Goal: Communication & Community: Connect with others

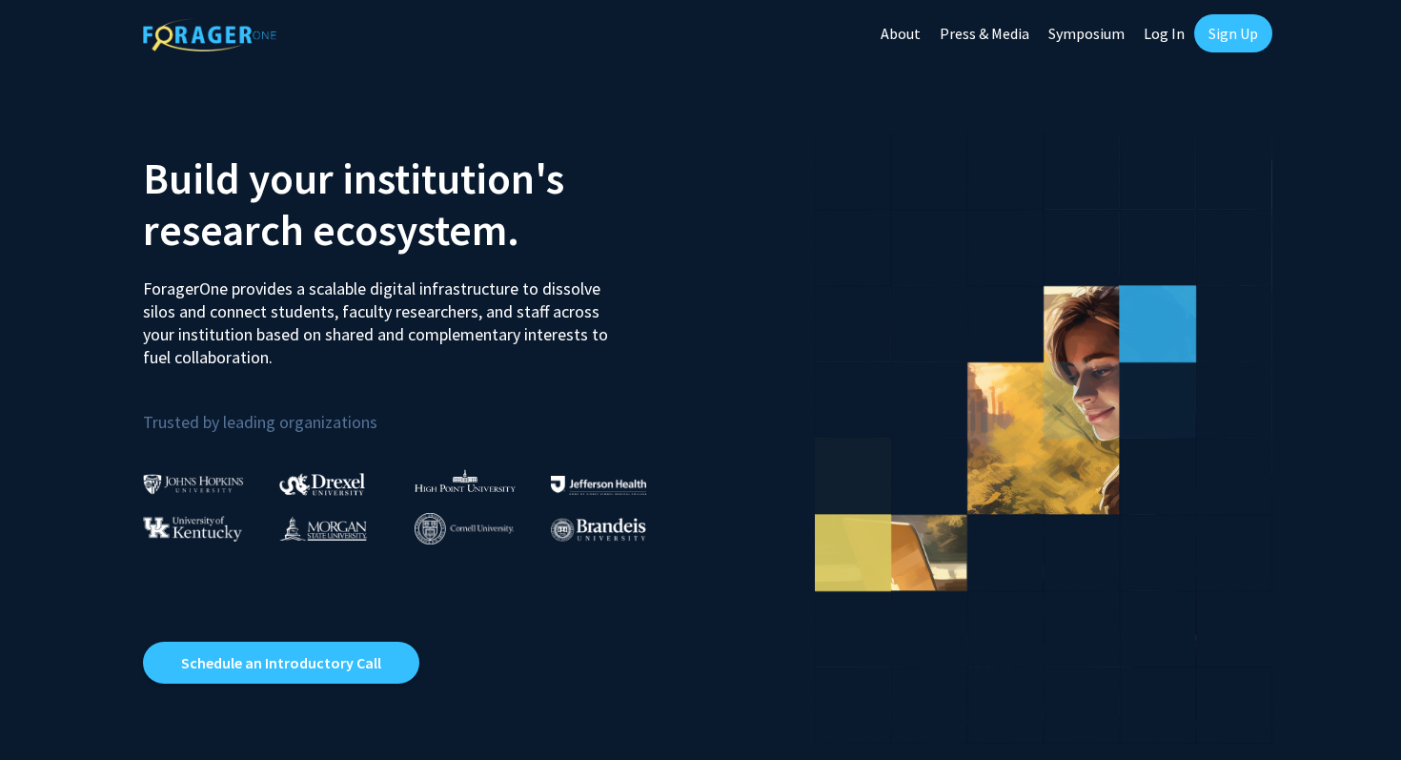
click at [1214, 35] on link "Sign Up" at bounding box center [1233, 33] width 78 height 38
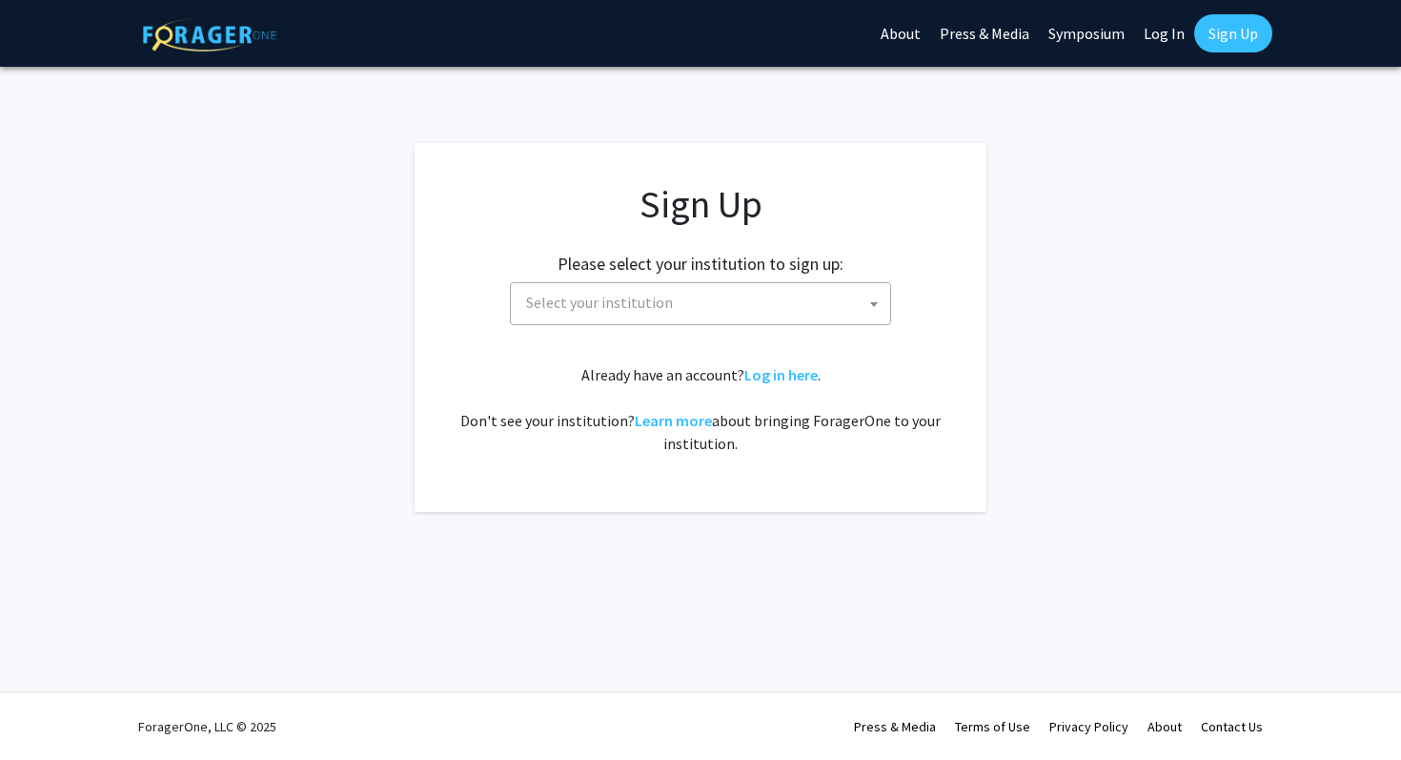
click at [763, 300] on span "Select your institution" at bounding box center [705, 302] width 372 height 39
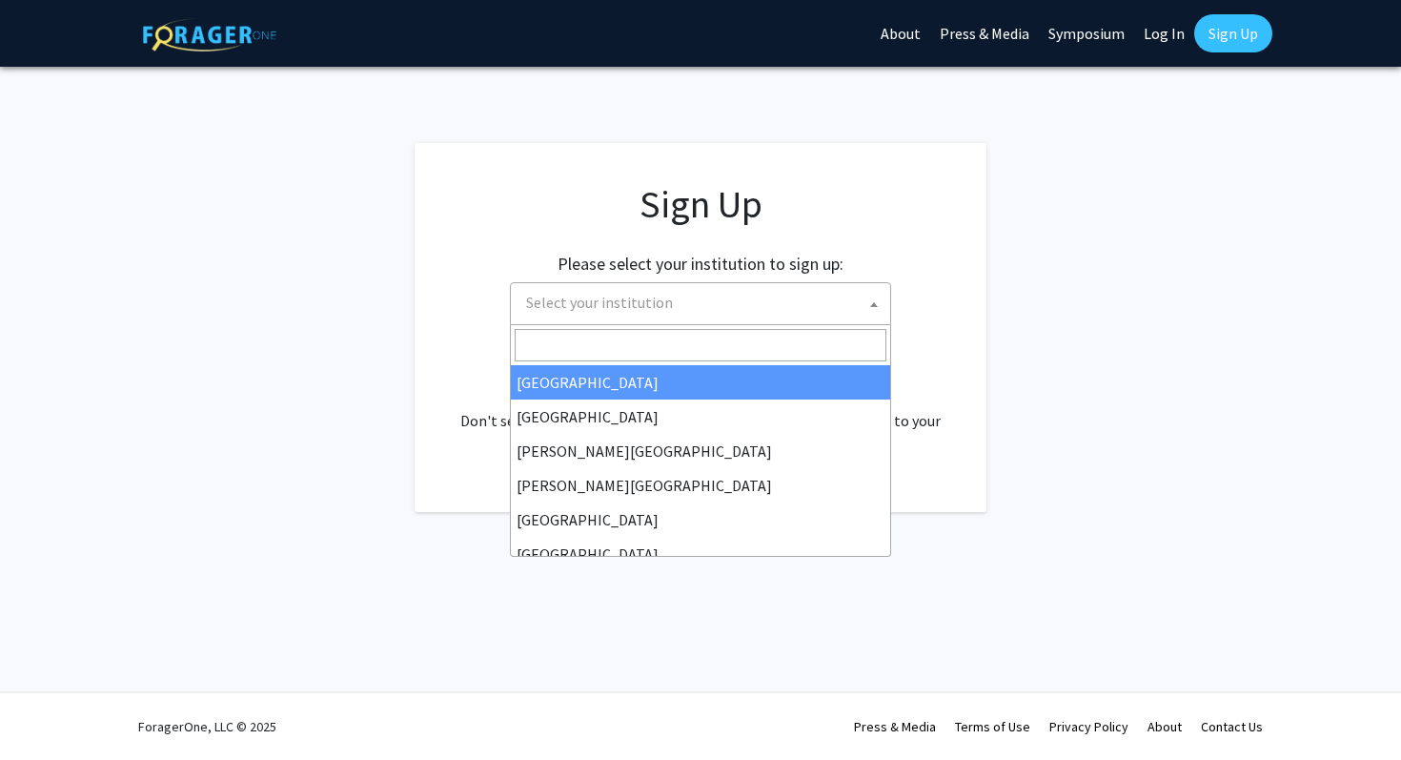
select select "34"
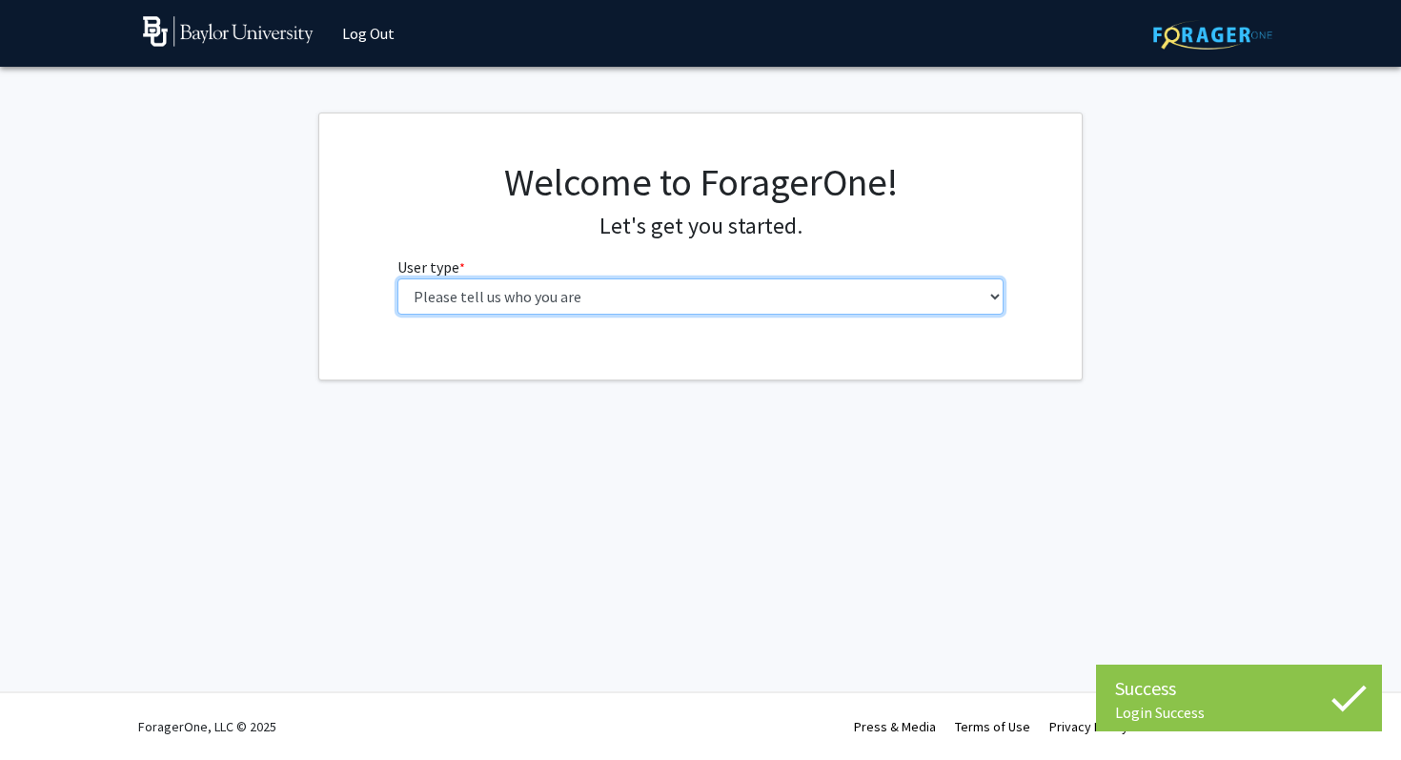
click at [584, 313] on select "Please tell us who you are Undergraduate Student Master's Student Doctoral Cand…" at bounding box center [700, 296] width 607 height 36
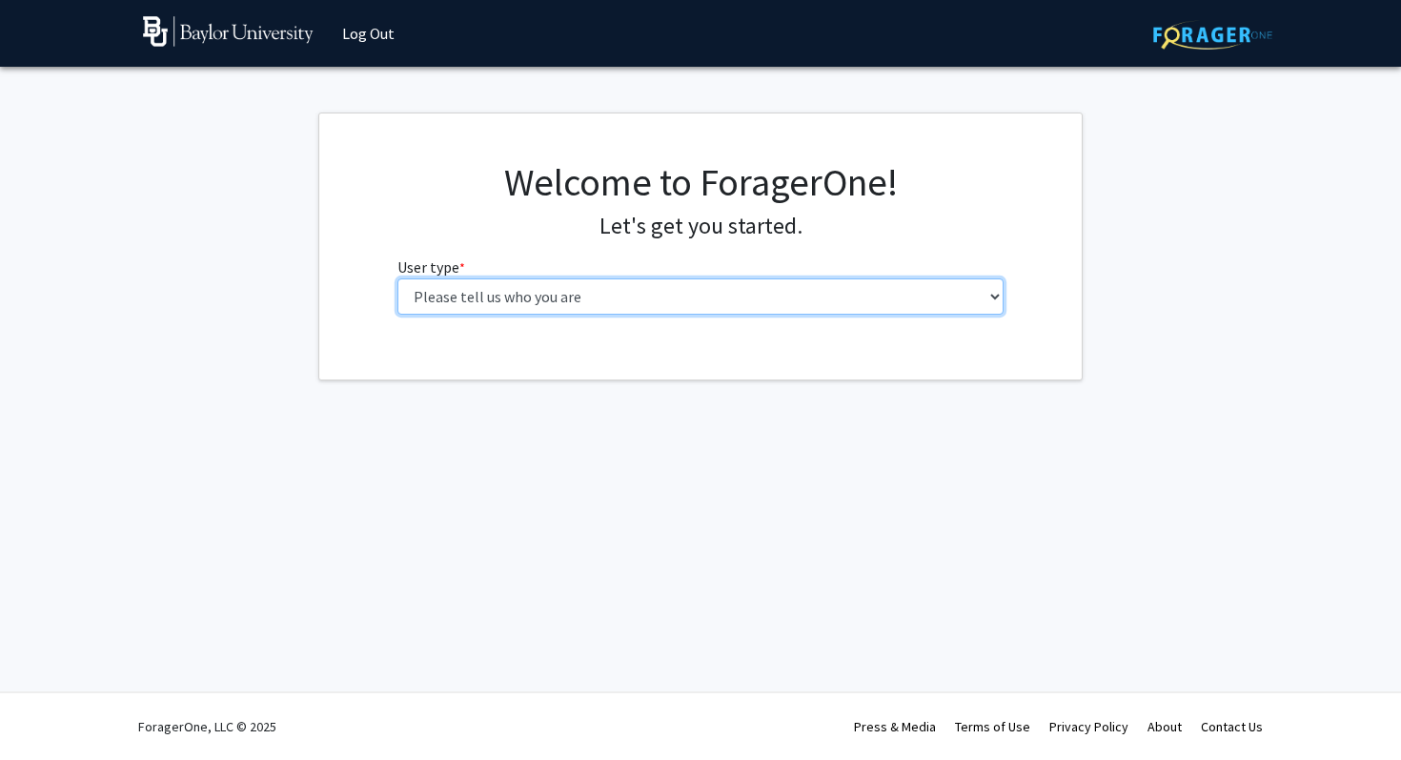
select select "1: undergrad"
click at [397, 278] on select "Please tell us who you are Undergraduate Student Master's Student Doctoral Cand…" at bounding box center [700, 296] width 607 height 36
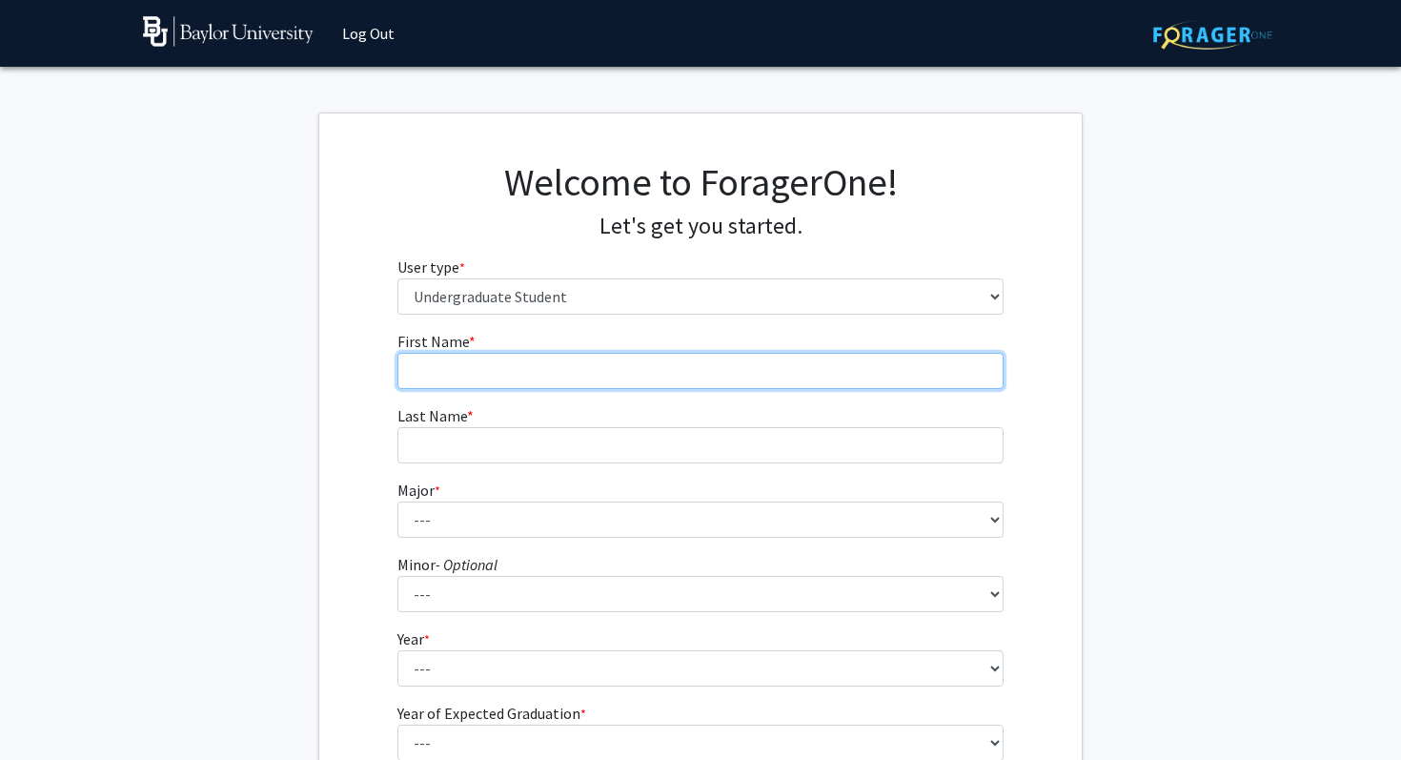
click at [555, 369] on input "First Name * required" at bounding box center [700, 371] width 607 height 36
type input "Ian"
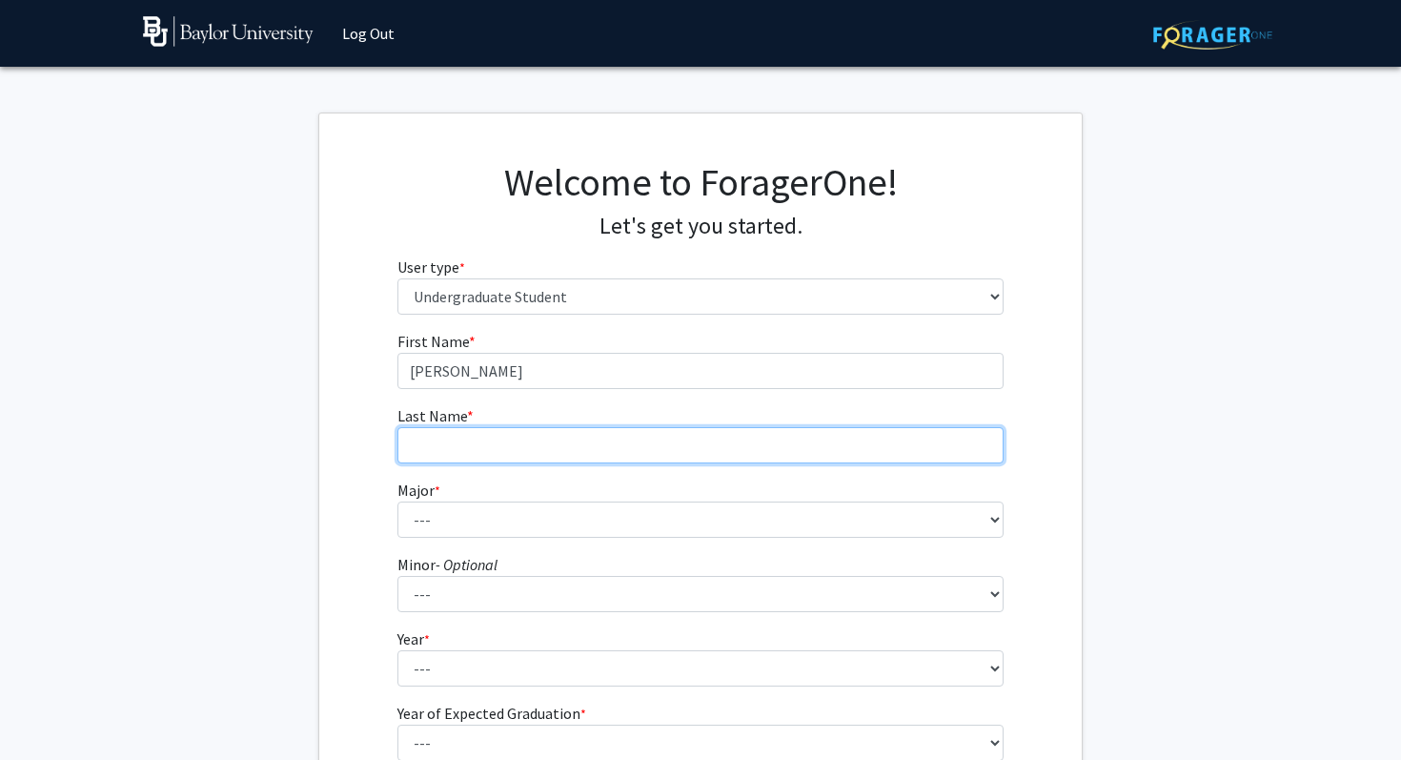
click at [534, 436] on input "Last Name * required" at bounding box center [700, 445] width 607 height 36
type input "Garcia"
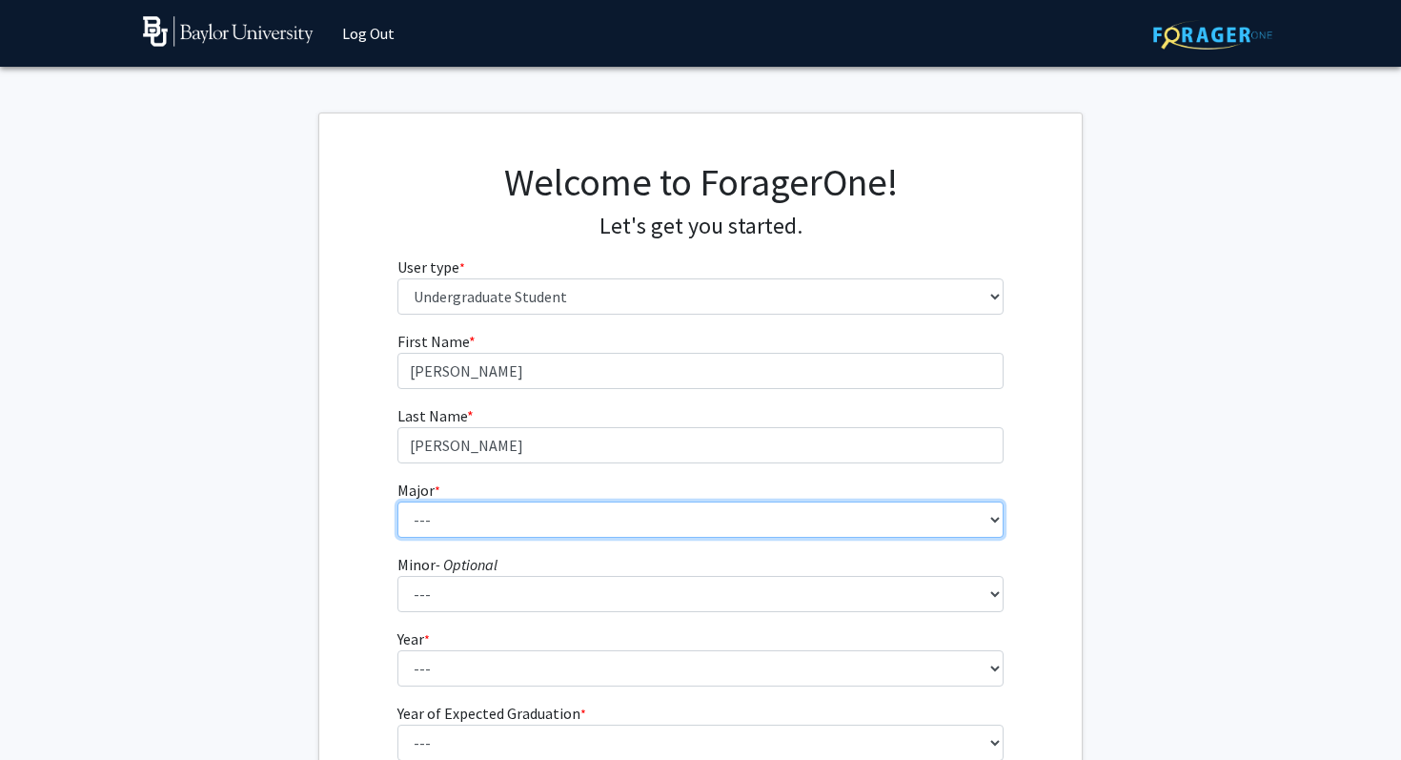
click at [464, 511] on select "--- Accounting American Studies Anthropology Apparel Design & Product Developme…" at bounding box center [700, 519] width 607 height 36
select select "64: 2729"
click at [397, 501] on select "--- Accounting American Studies Anthropology Apparel Design & Product Developme…" at bounding box center [700, 519] width 607 height 36
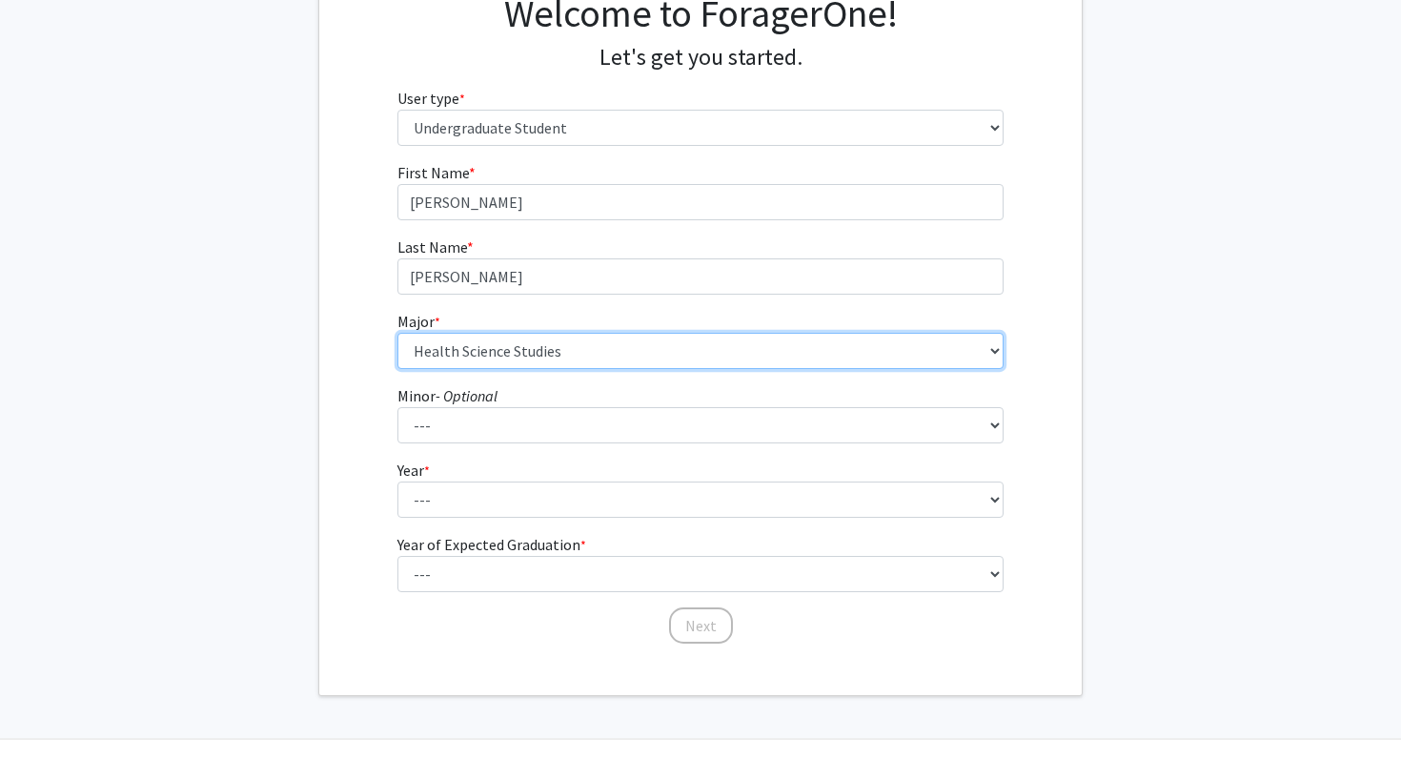
scroll to position [176, 0]
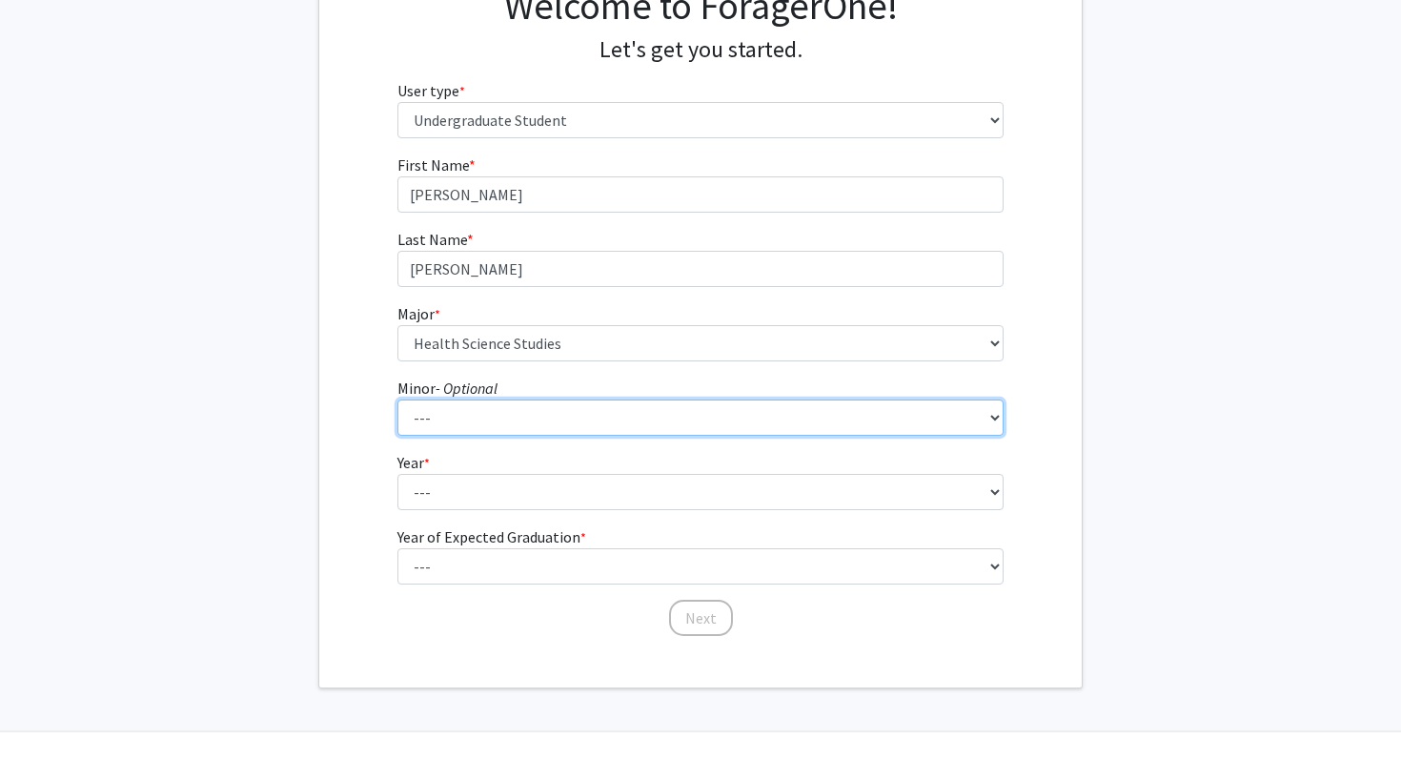
click at [464, 418] on select "--- Advertising American Sign Language American Studies Anthropology Apparel Me…" at bounding box center [700, 417] width 607 height 36
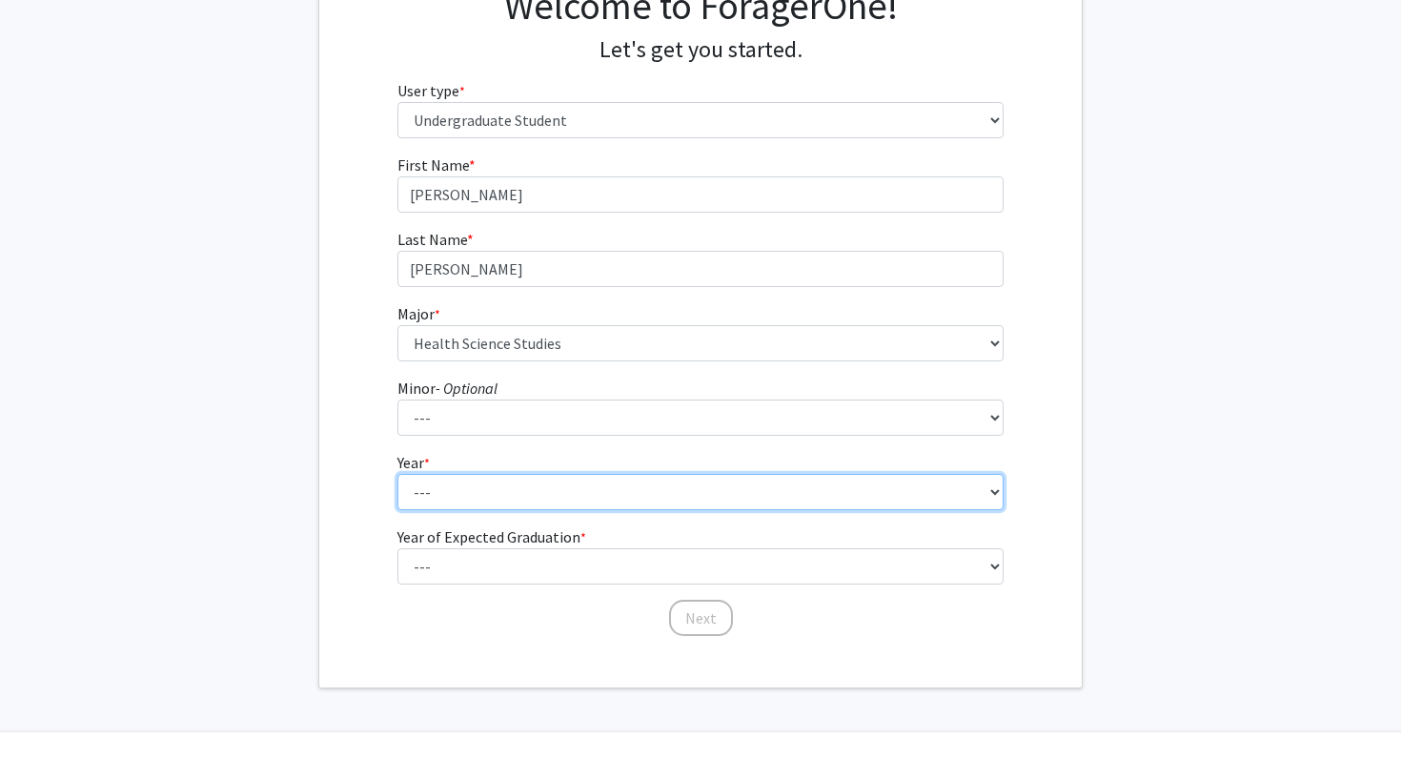
click at [447, 490] on select "--- First-year Sophomore Junior Senior Postbaccalaureate Certificate" at bounding box center [700, 492] width 607 height 36
select select "1: first-year"
click at [397, 474] on select "--- First-year Sophomore Junior Senior Postbaccalaureate Certificate" at bounding box center [700, 492] width 607 height 36
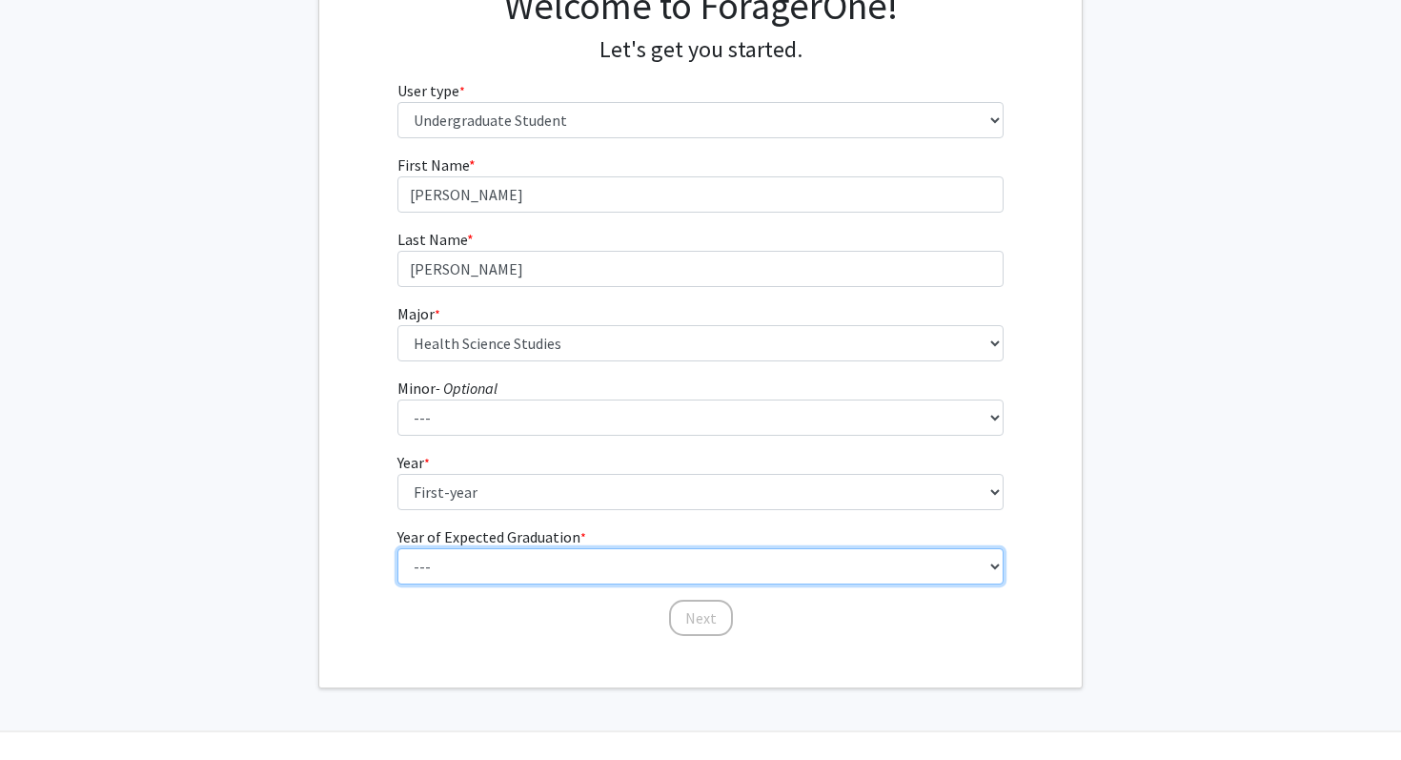
click at [456, 560] on select "--- 2025 2026 2027 2028 2029 2030 2031 2032 2033 2034" at bounding box center [700, 566] width 607 height 36
select select "5: 2029"
click at [397, 548] on select "--- 2025 2026 2027 2028 2029 2030 2031 2032 2033 2034" at bounding box center [700, 566] width 607 height 36
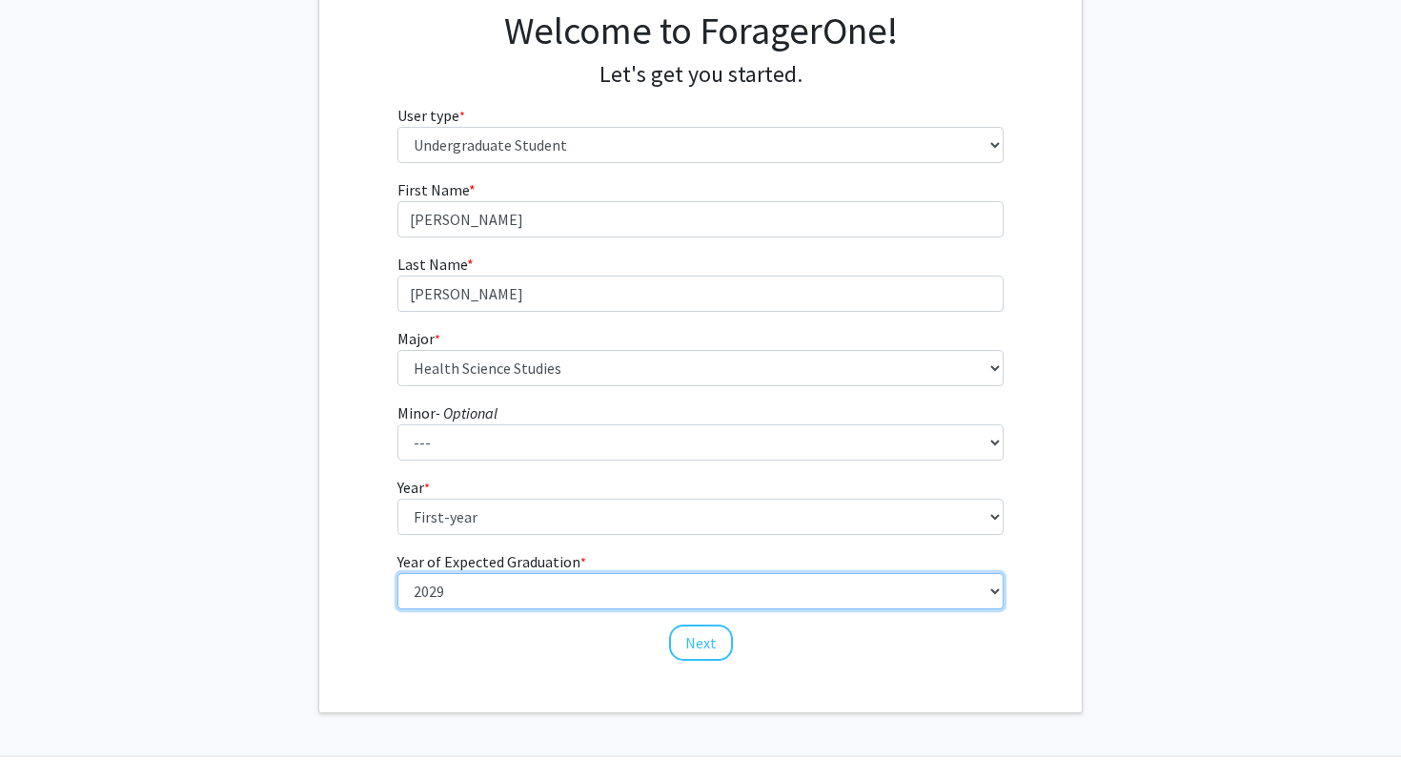
scroll to position [157, 0]
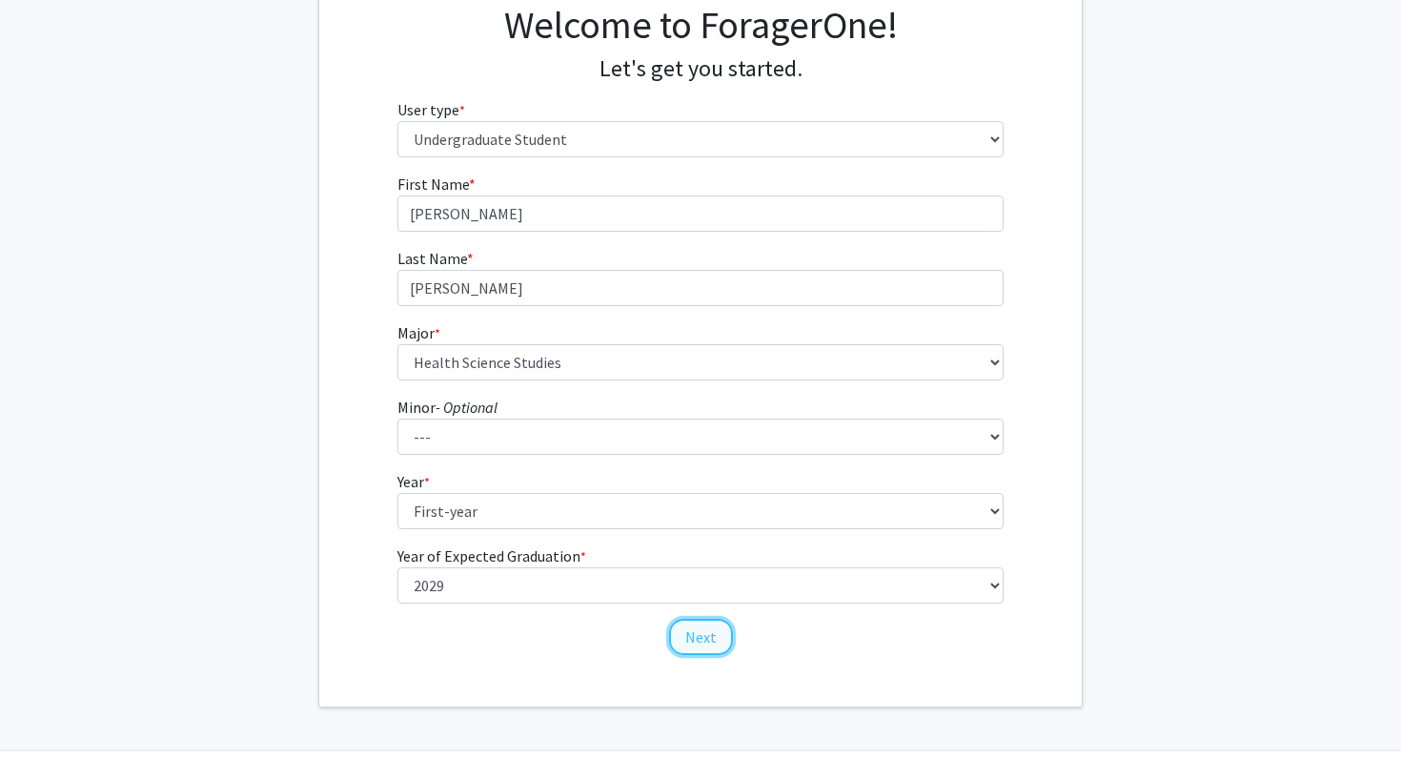
click at [701, 645] on button "Next" at bounding box center [701, 637] width 64 height 36
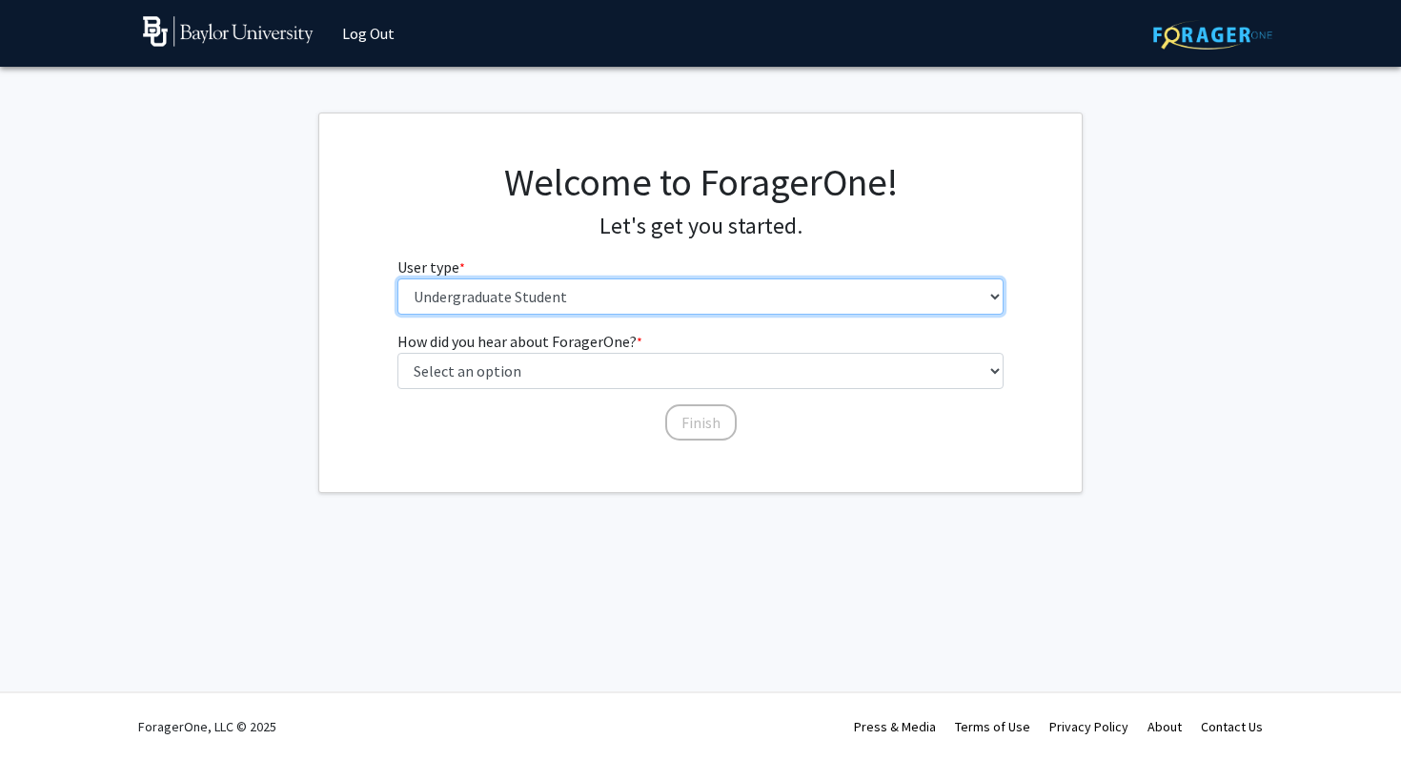
click at [652, 308] on select "Please tell us who you are Undergraduate Student Master's Student Doctoral Cand…" at bounding box center [700, 296] width 607 height 36
click at [397, 278] on select "Please tell us who you are Undergraduate Student Master's Student Doctoral Cand…" at bounding box center [700, 296] width 607 height 36
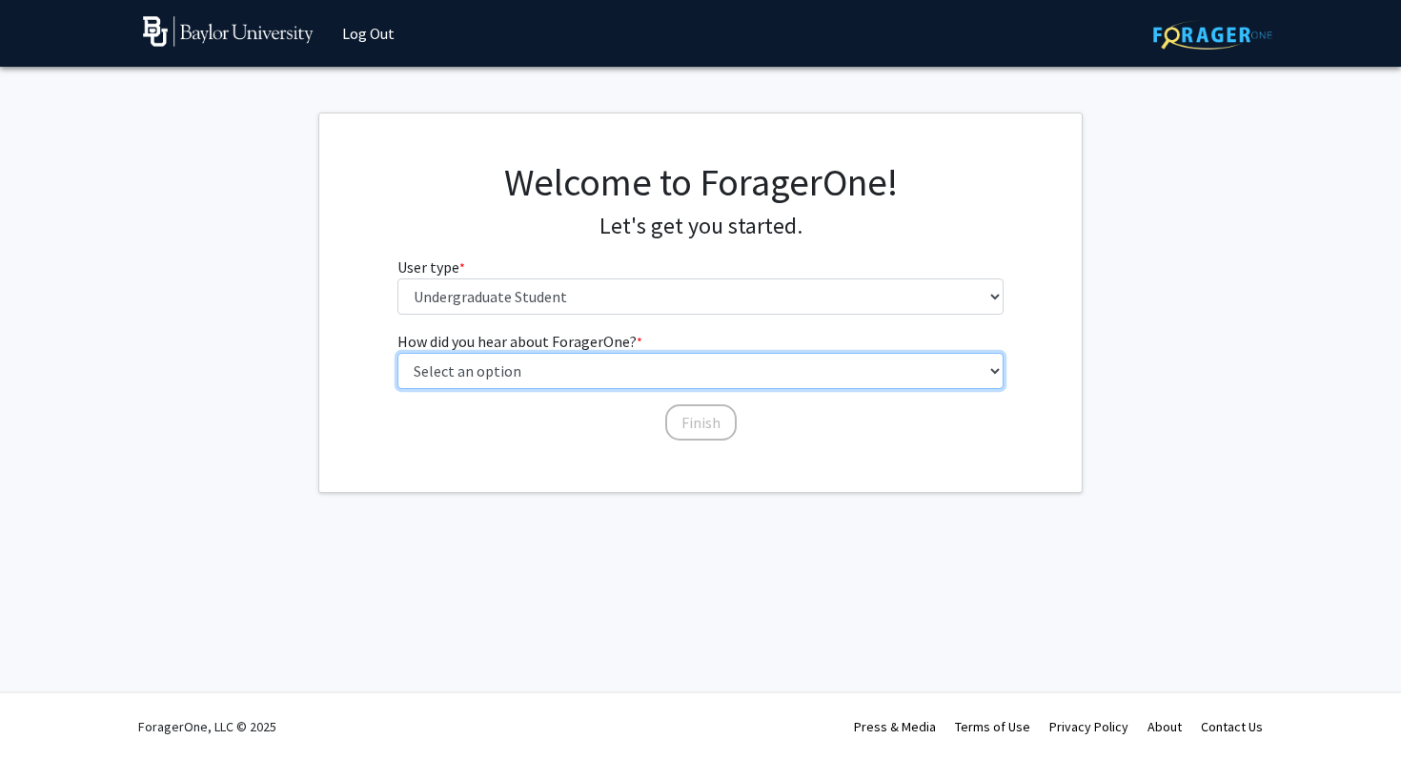
click at [604, 385] on select "Select an option Peer/student recommendation Faculty/staff recommendation Unive…" at bounding box center [700, 371] width 607 height 36
select select "1: peer_recommendation"
click at [397, 353] on select "Select an option Peer/student recommendation Faculty/staff recommendation Unive…" at bounding box center [700, 371] width 607 height 36
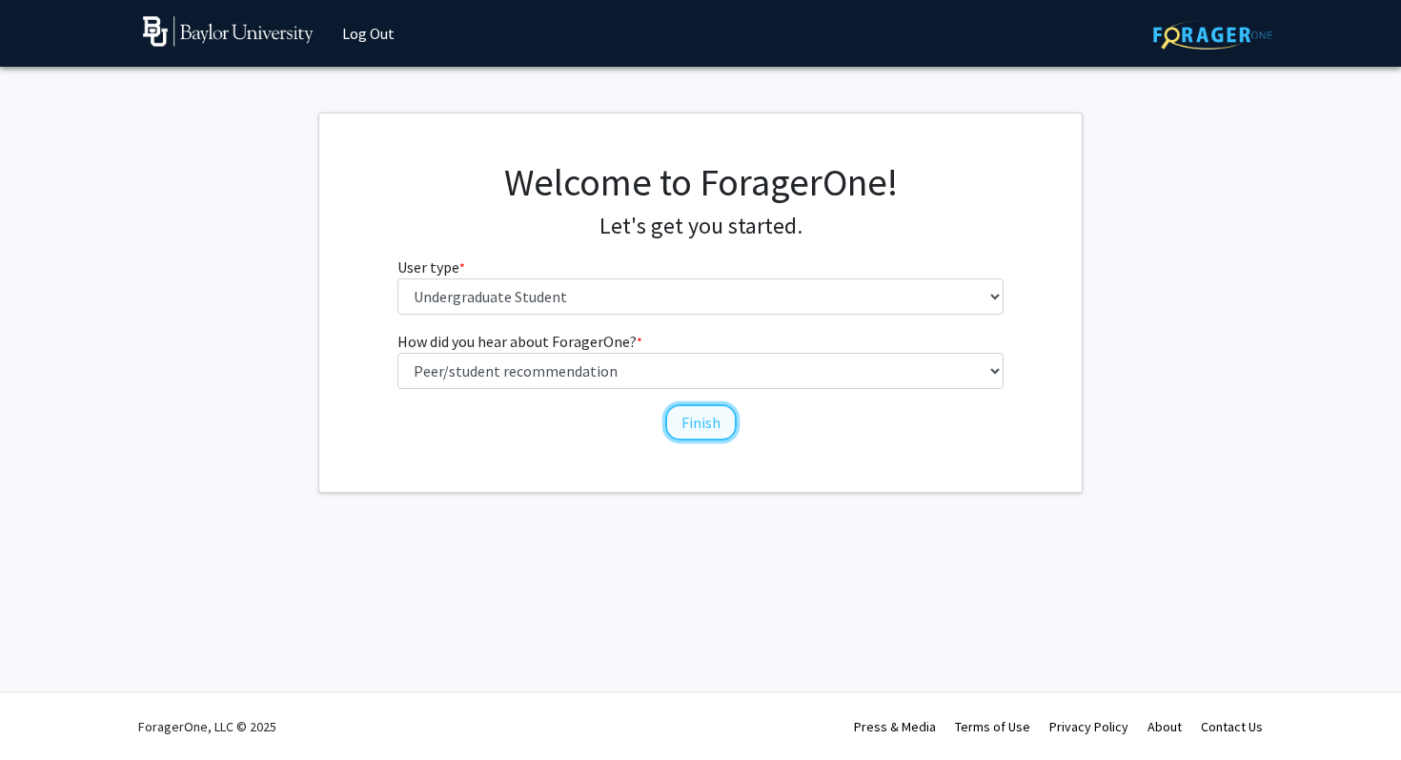
click at [685, 422] on button "Finish" at bounding box center [700, 422] width 71 height 36
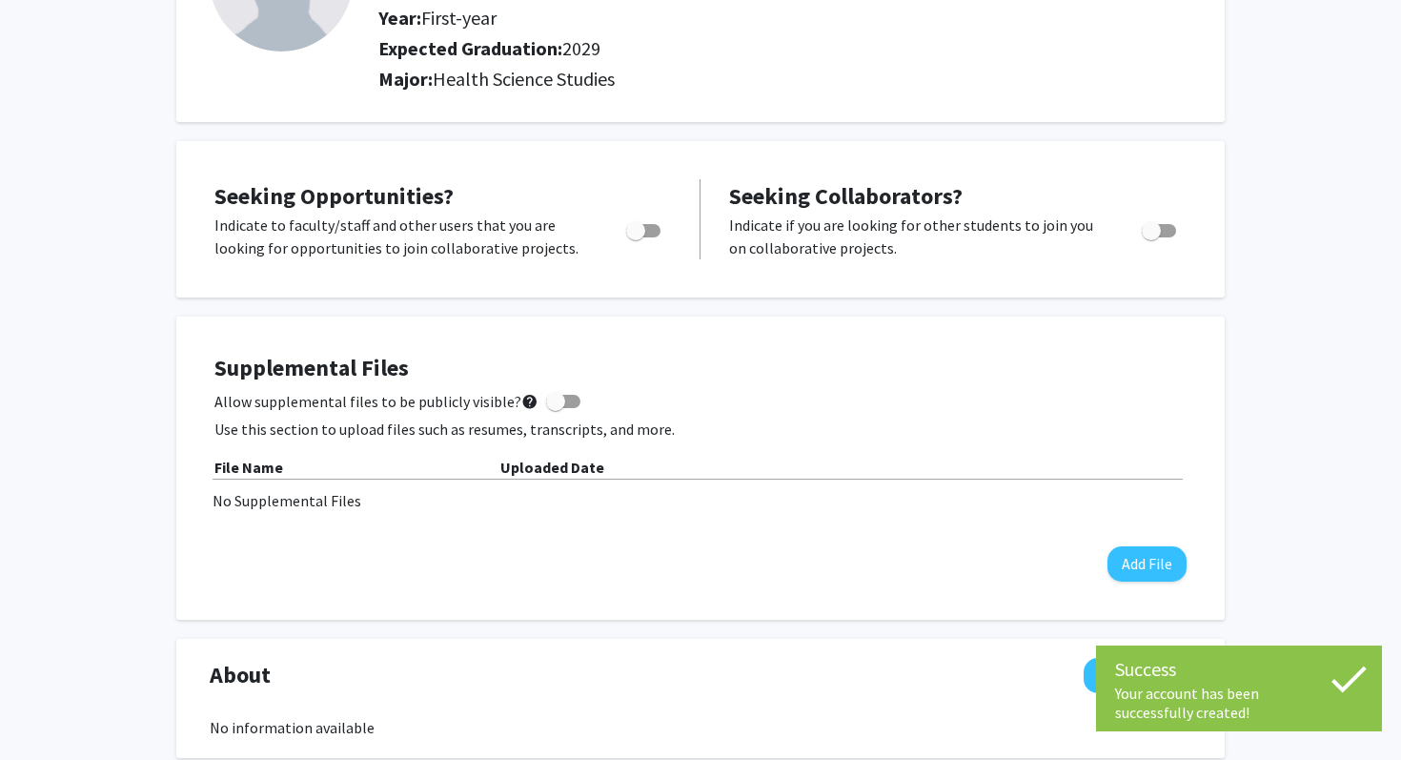
scroll to position [221, 0]
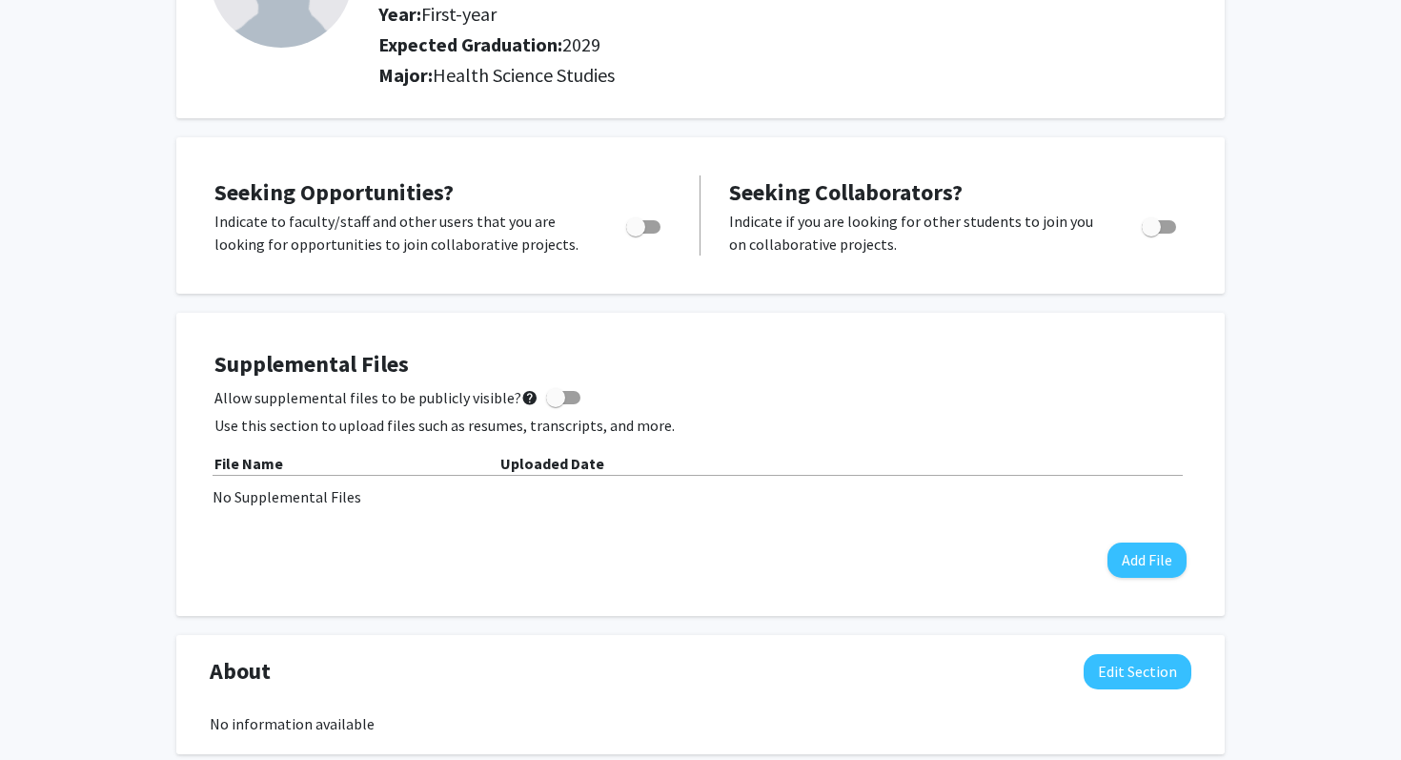
click at [650, 228] on span "Toggle" at bounding box center [643, 226] width 34 height 13
click at [636, 234] on input "Are you actively seeking opportunities?" at bounding box center [635, 234] width 1 height 1
checkbox input "true"
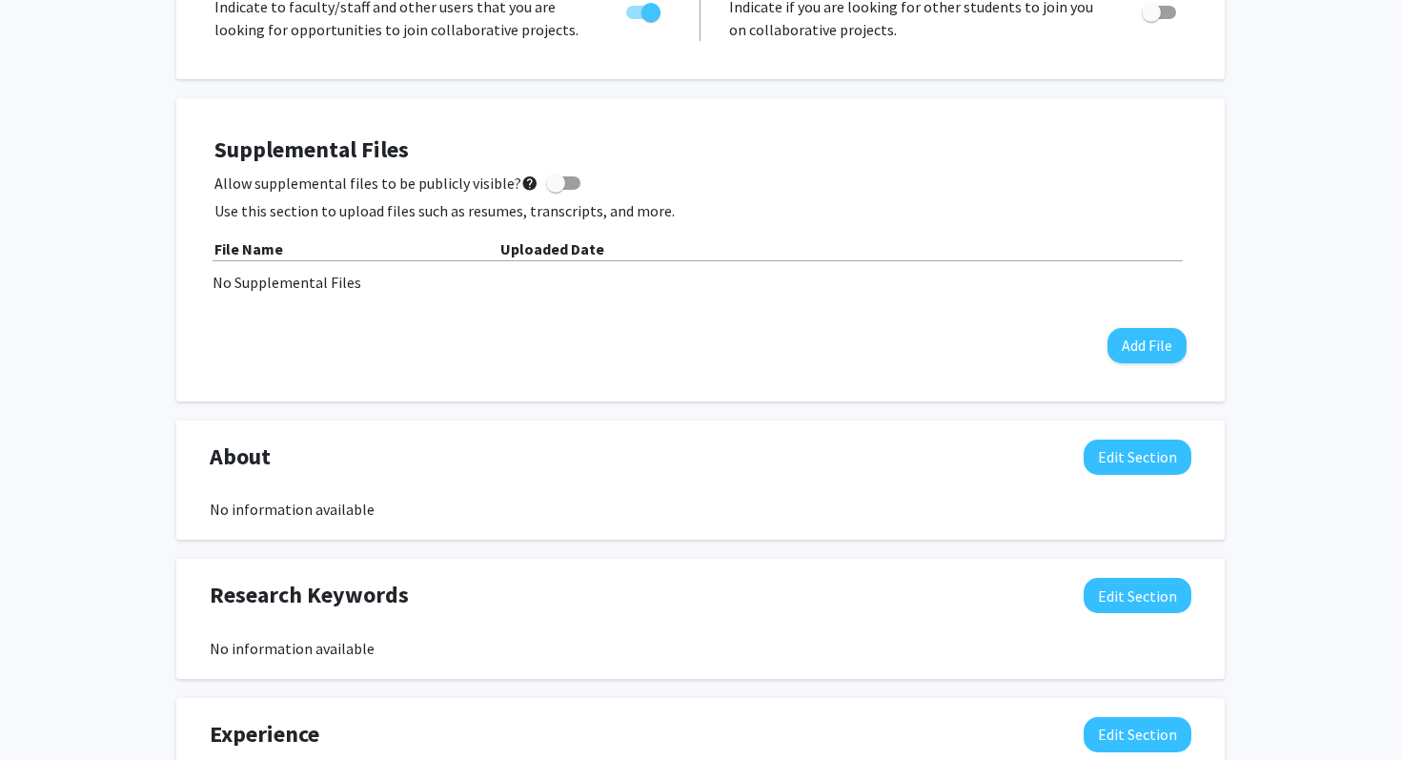
scroll to position [408, 0]
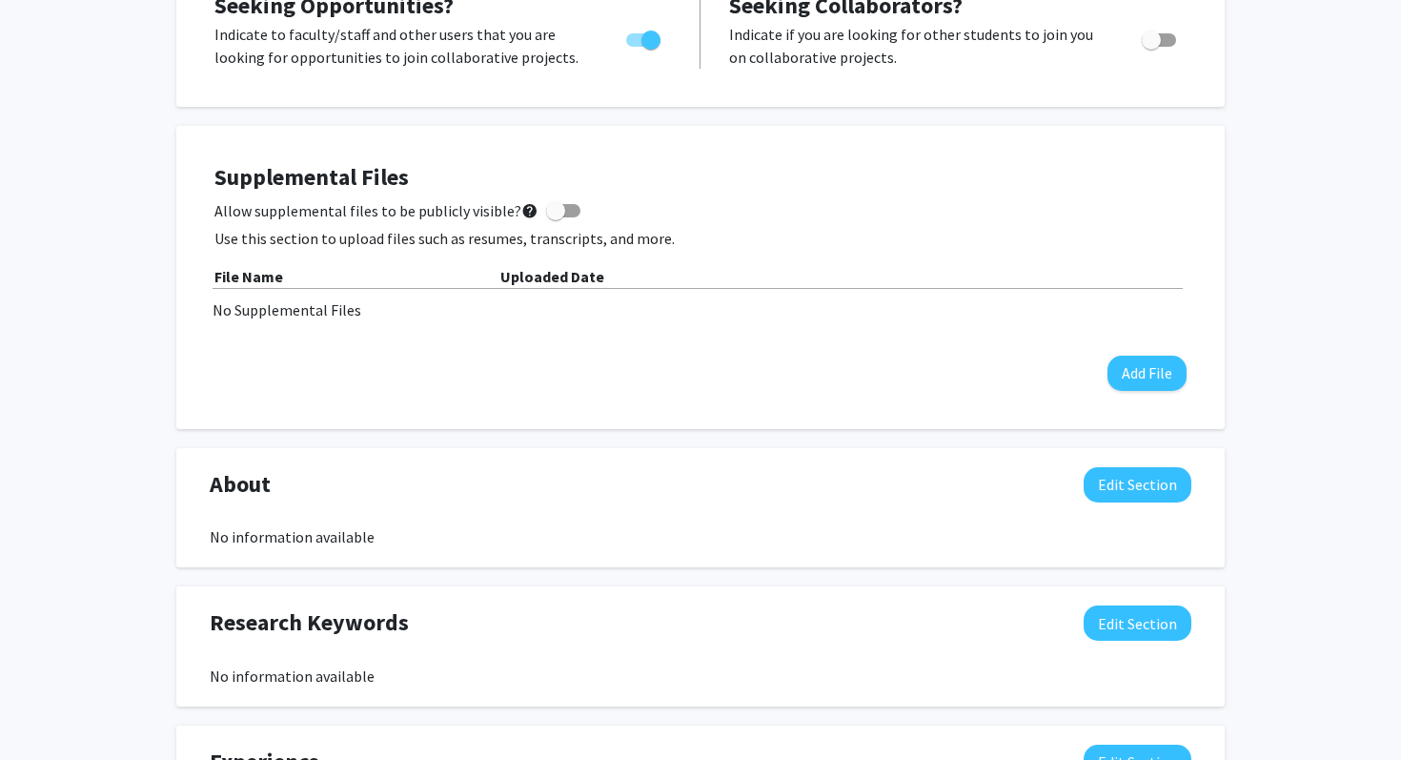
click at [552, 202] on span at bounding box center [555, 210] width 19 height 19
click at [555, 217] on input "Allow supplemental files to be publicly visible? help" at bounding box center [555, 217] width 1 height 1
checkbox input "true"
click at [1171, 393] on div "Supplemental Files Allow supplemental files to be publicly visible? help Use th…" at bounding box center [700, 277] width 1010 height 265
click at [1164, 389] on button "Add File" at bounding box center [1147, 373] width 79 height 35
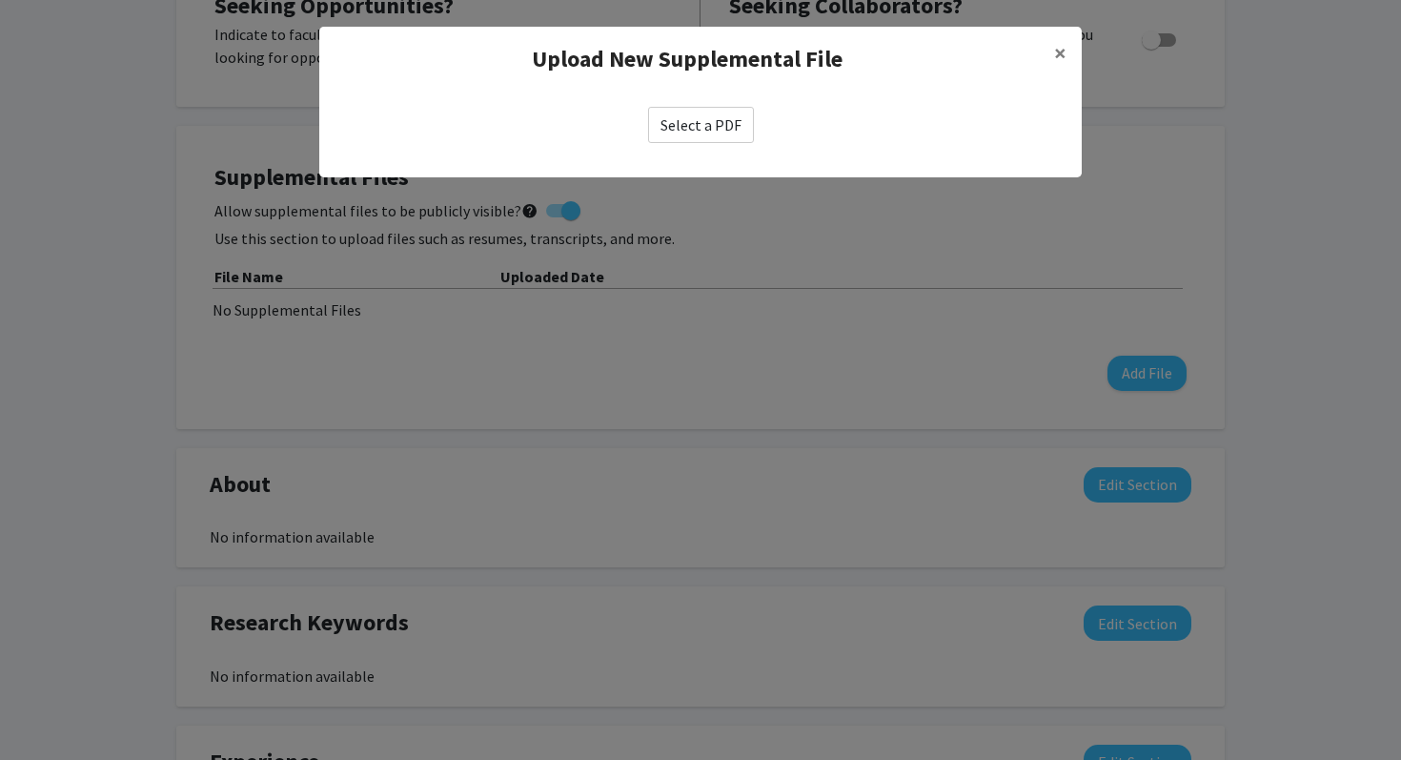
click at [723, 125] on label "Select a PDF" at bounding box center [701, 125] width 106 height 36
click at [0, 0] on input "Select a PDF" at bounding box center [0, 0] width 0 height 0
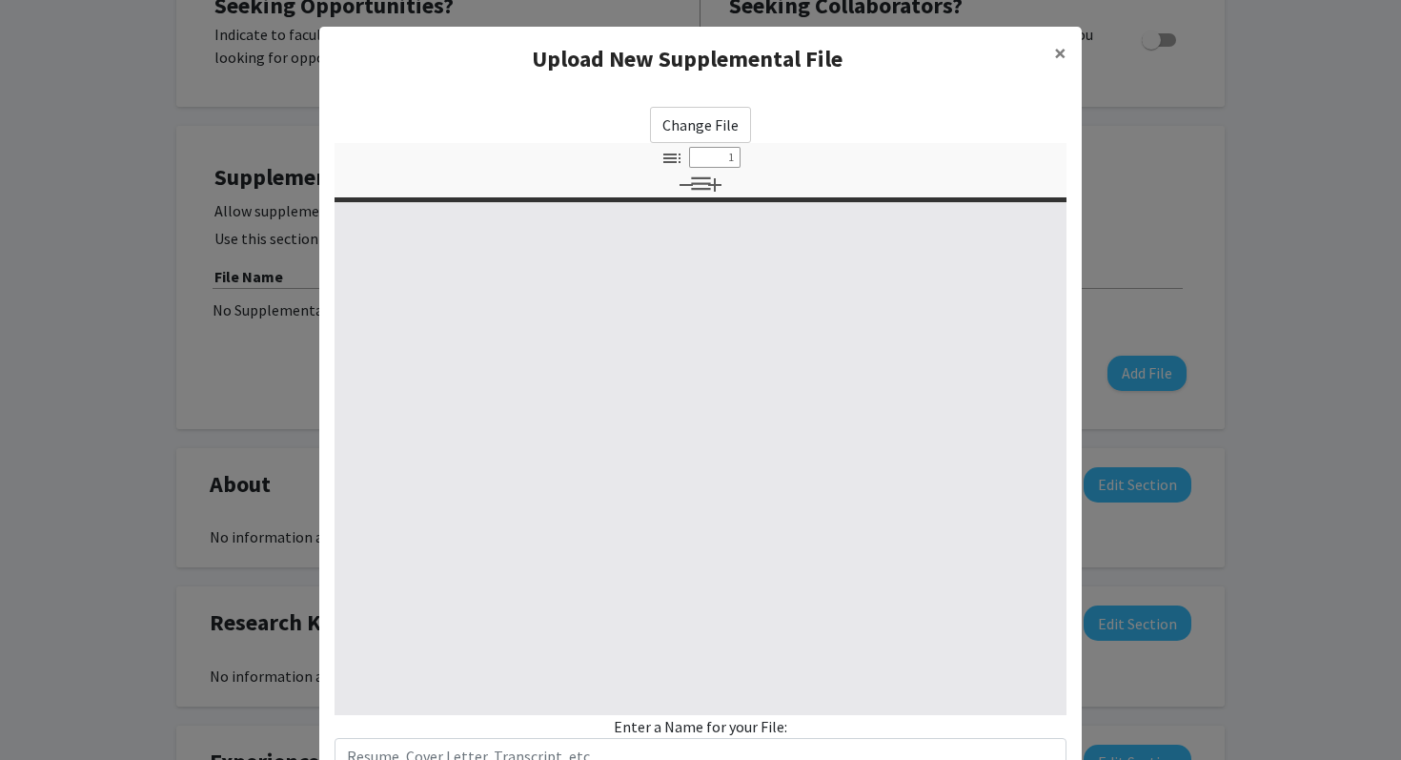
select select "custom"
type input "0"
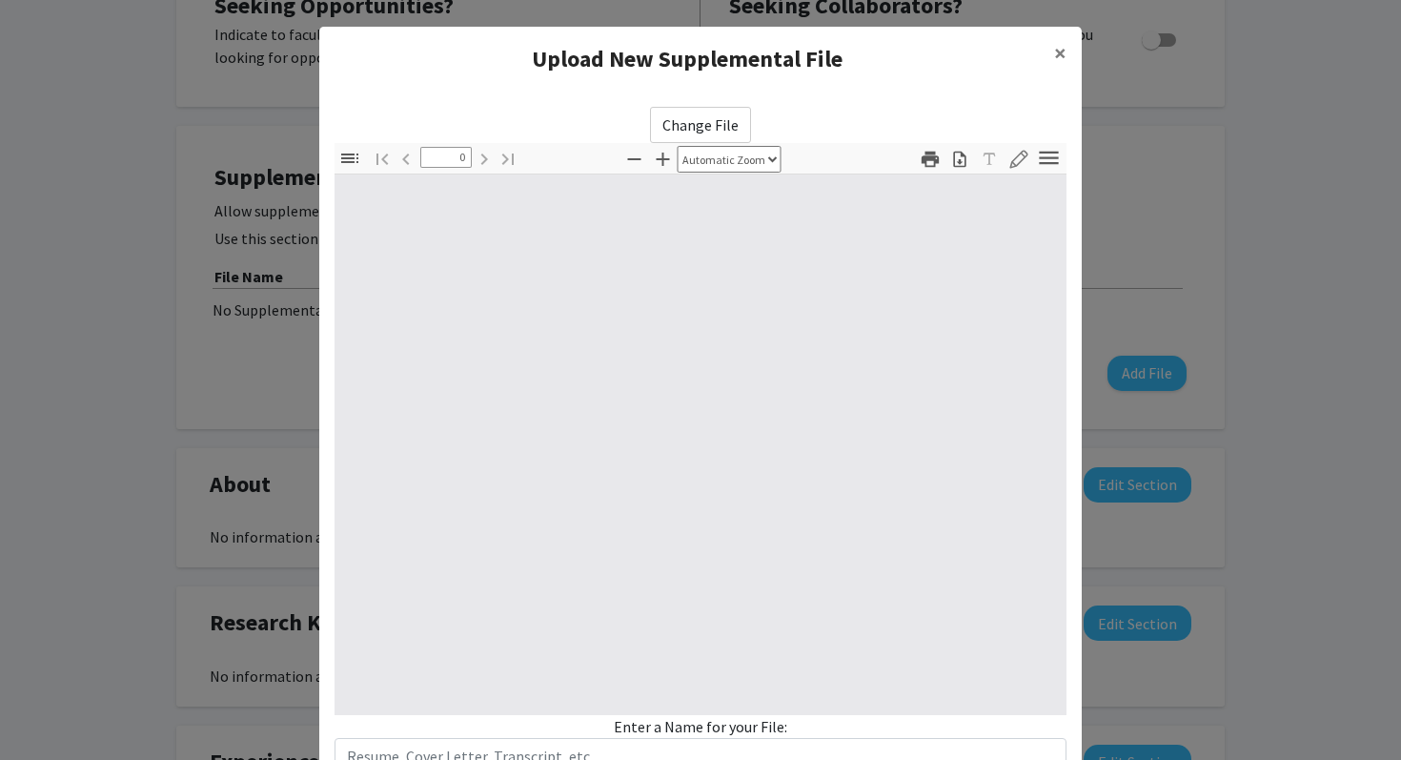
select select "custom"
type input "1"
select select "auto"
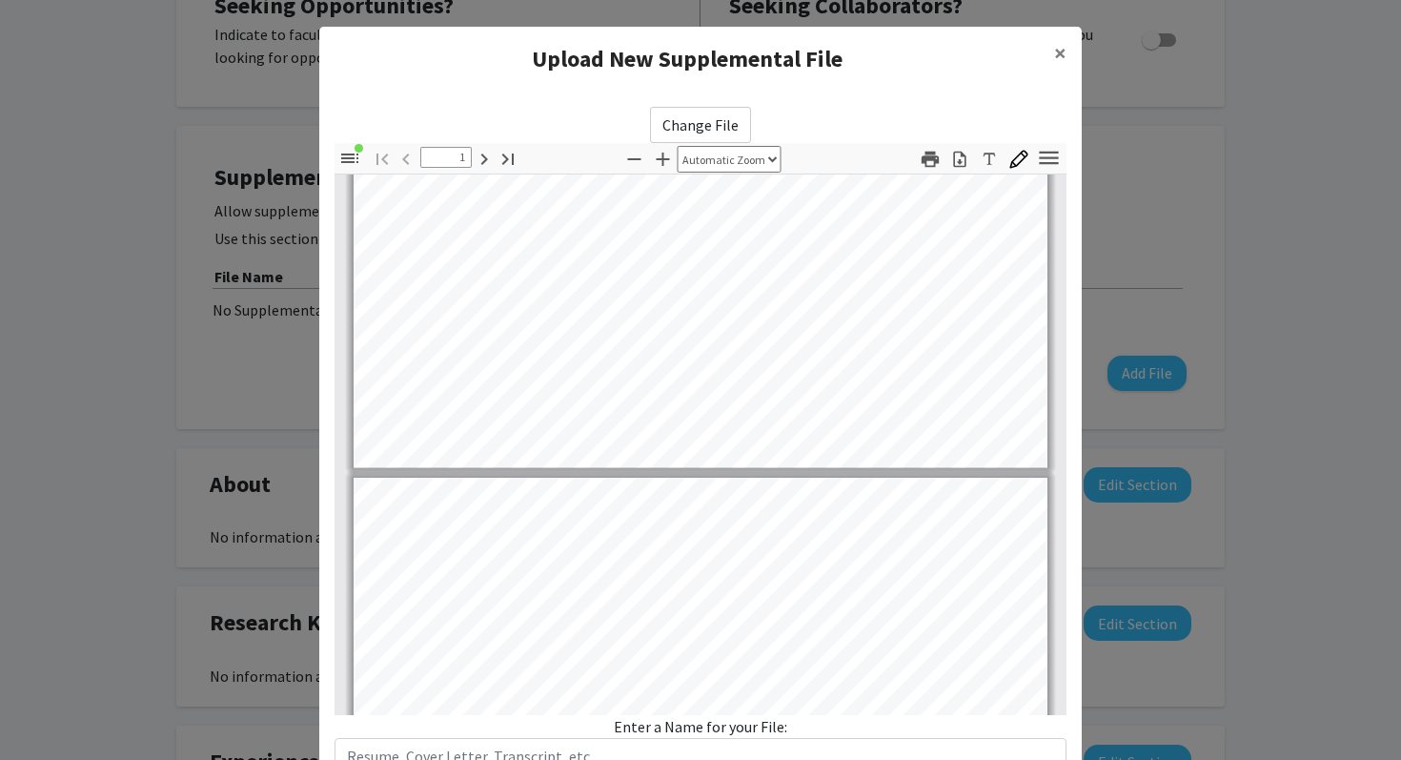
type input "2"
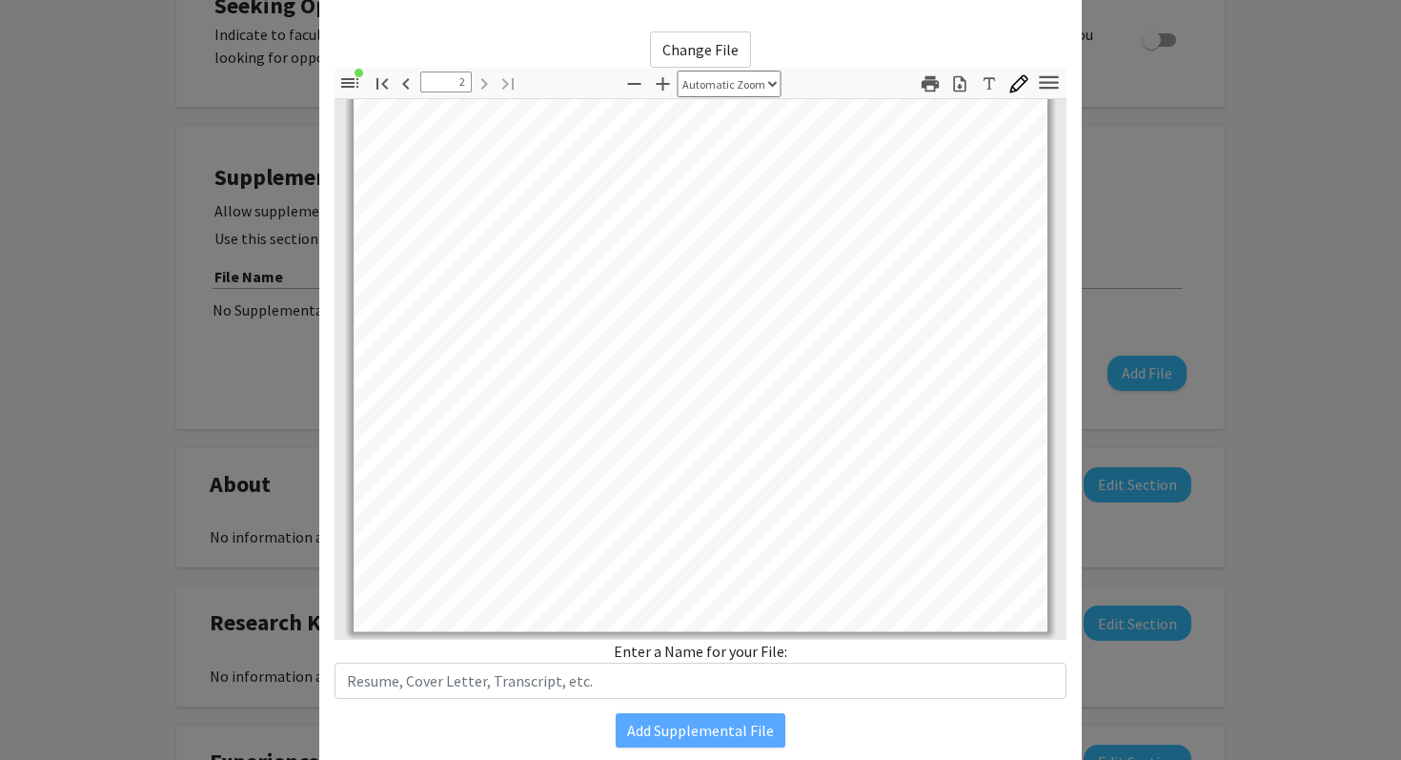
scroll to position [143, 0]
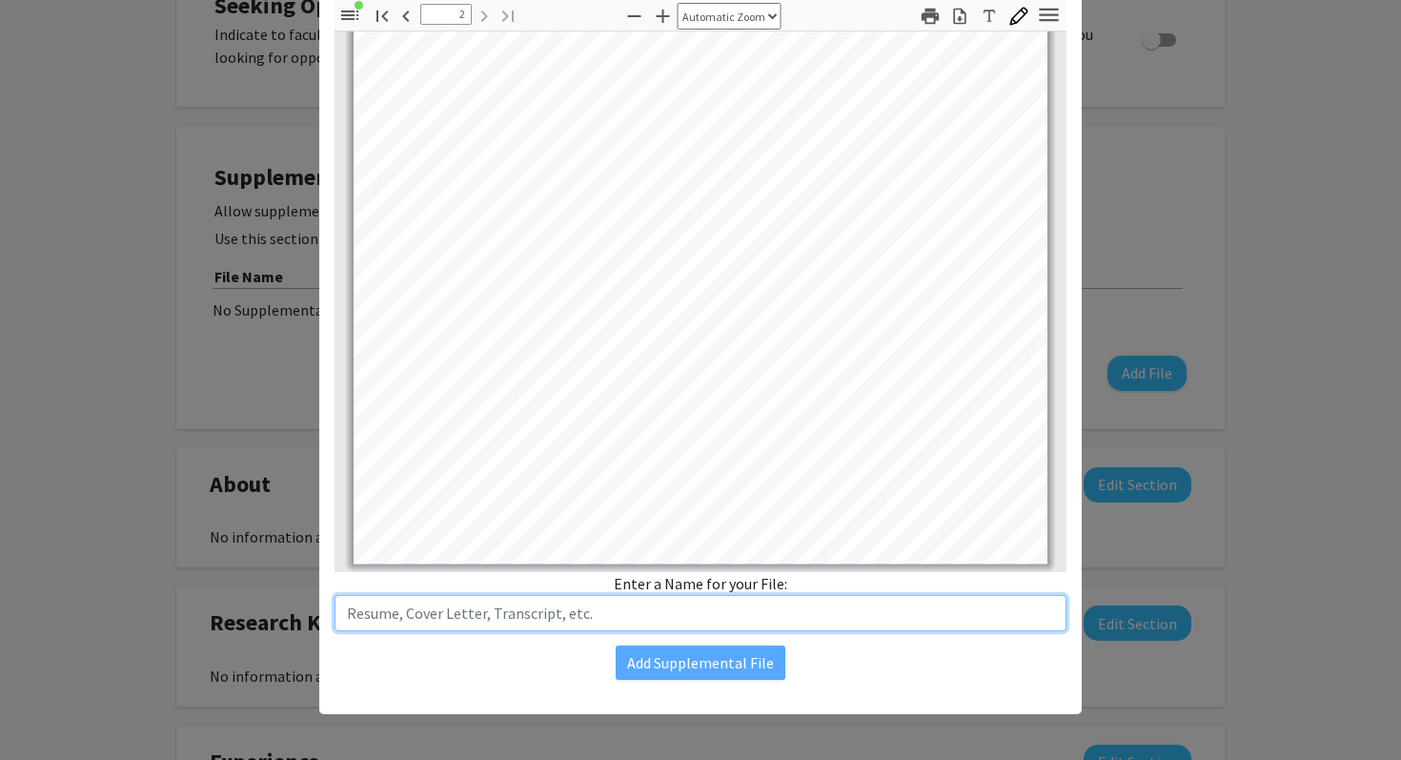
click at [605, 618] on input "text" at bounding box center [701, 613] width 732 height 36
click at [357, 618] on input "resume" at bounding box center [701, 613] width 732 height 36
type input "Resume"
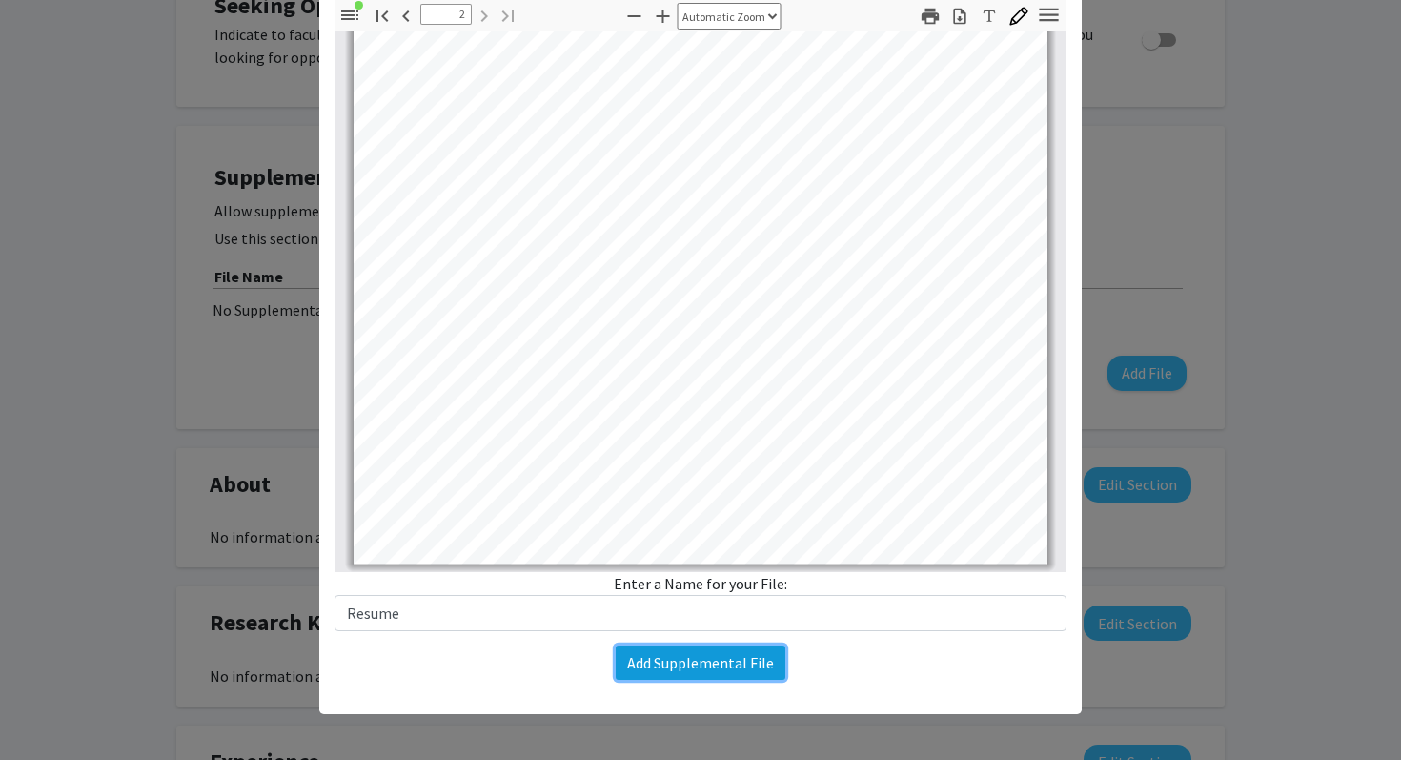
click at [667, 661] on button "Add Supplemental File" at bounding box center [701, 662] width 170 height 34
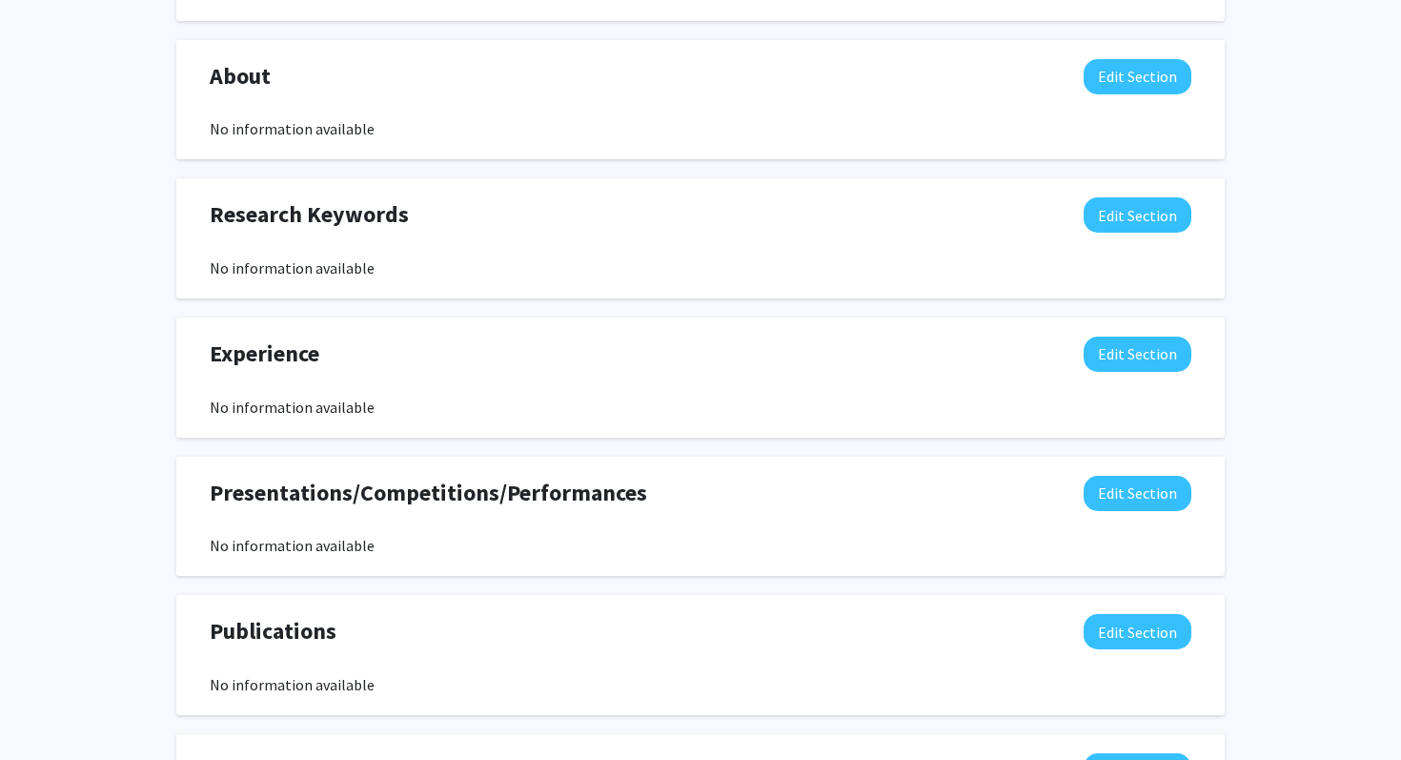
scroll to position [852, 0]
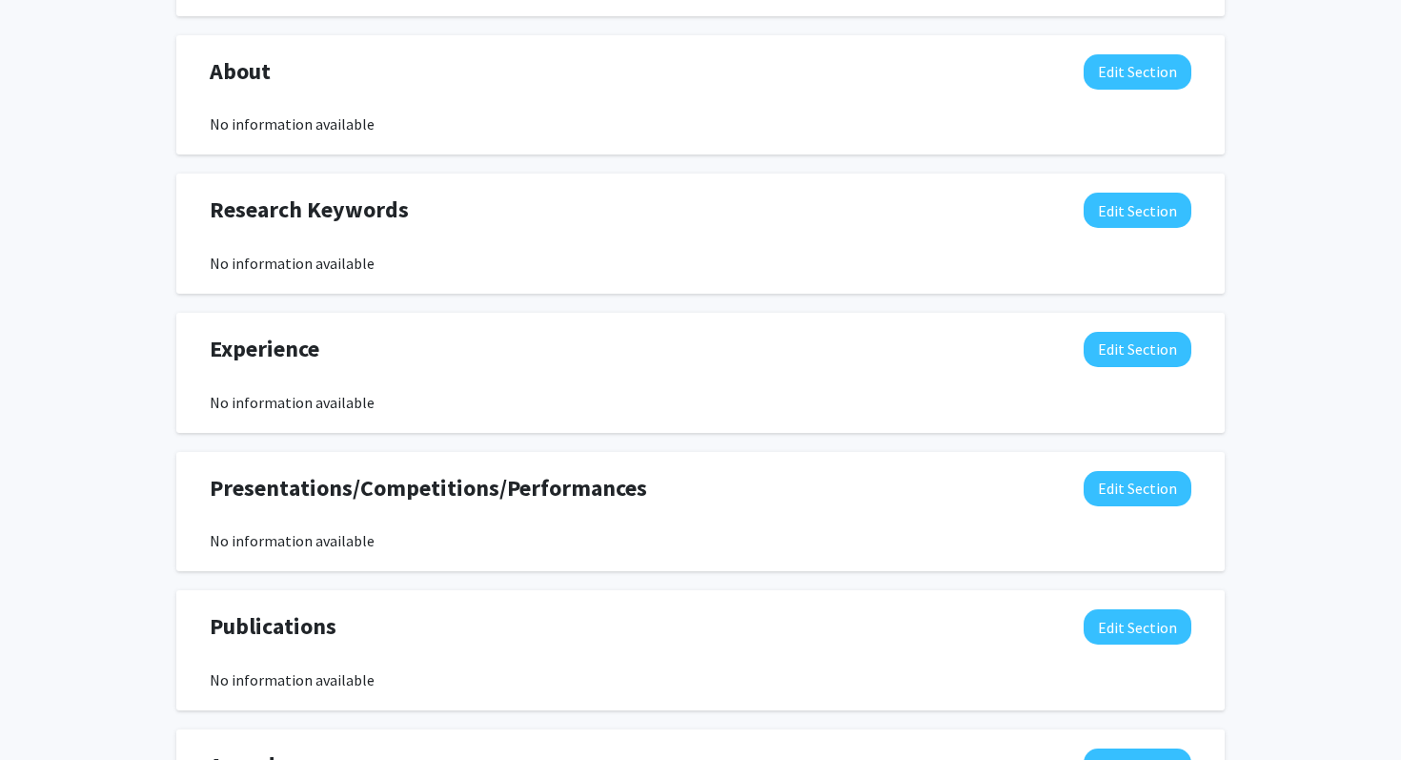
click at [1108, 230] on div "Research Keywords Edit Section" at bounding box center [700, 215] width 1010 height 44
click at [1108, 224] on button "Edit Section" at bounding box center [1138, 210] width 108 height 35
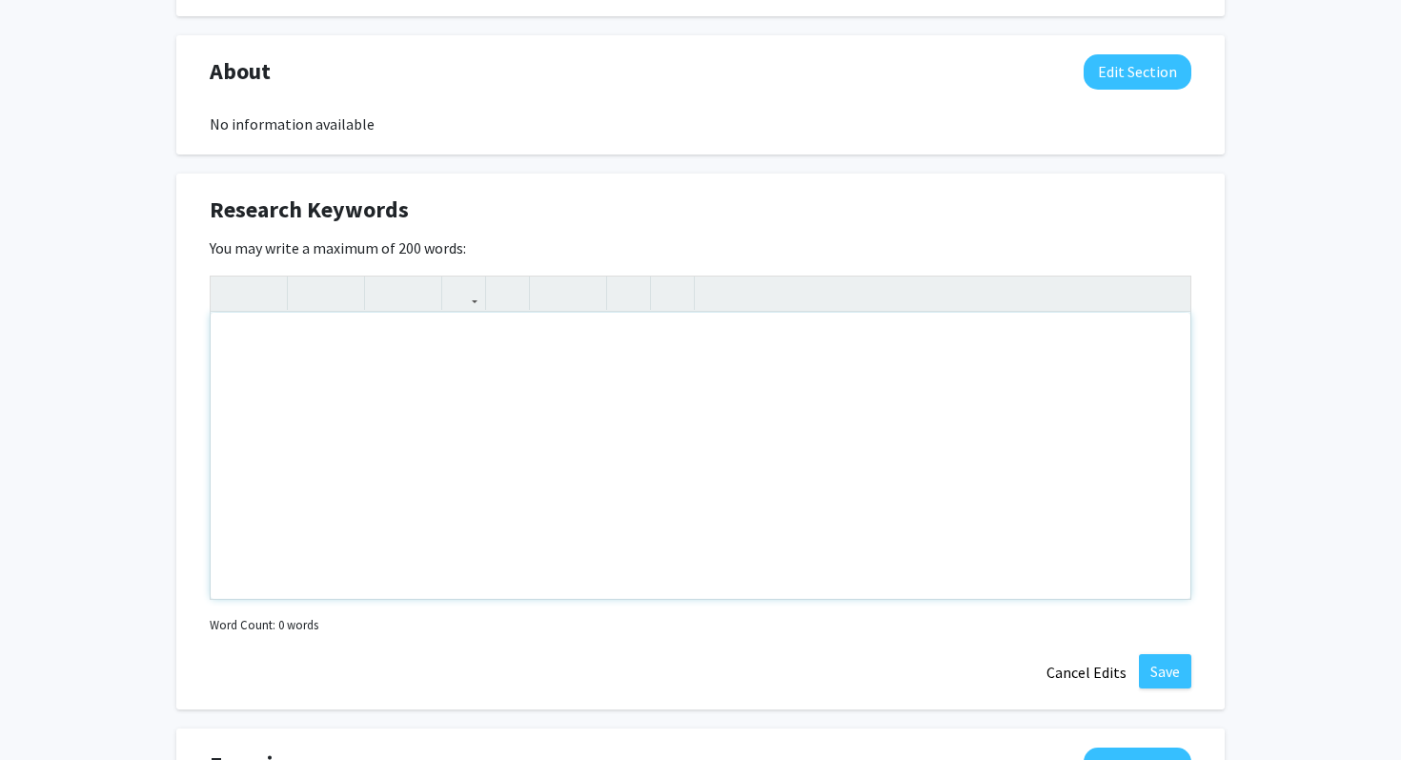
click at [621, 348] on div "Note to users with screen readers: Please deactivate our accessibility plugin f…" at bounding box center [701, 456] width 980 height 286
click at [1071, 679] on button "Cancel Edits" at bounding box center [1086, 672] width 105 height 36
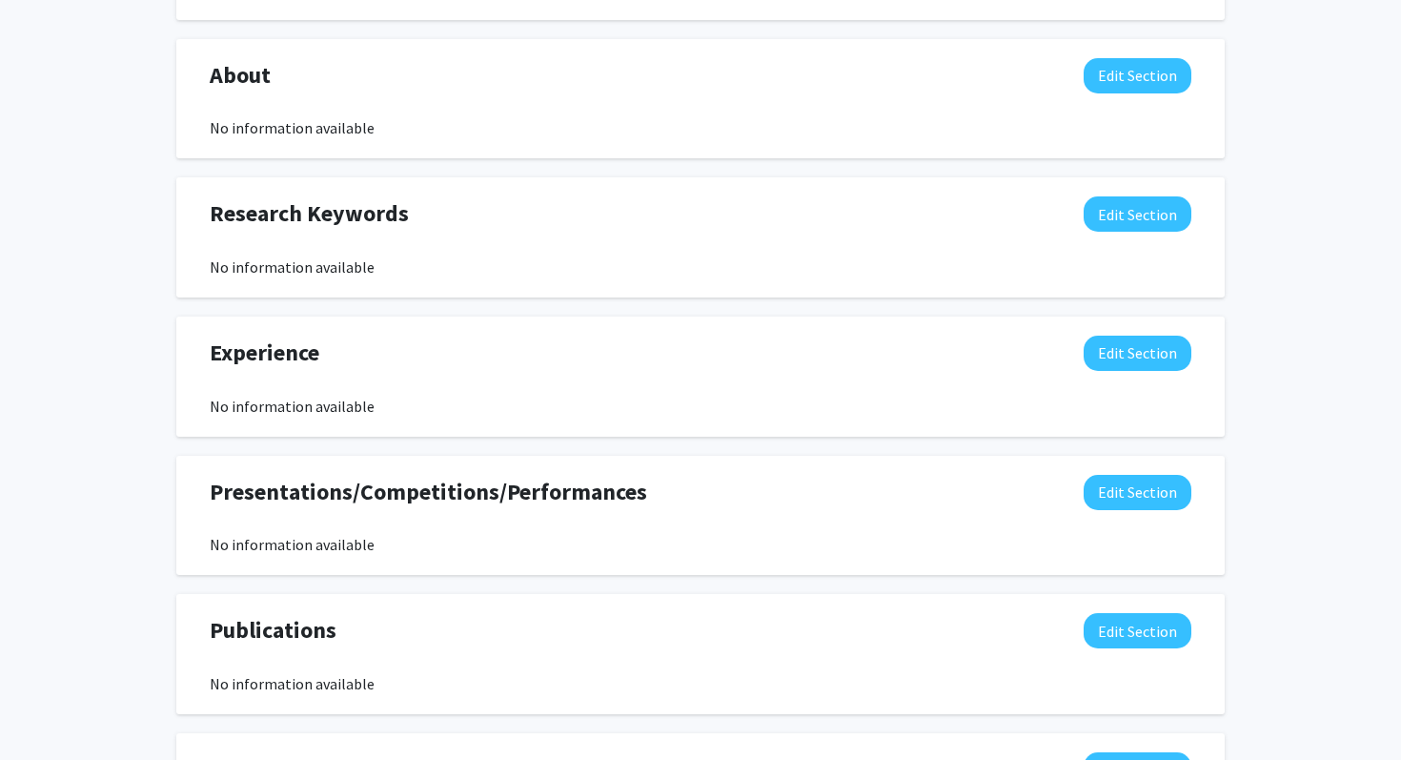
scroll to position [0, 0]
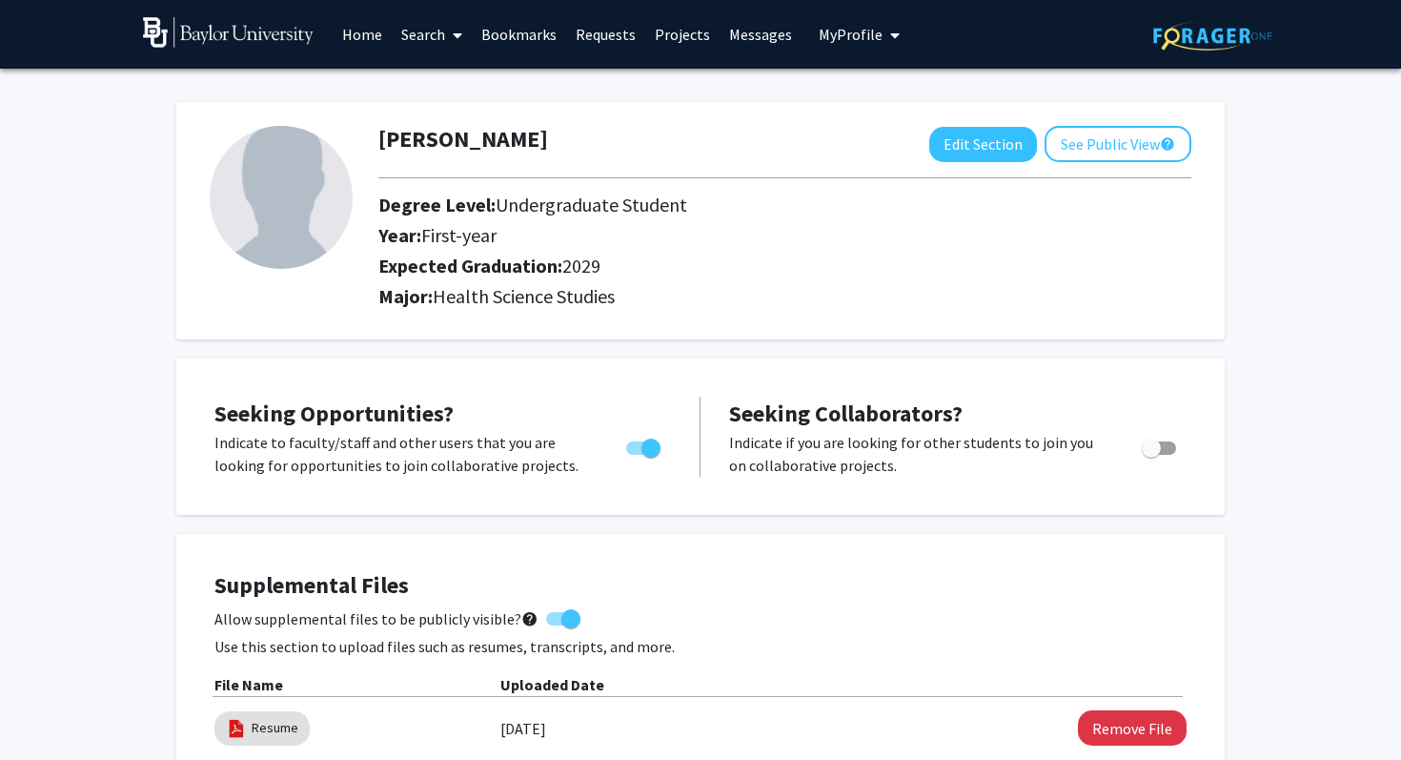
click at [440, 30] on link "Search" at bounding box center [432, 34] width 80 height 67
click at [453, 90] on span "Faculty/Staff" at bounding box center [462, 88] width 140 height 38
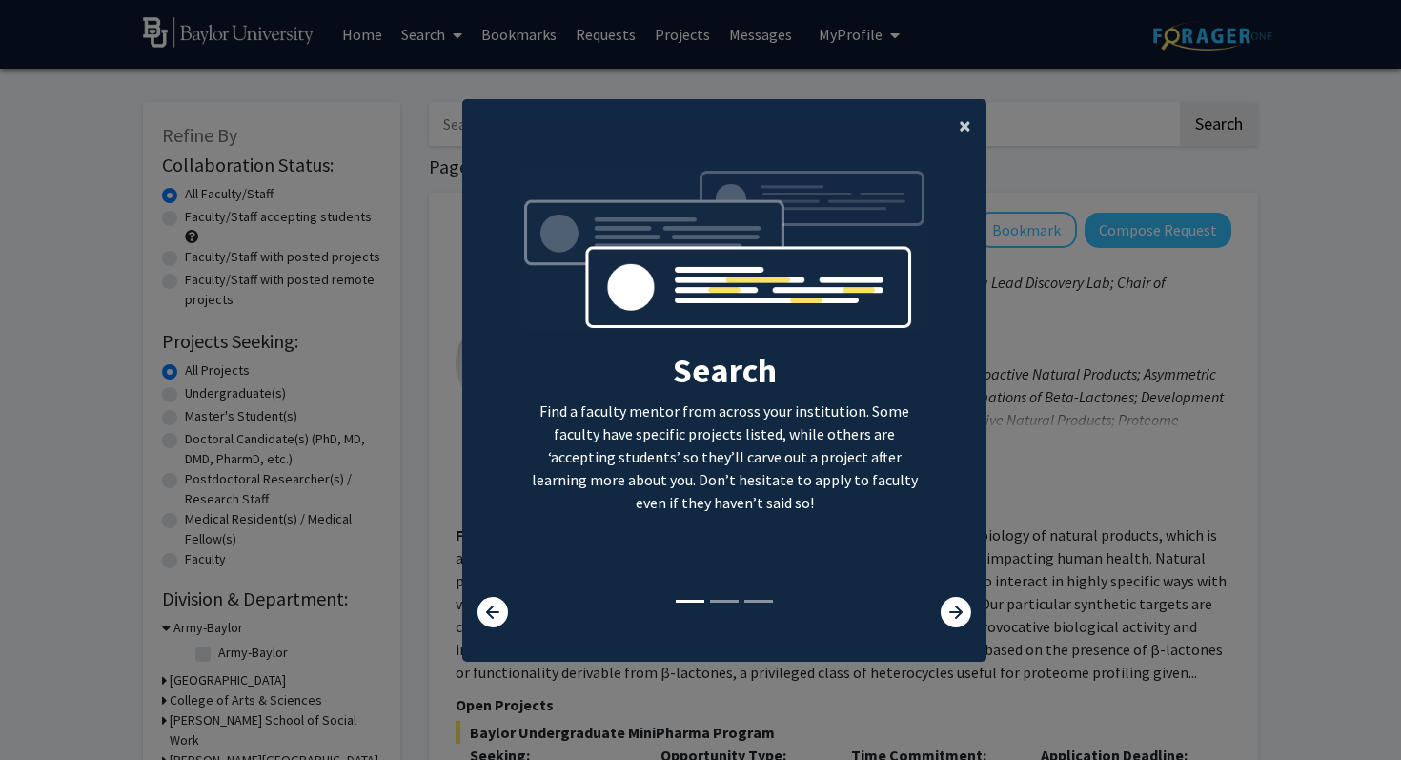
click at [966, 128] on span "×" at bounding box center [965, 126] width 12 height 30
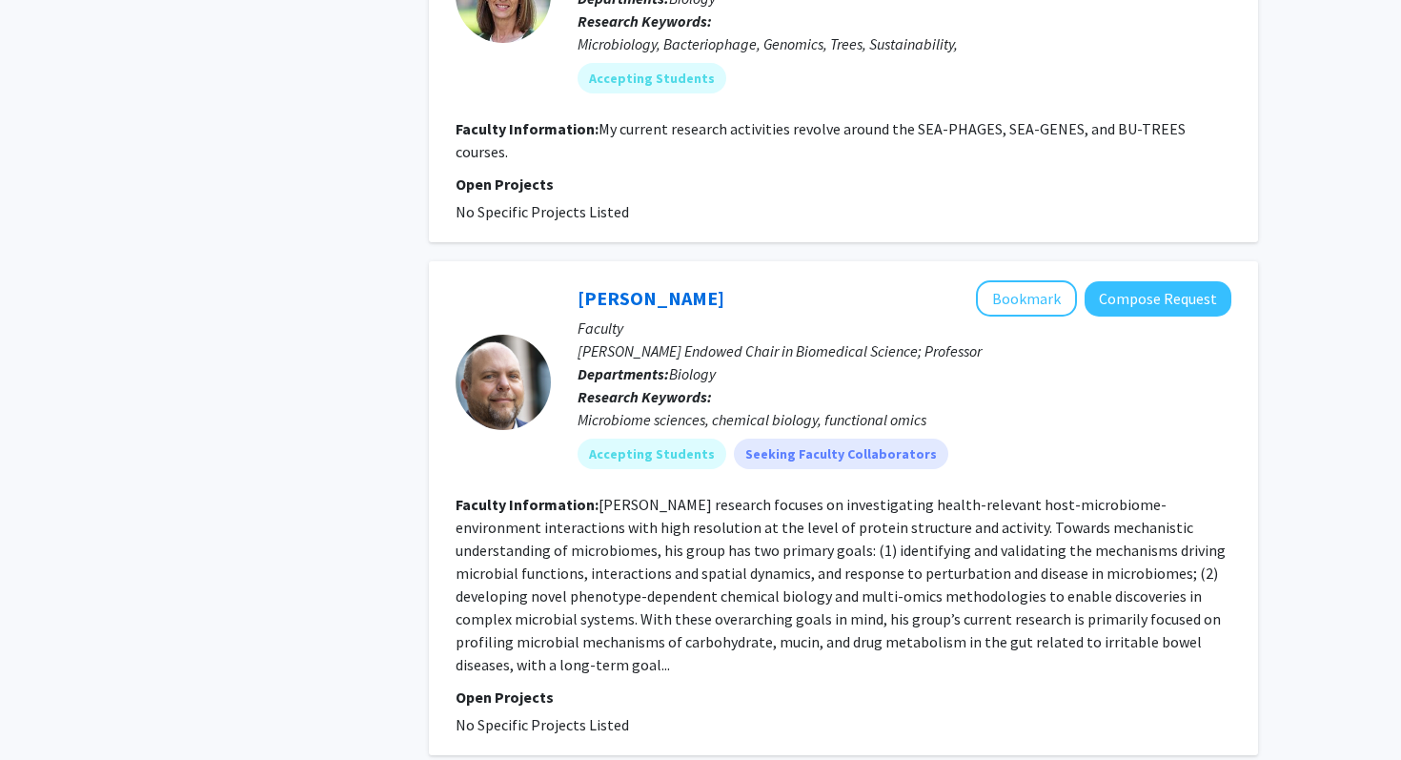
scroll to position [3398, 0]
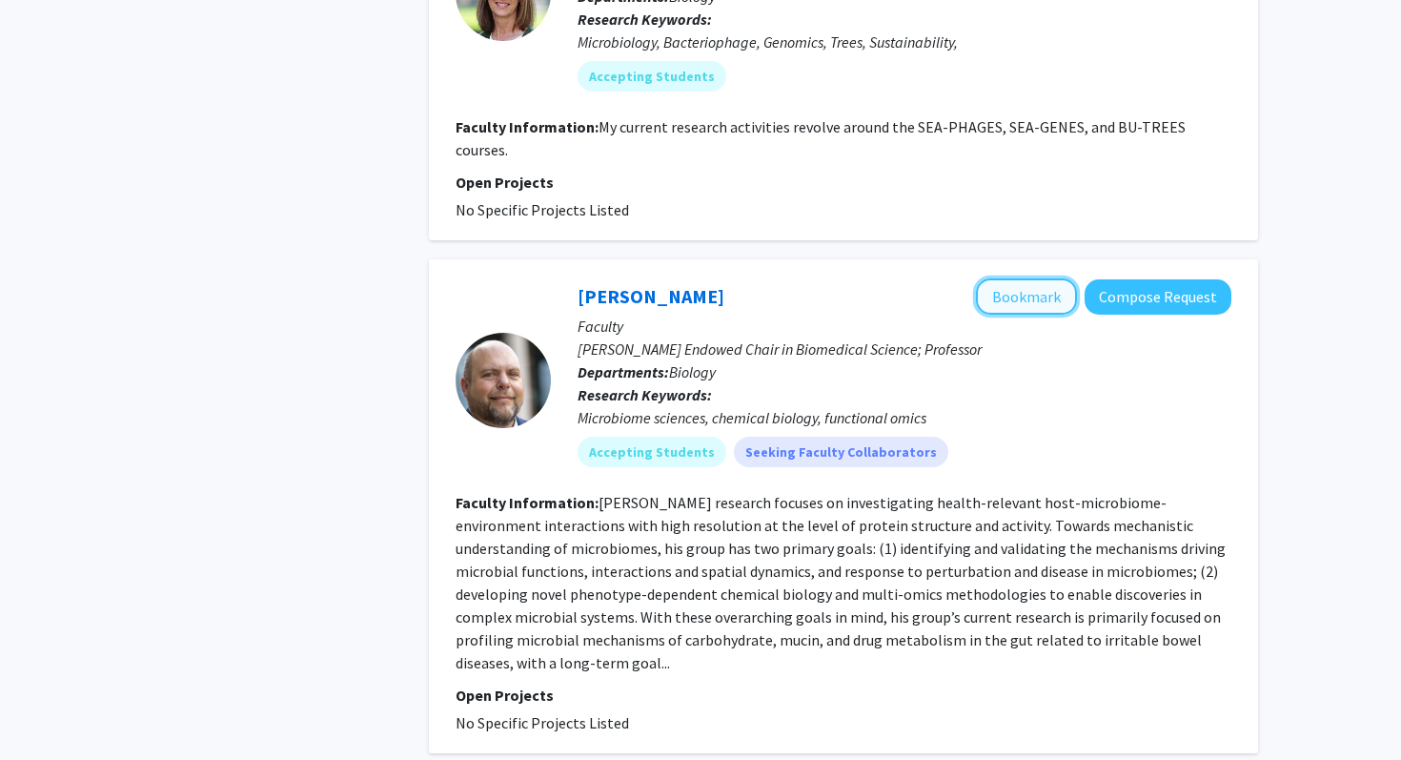
click at [1038, 278] on button "Bookmark" at bounding box center [1026, 296] width 101 height 36
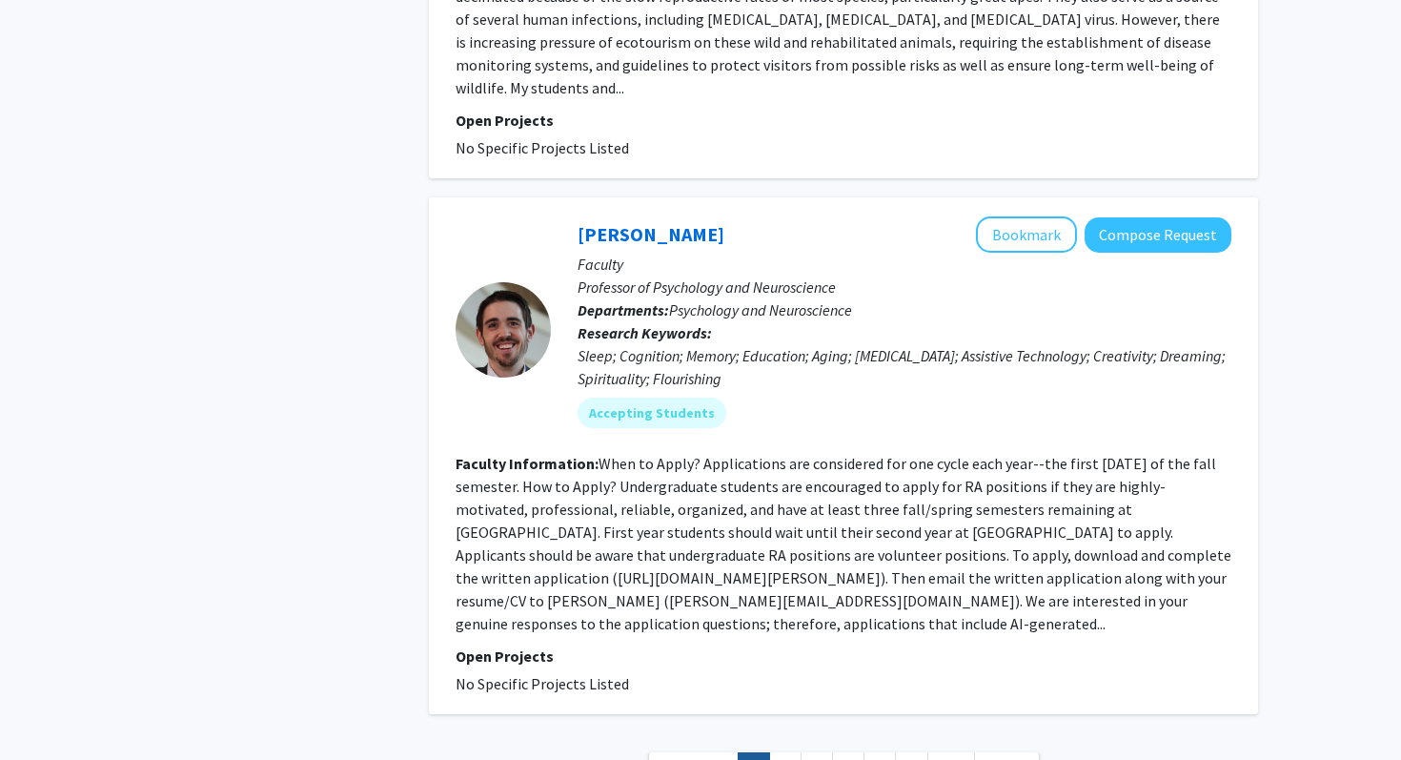
scroll to position [5026, 0]
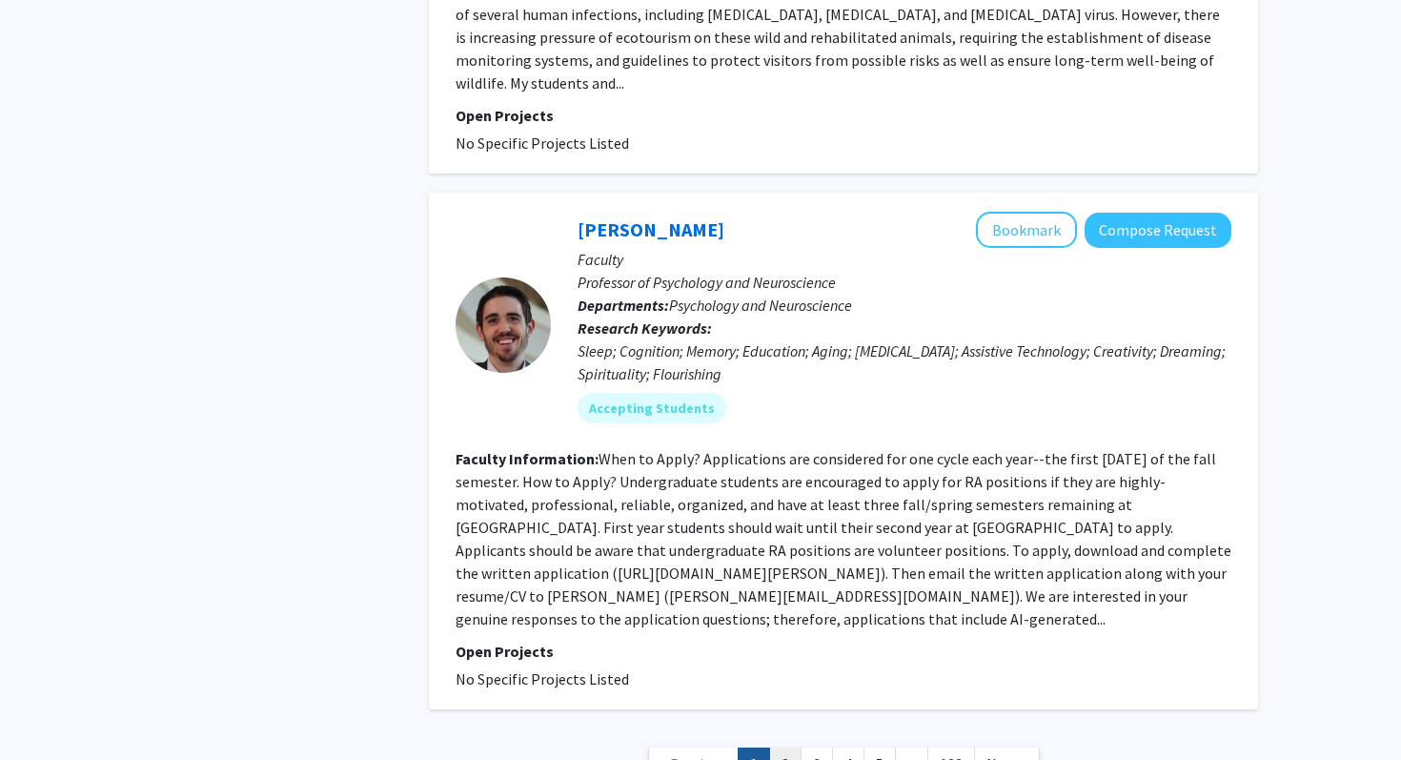
click at [788, 747] on link "2" at bounding box center [785, 763] width 32 height 33
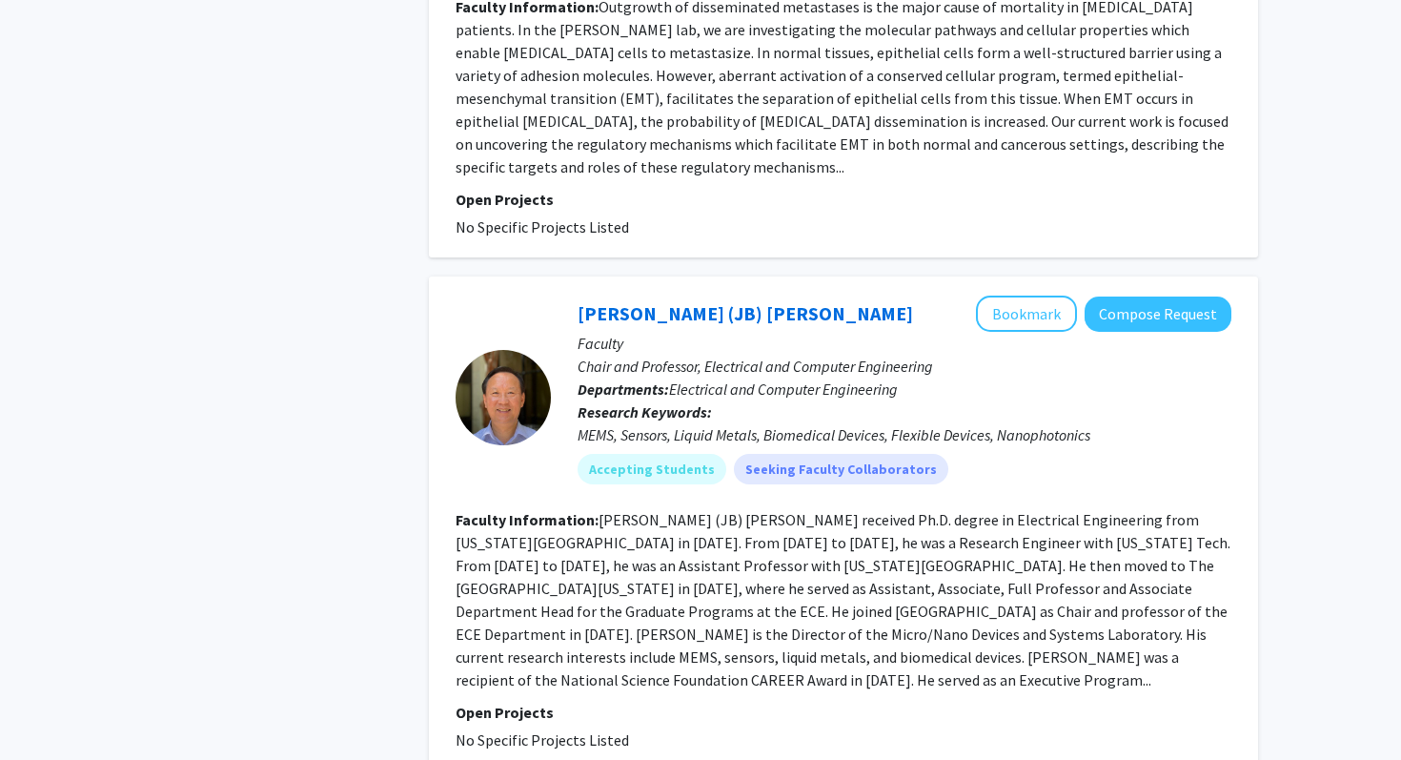
scroll to position [4281, 0]
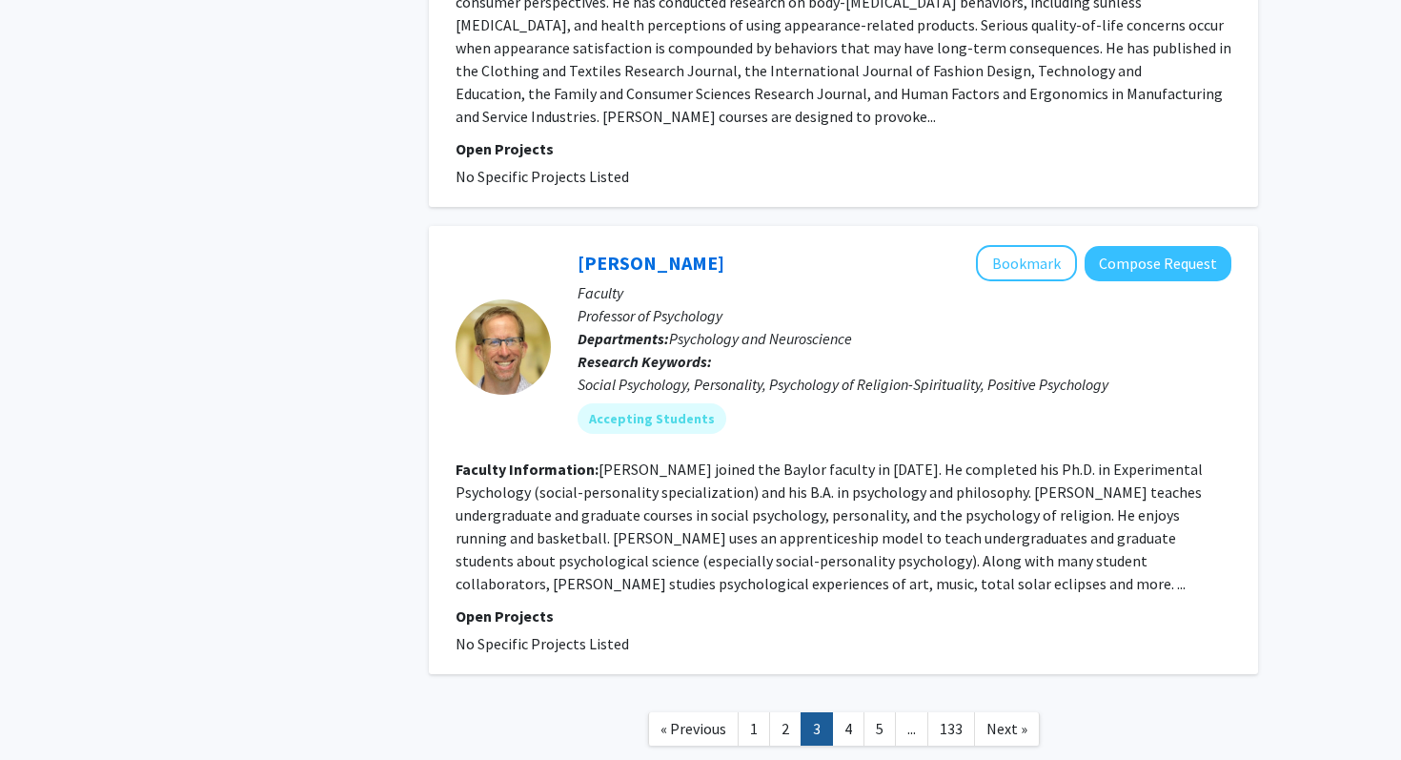
scroll to position [4607, 0]
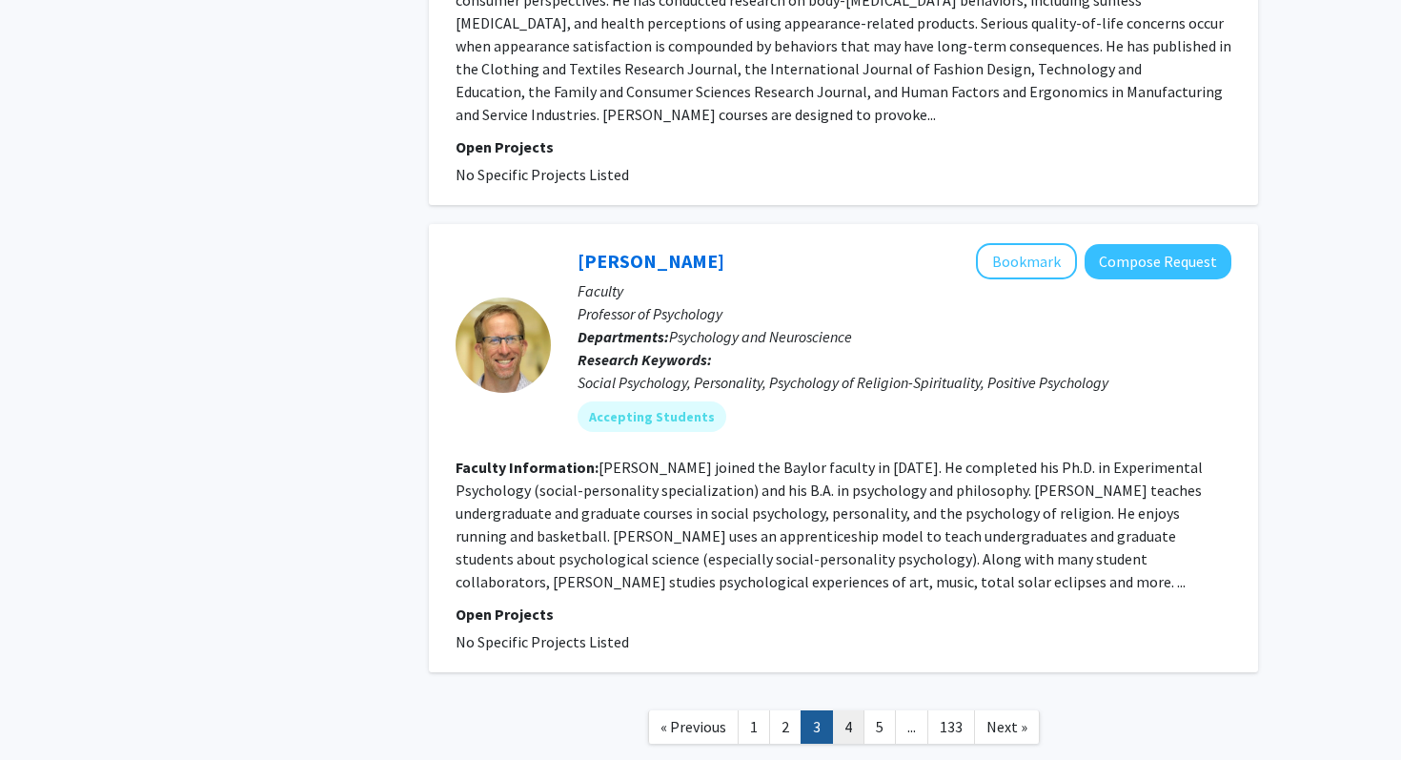
click at [845, 710] on link "4" at bounding box center [848, 726] width 32 height 33
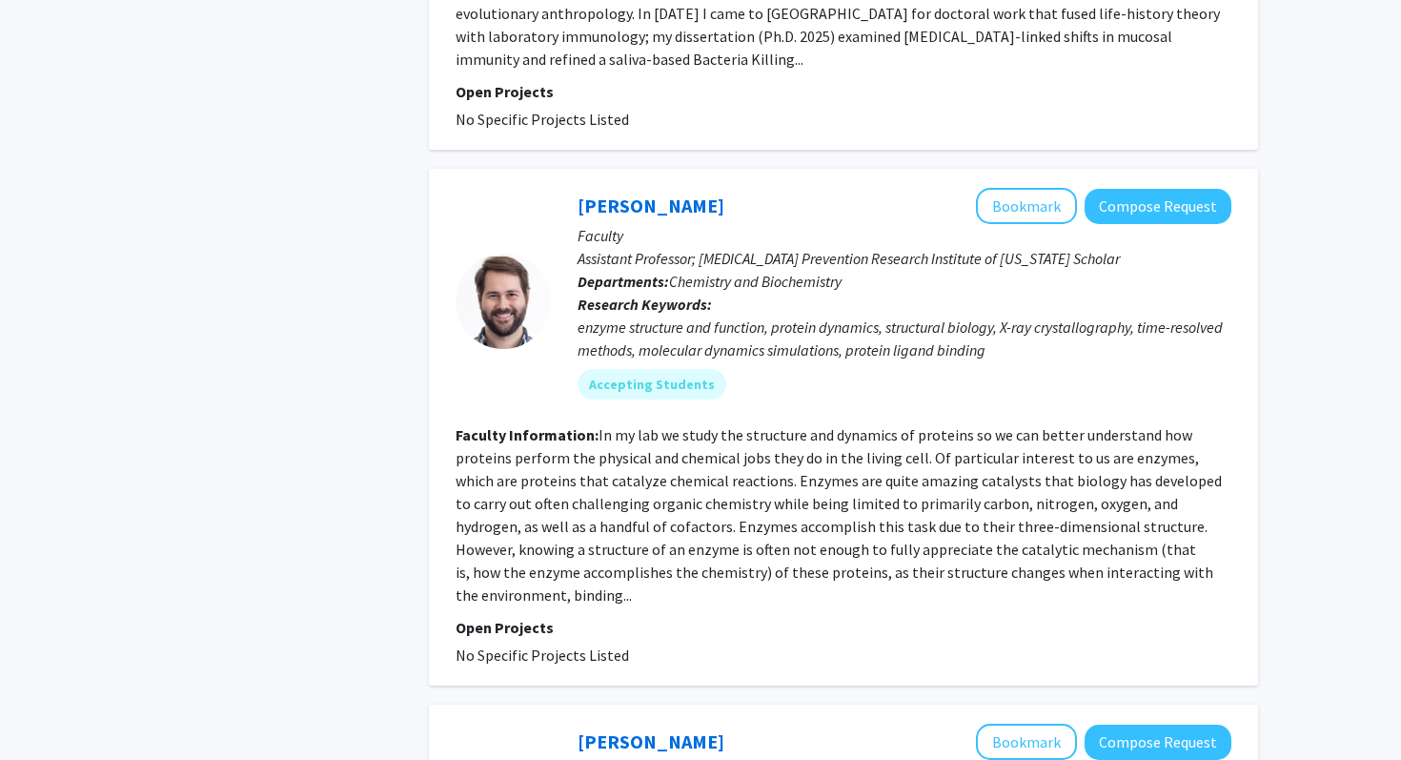
scroll to position [1688, 0]
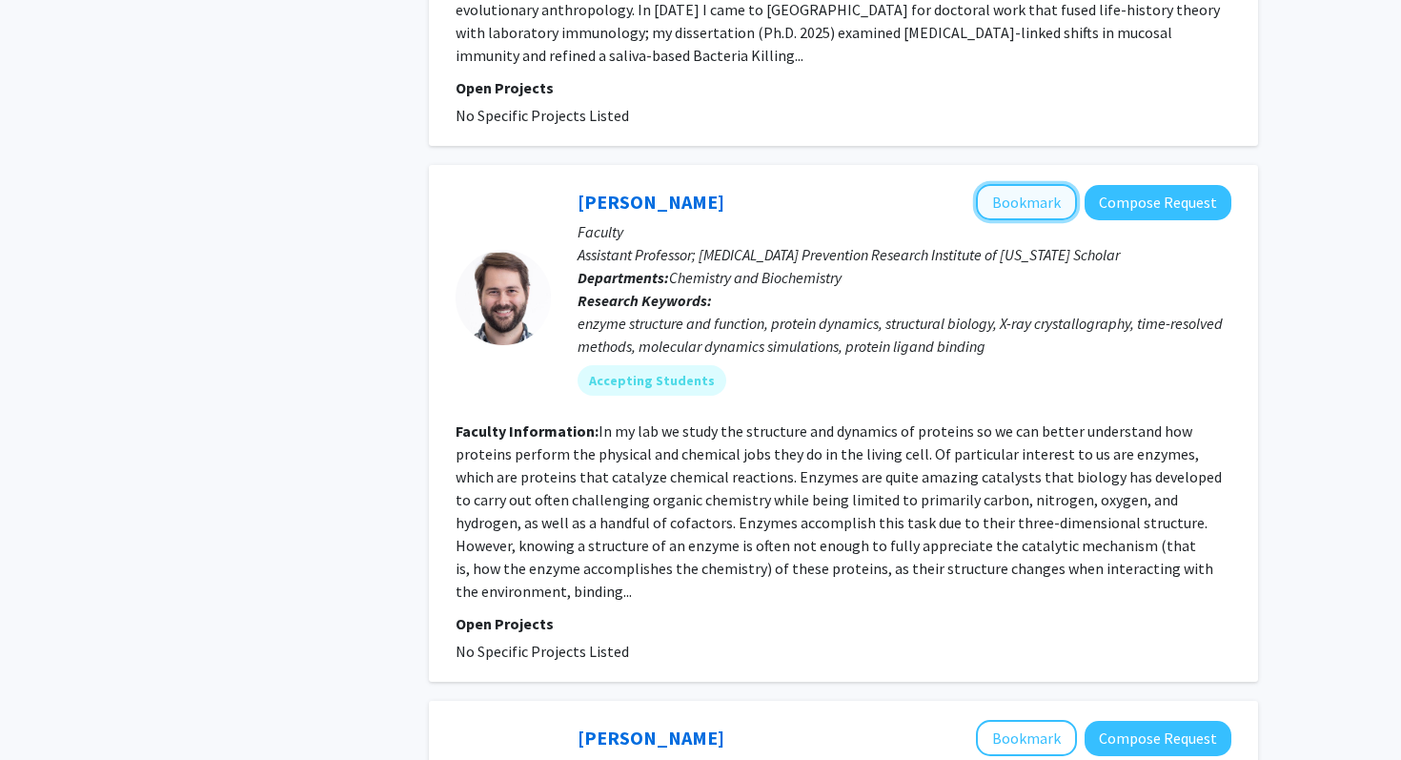
click at [1036, 184] on button "Bookmark" at bounding box center [1026, 202] width 101 height 36
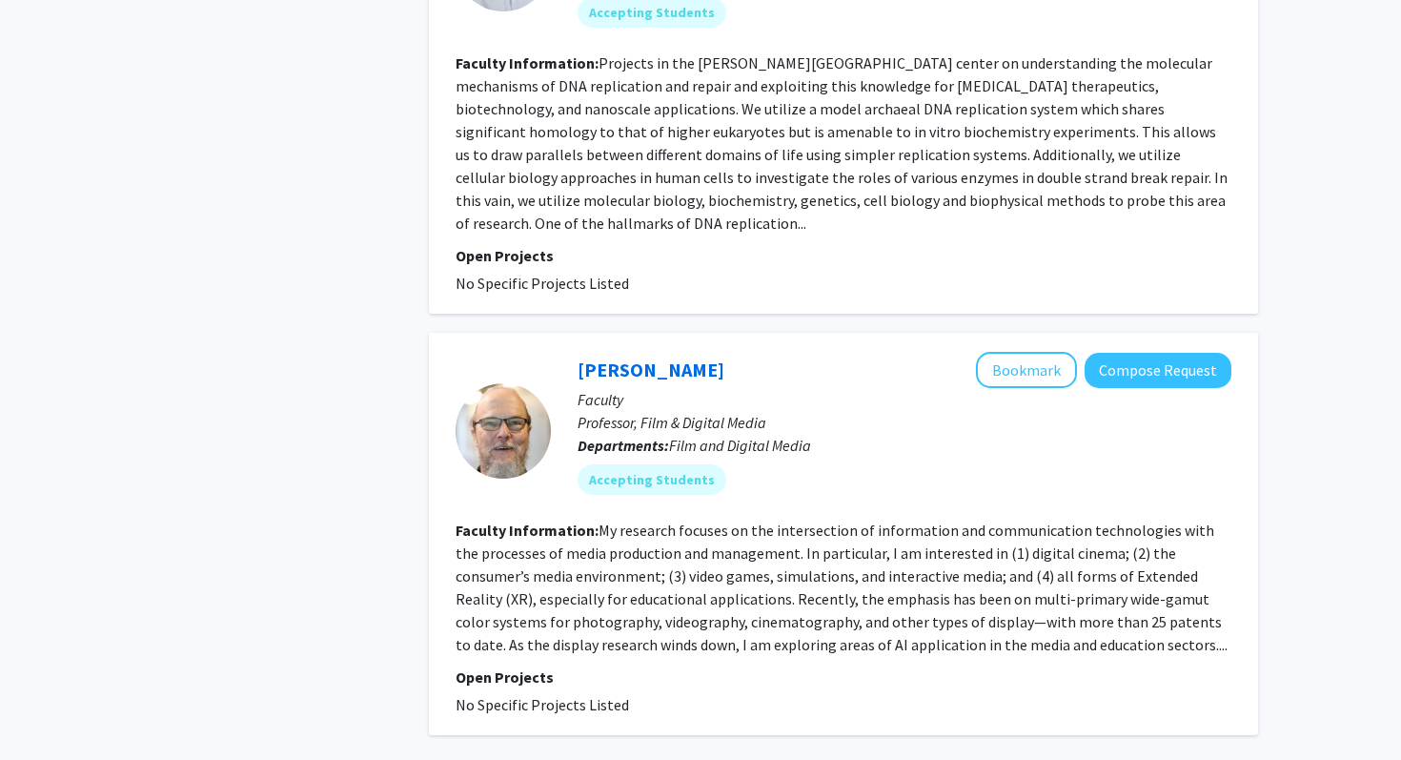
scroll to position [4572, 0]
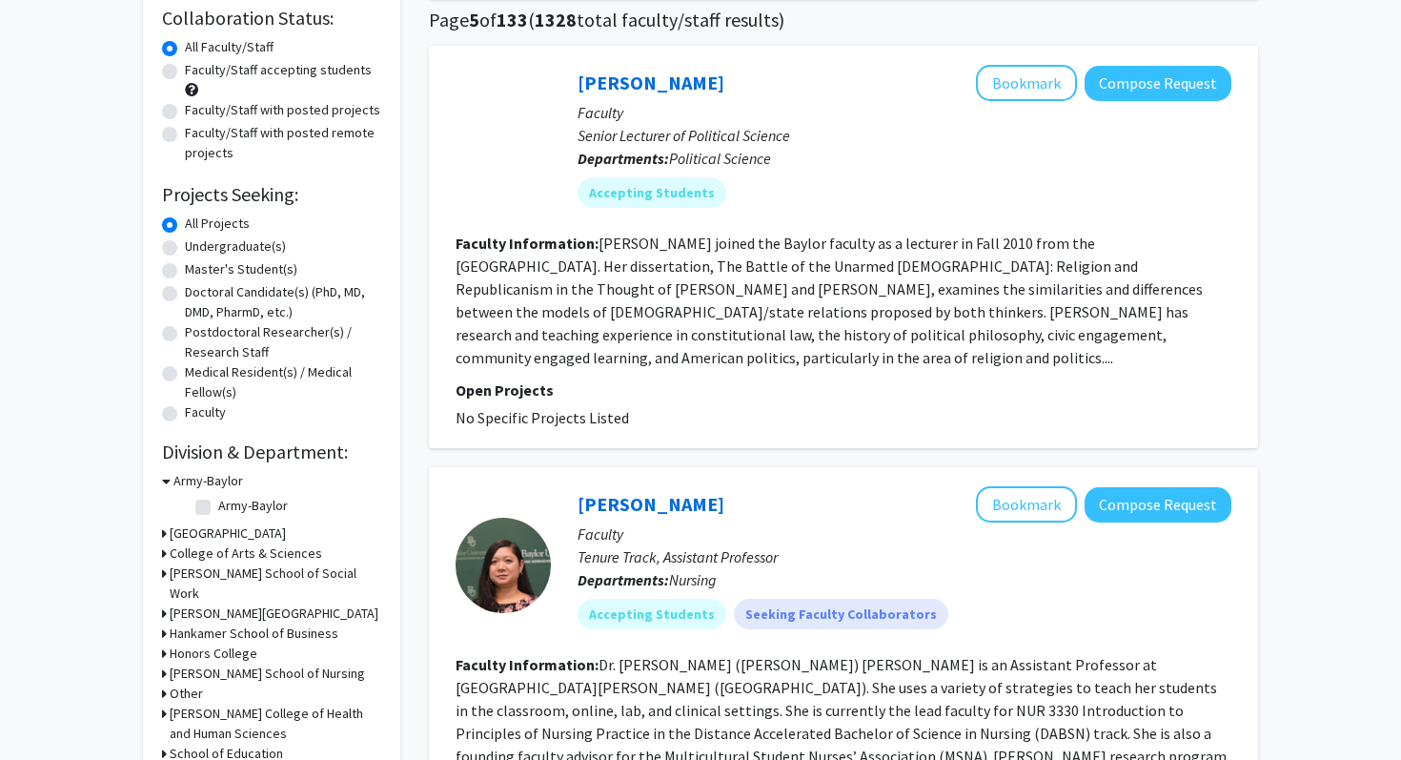
scroll to position [149, 0]
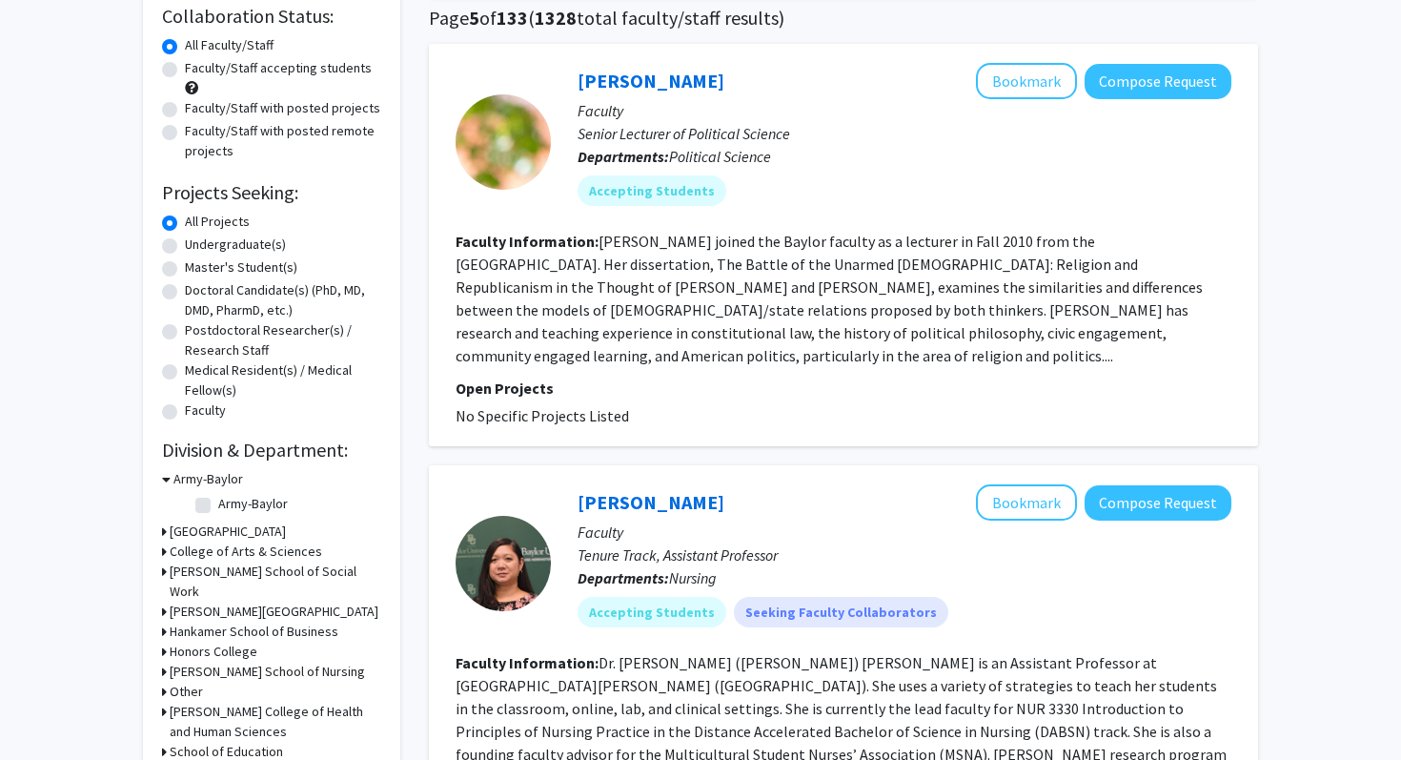
click at [185, 243] on label "Undergraduate(s)" at bounding box center [235, 244] width 101 height 20
click at [185, 243] on input "Undergraduate(s)" at bounding box center [191, 240] width 12 height 12
radio input "true"
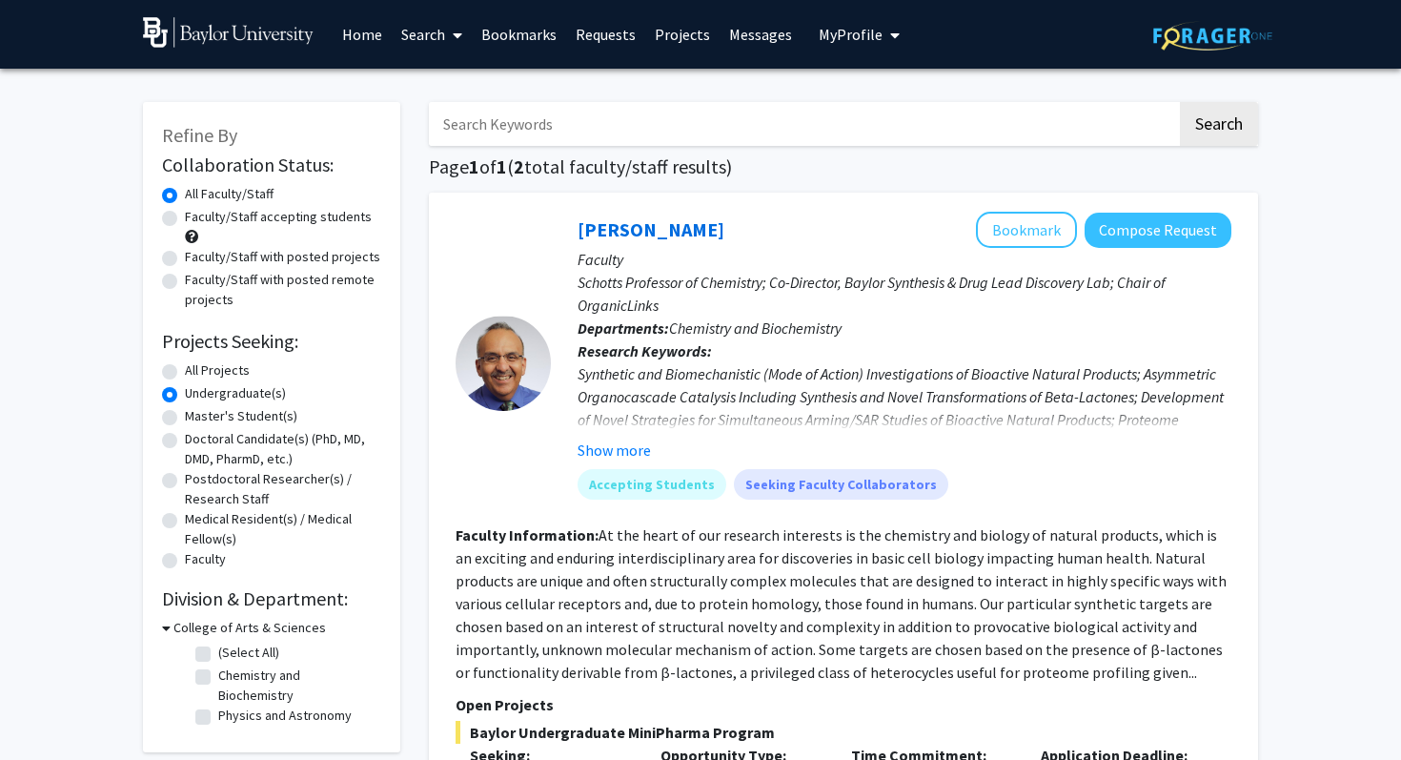
click at [185, 219] on label "Faculty/Staff accepting students" at bounding box center [278, 217] width 187 height 20
click at [185, 219] on input "Faculty/Staff accepting students" at bounding box center [191, 213] width 12 height 12
radio input "true"
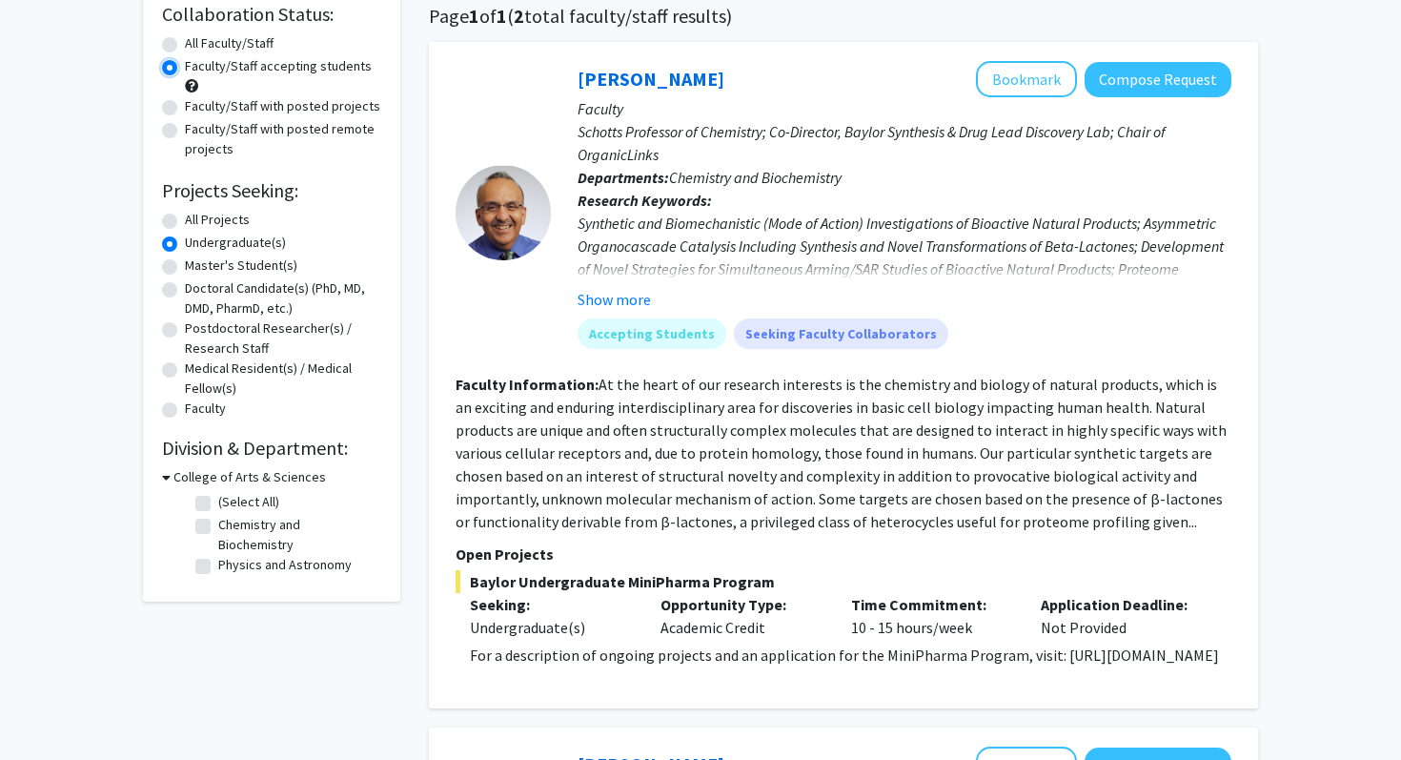
scroll to position [152, 0]
click at [185, 36] on label "All Faculty/Staff" at bounding box center [229, 42] width 89 height 20
click at [185, 36] on input "All Faculty/Staff" at bounding box center [191, 38] width 12 height 12
radio input "true"
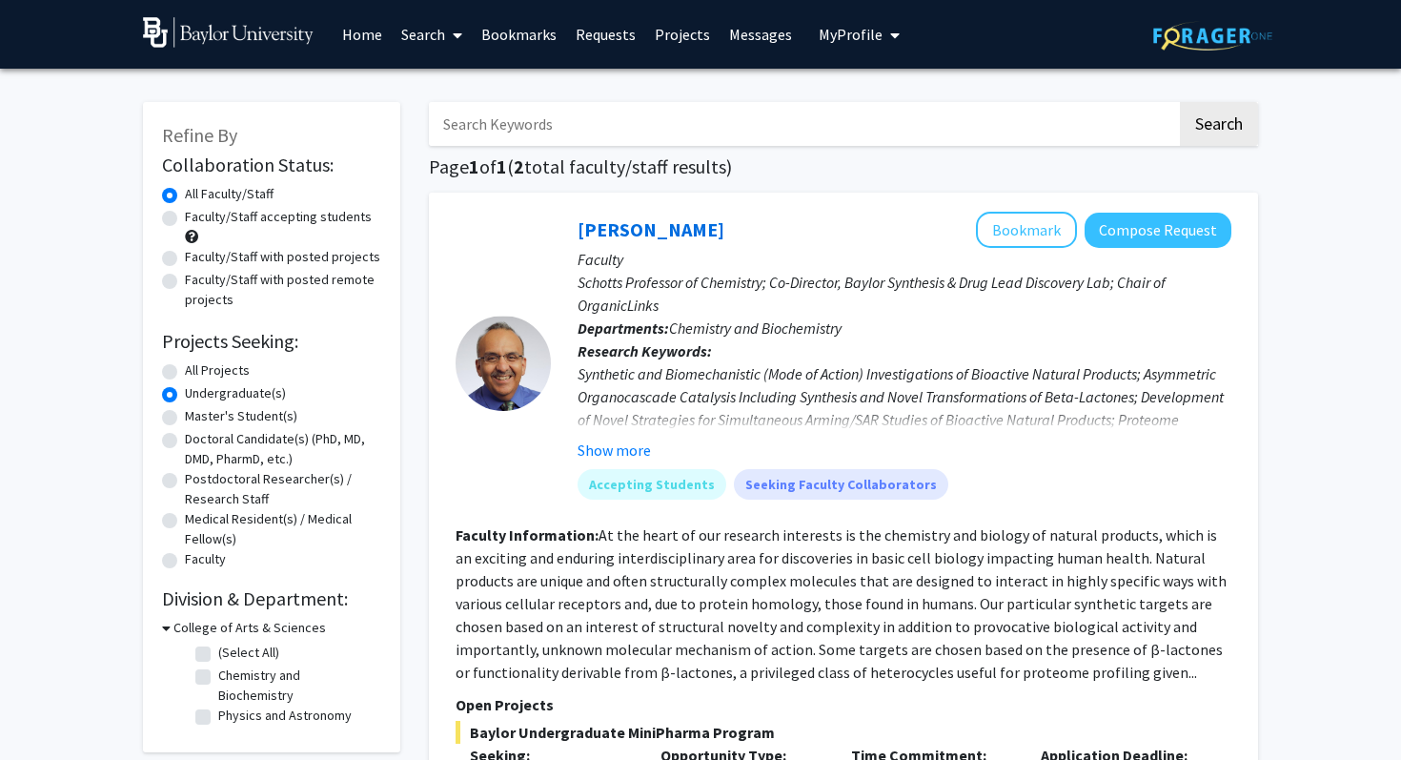
click at [185, 216] on label "Faculty/Staff accepting students" at bounding box center [278, 217] width 187 height 20
click at [185, 216] on input "Faculty/Staff accepting students" at bounding box center [191, 213] width 12 height 12
radio input "true"
click at [185, 368] on label "All Projects" at bounding box center [217, 370] width 65 height 20
click at [185, 368] on input "All Projects" at bounding box center [191, 366] width 12 height 12
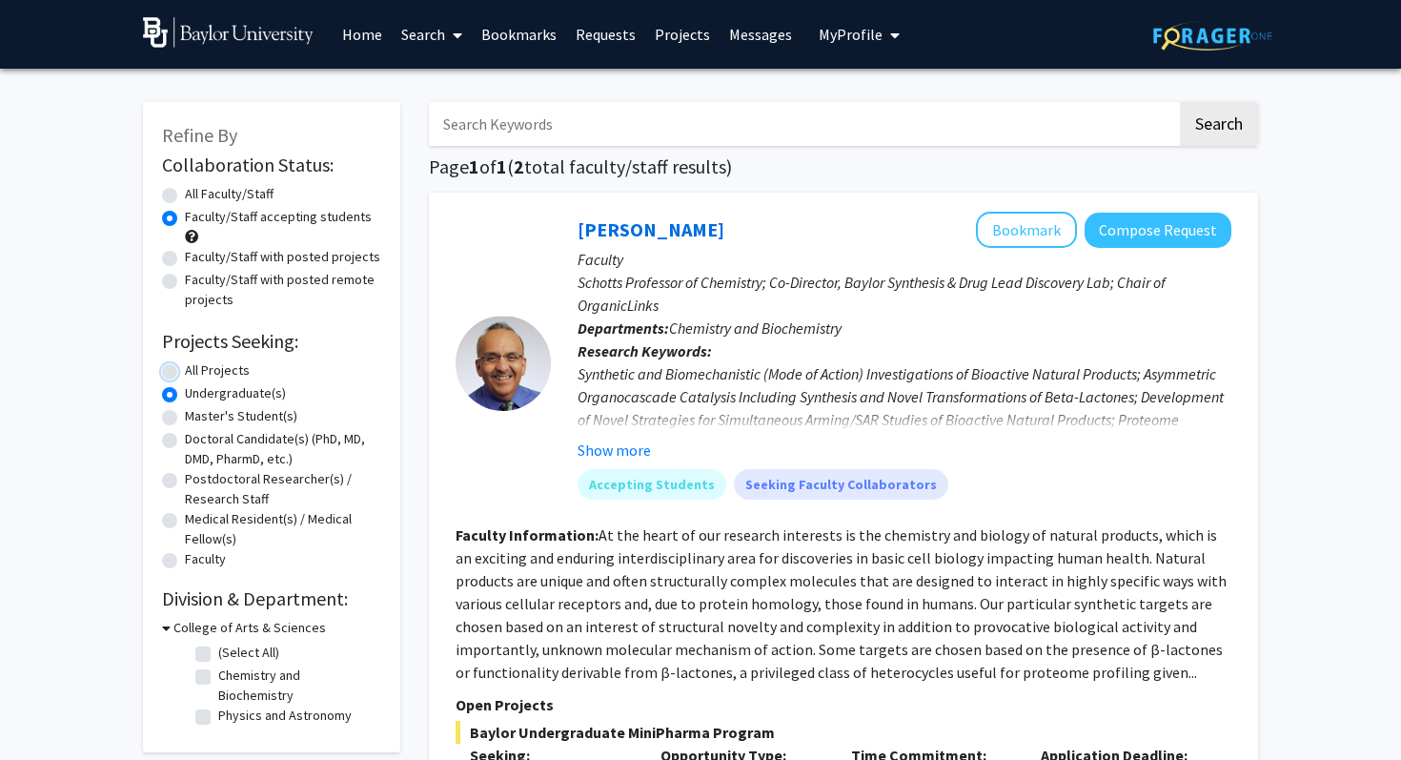
radio input "true"
click at [791, 116] on input "Search Keywords" at bounding box center [803, 124] width 748 height 44
type input "immune"
click at [1180, 102] on button "Search" at bounding box center [1219, 124] width 78 height 44
radio input "true"
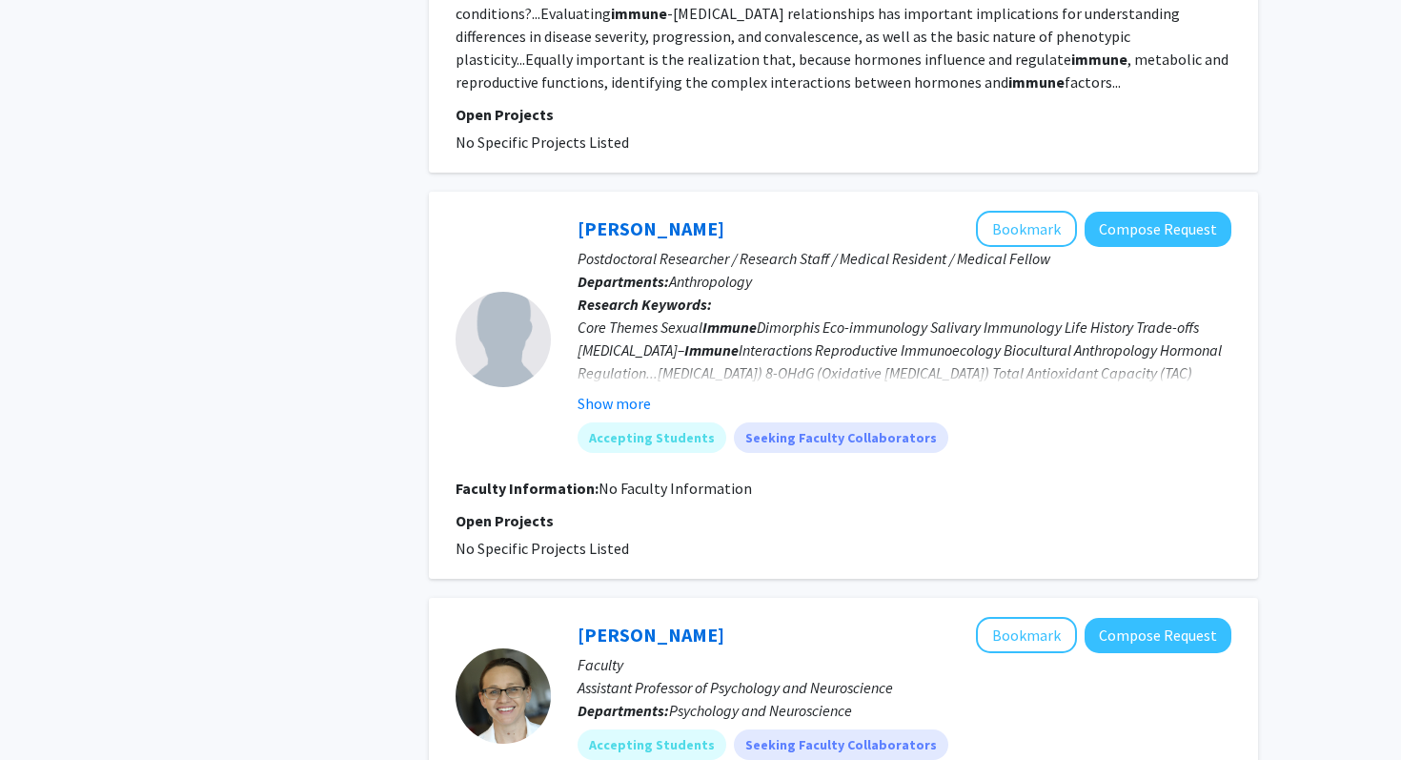
scroll to position [1148, 0]
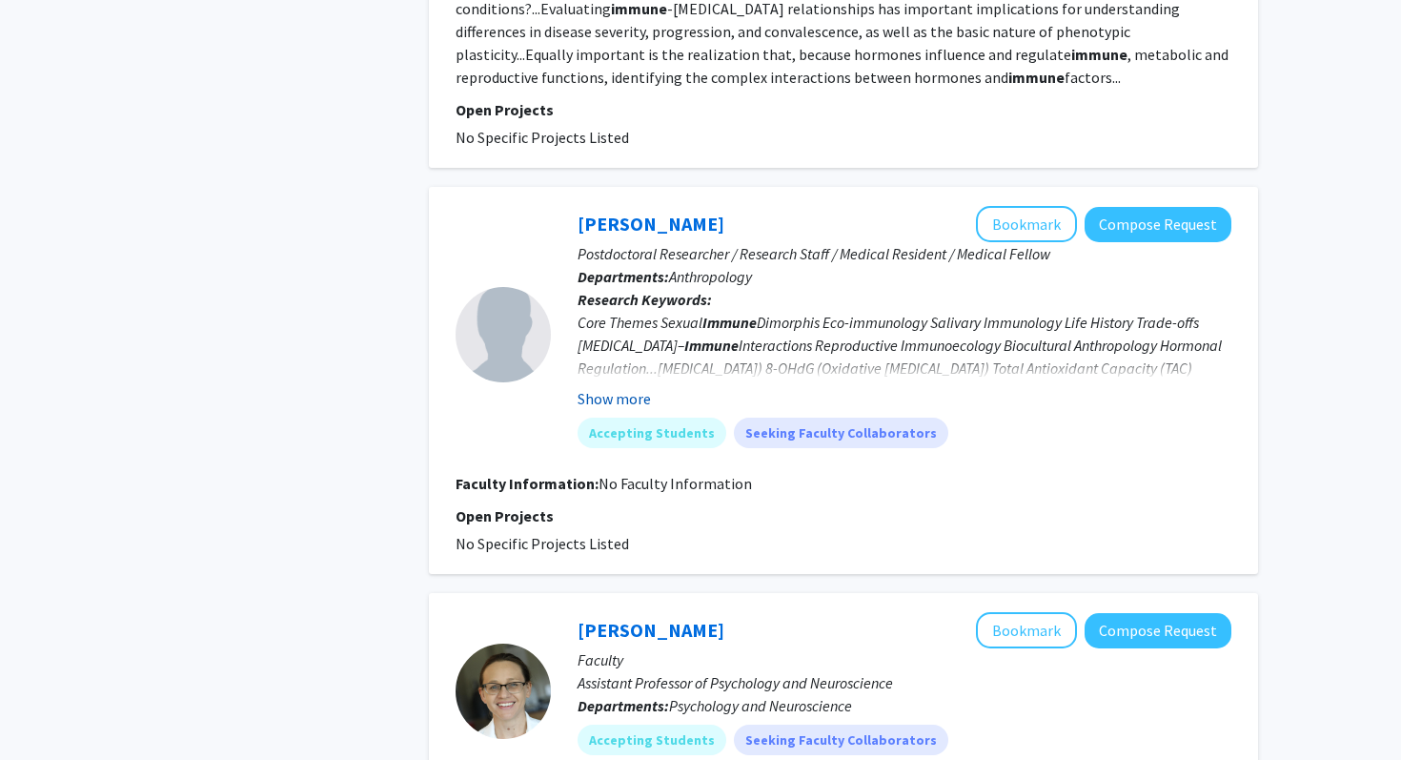
click at [635, 397] on button "Show more" at bounding box center [614, 398] width 73 height 23
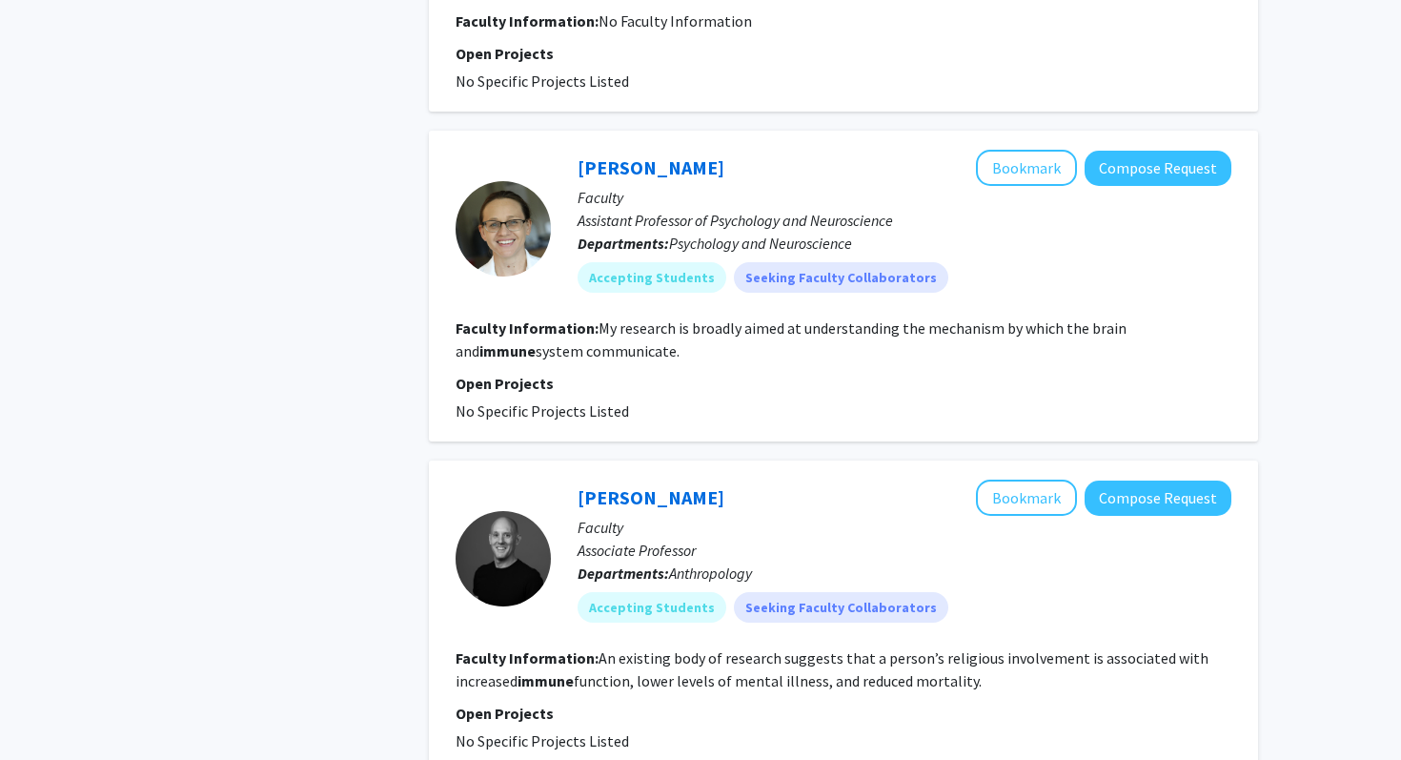
scroll to position [1752, 0]
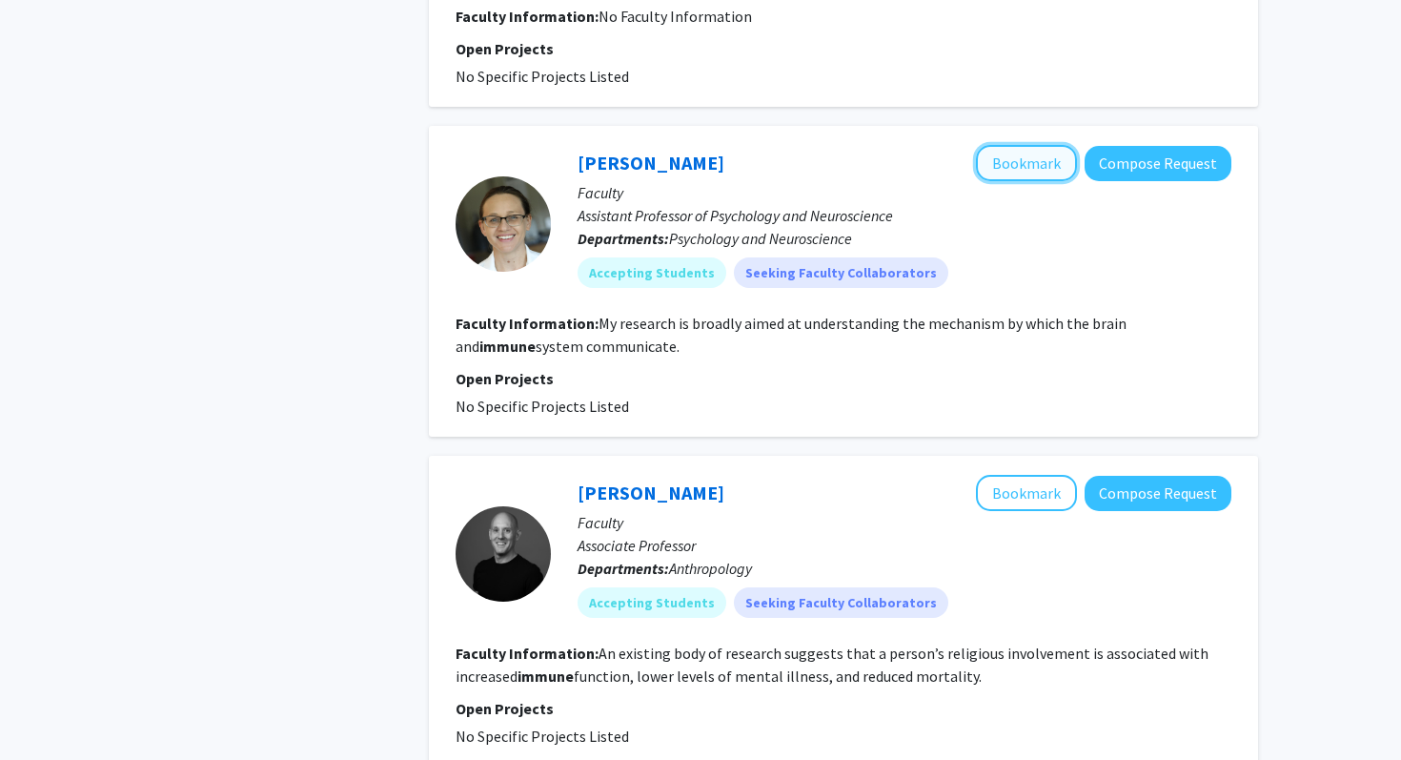
click at [1056, 176] on button "Bookmark" at bounding box center [1026, 163] width 101 height 36
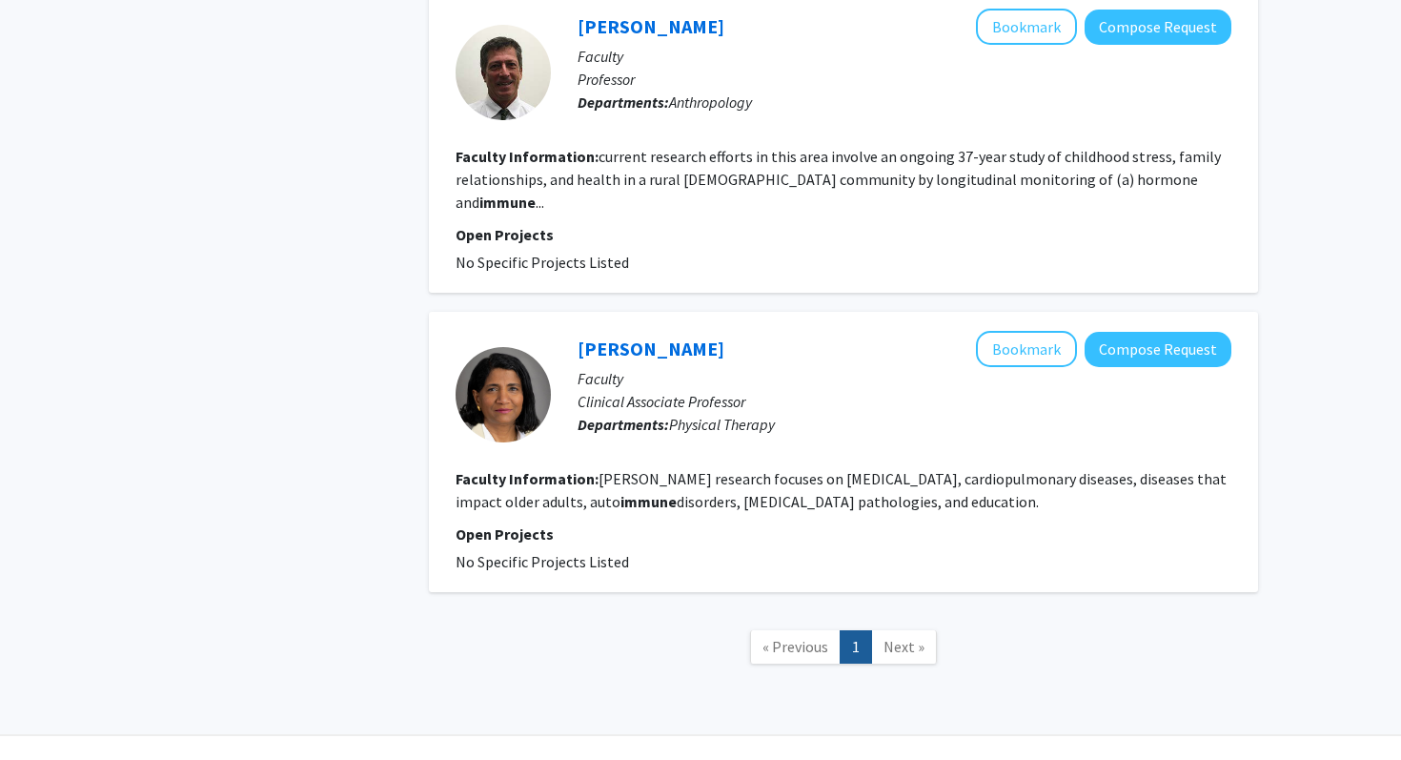
scroll to position [2844, 0]
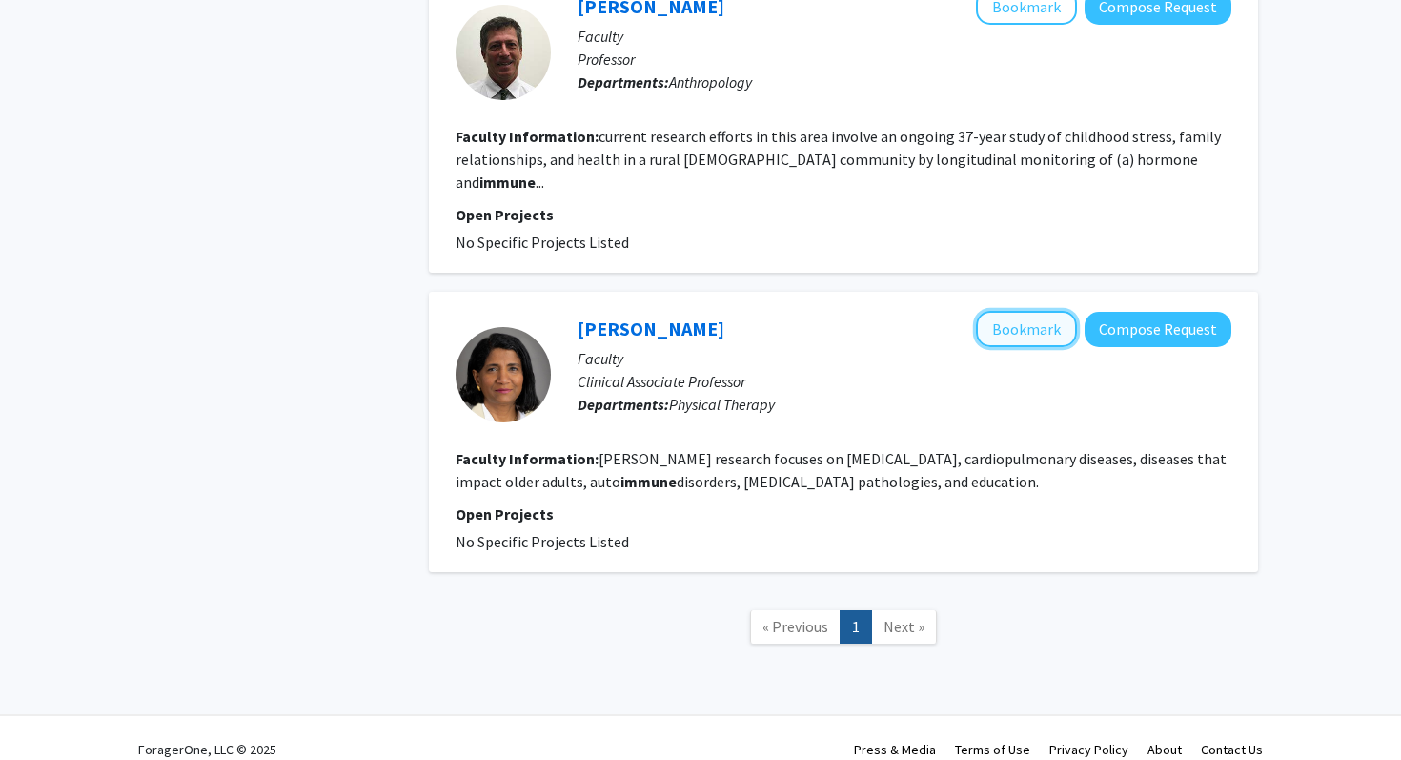
click at [1020, 311] on button "Bookmark" at bounding box center [1026, 329] width 101 height 36
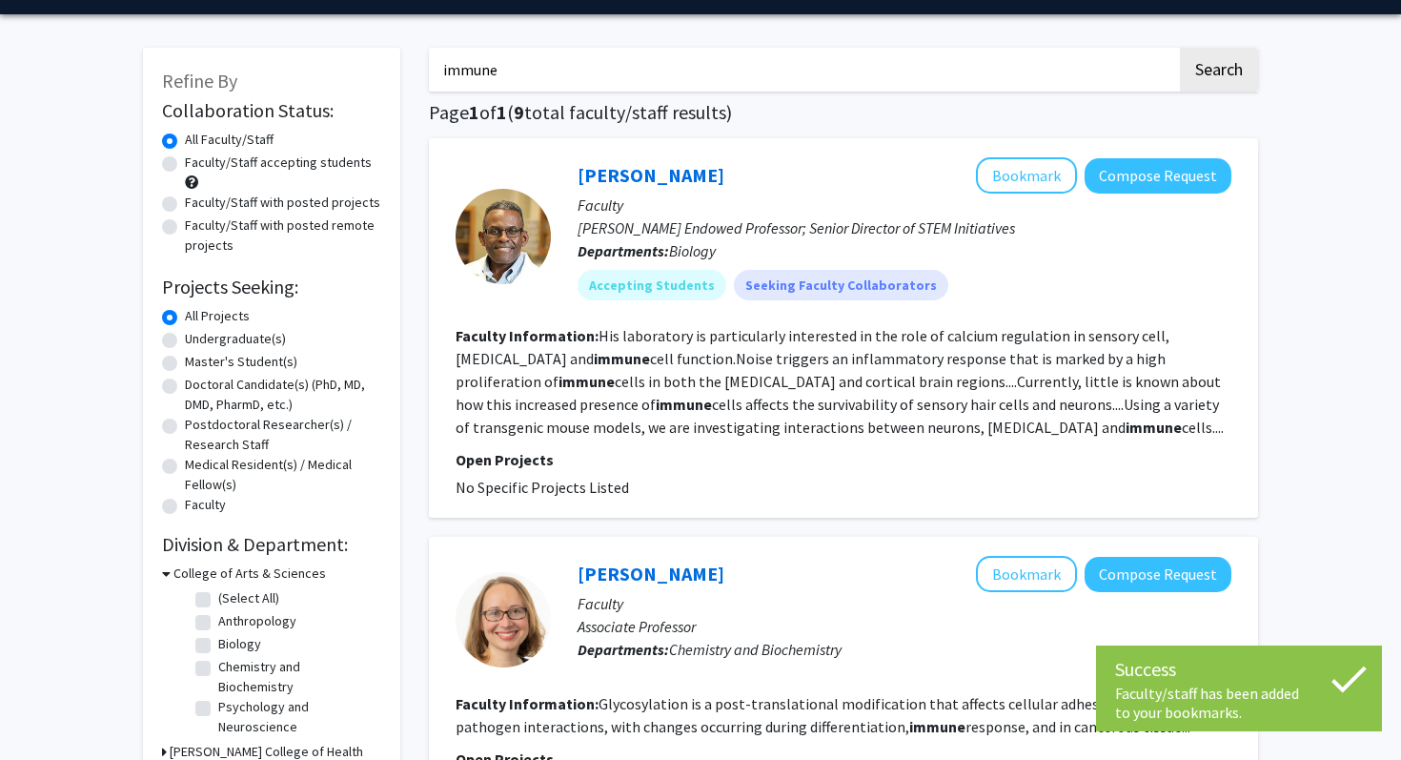
scroll to position [0, 0]
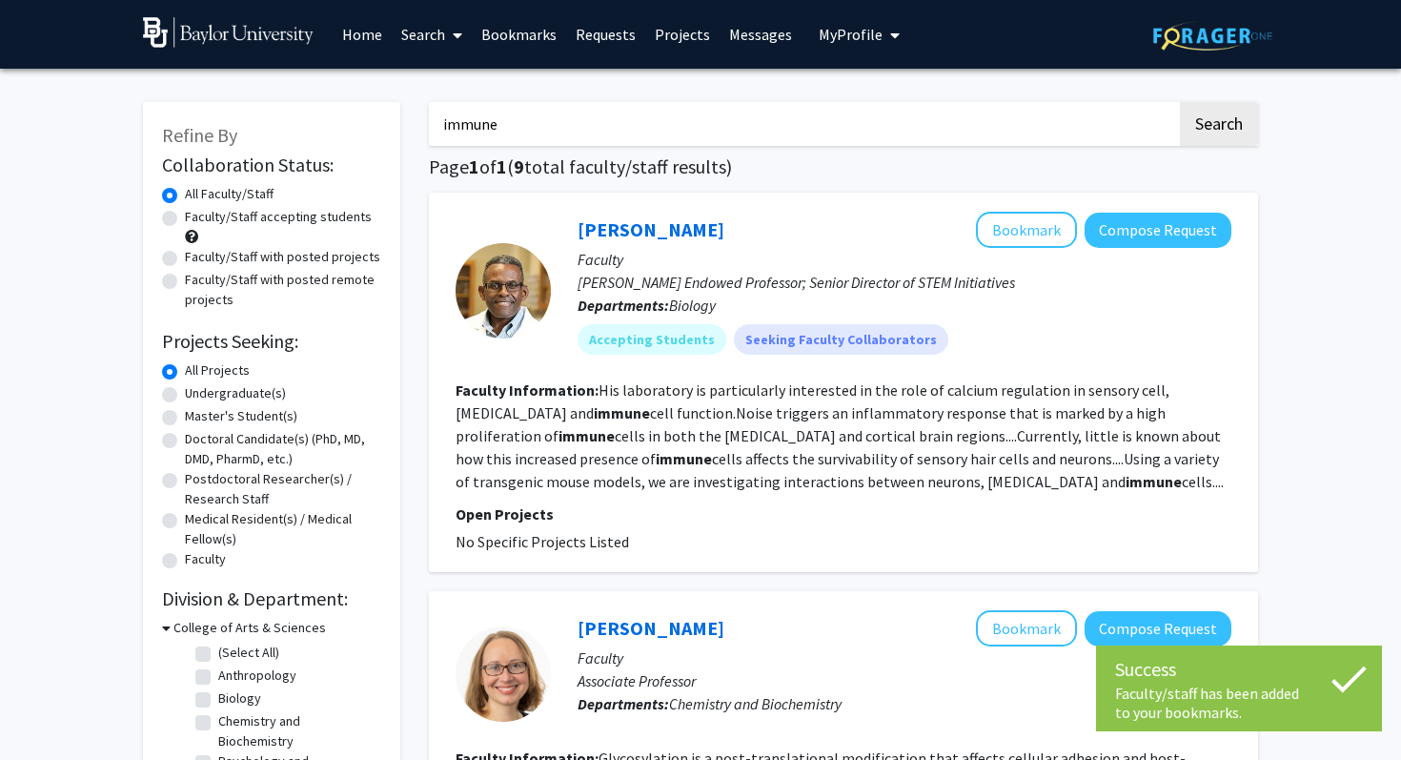
click at [563, 114] on input "immune" at bounding box center [803, 124] width 748 height 44
type input "i"
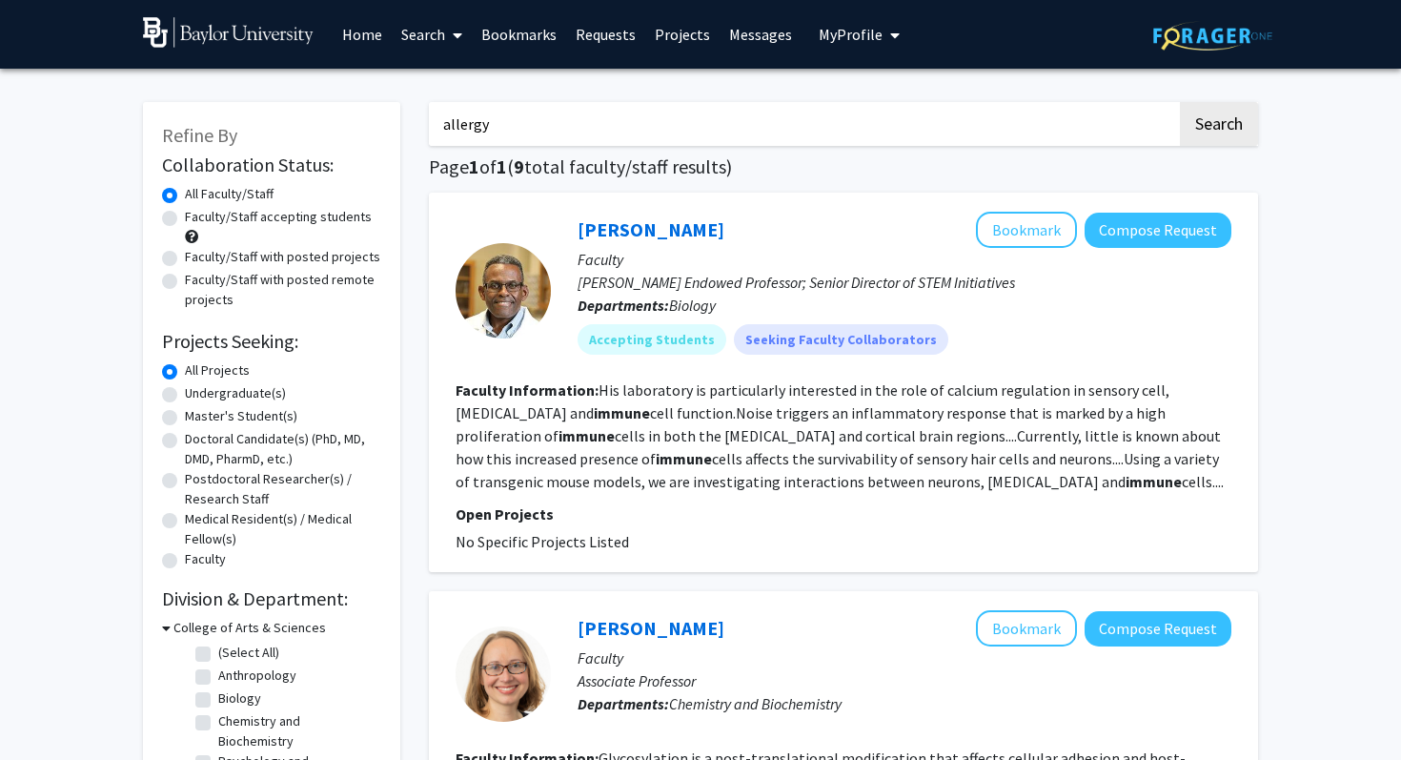
type input "allergy"
click at [1180, 102] on button "Search" at bounding box center [1219, 124] width 78 height 44
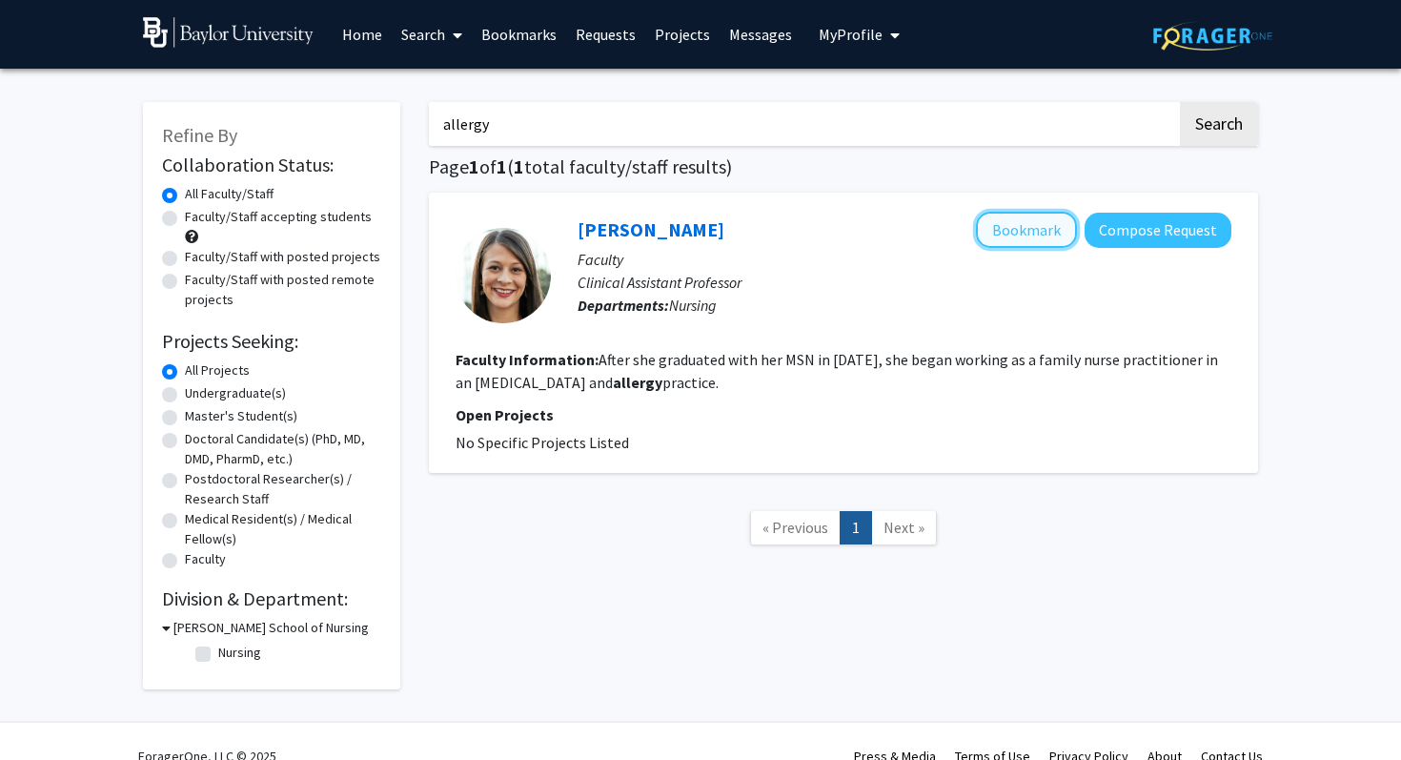
click at [1016, 238] on button "Bookmark" at bounding box center [1026, 230] width 101 height 36
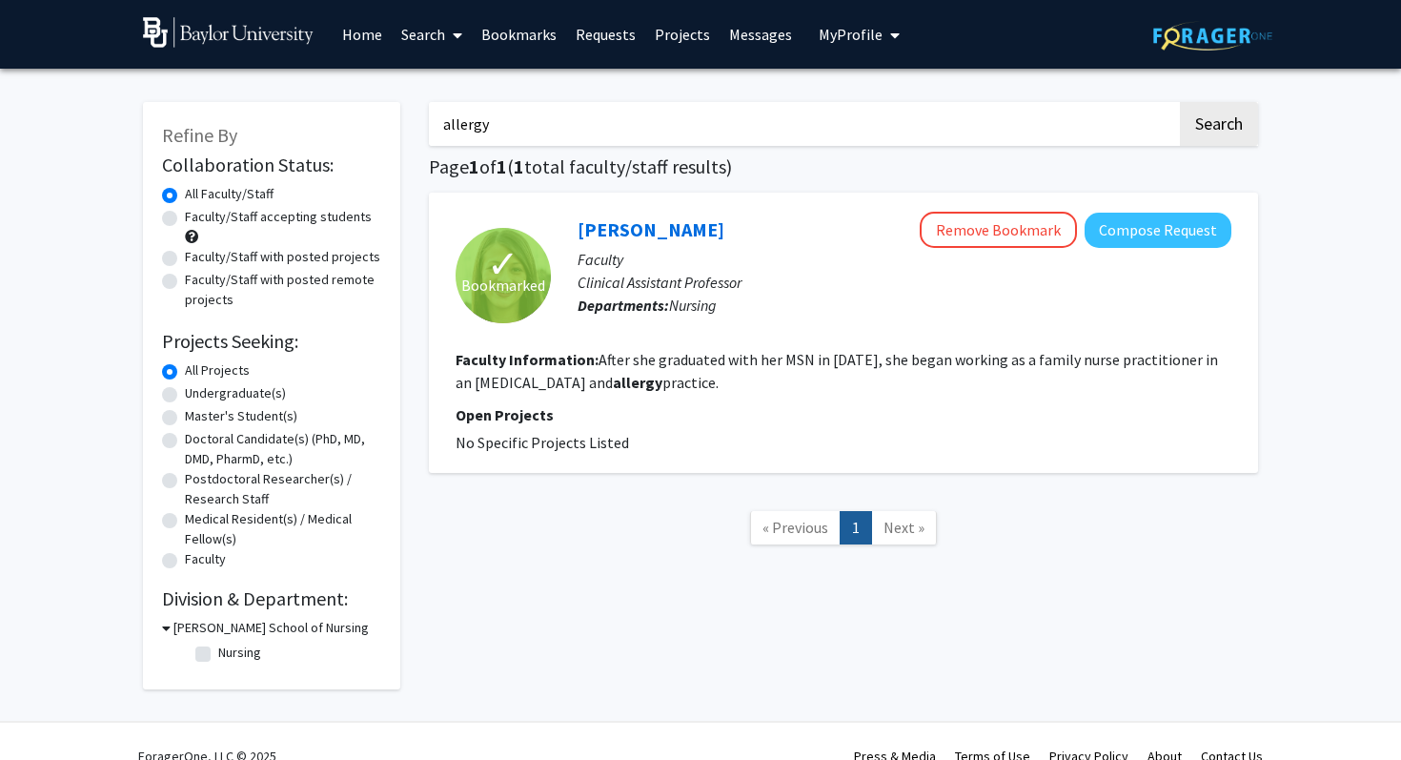
drag, startPoint x: 723, startPoint y: 440, endPoint x: 730, endPoint y: 411, distance: 30.5
click at [726, 438] on fg-project-list "No Specific Projects Listed" at bounding box center [844, 442] width 776 height 23
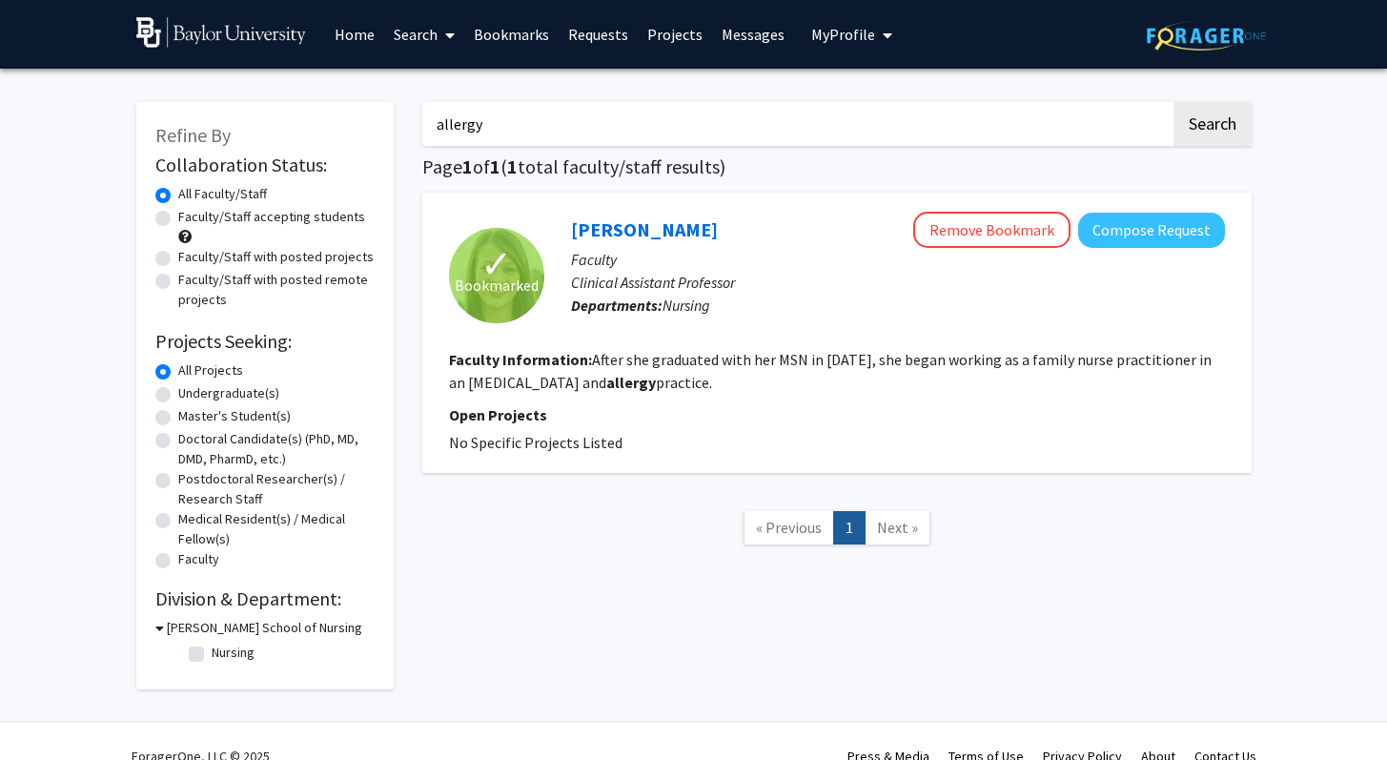
drag, startPoint x: 657, startPoint y: 234, endPoint x: 801, endPoint y: 4, distance: 271.1
click at [0, 0] on div "Skip navigation Home Search Bookmarks Requests Projects Messages My Profile Ian…" at bounding box center [693, 394] width 1387 height 789
click at [1178, 236] on button "Compose Request" at bounding box center [1151, 230] width 147 height 35
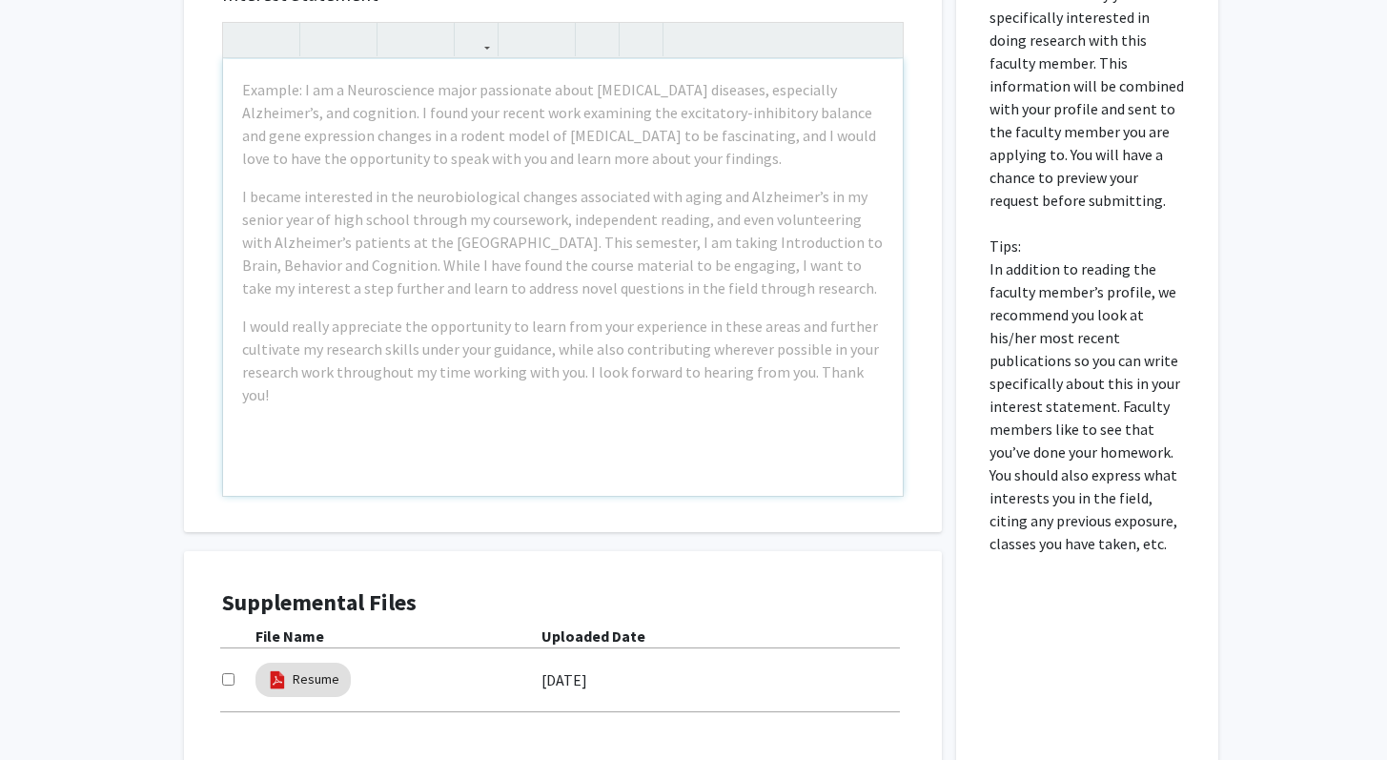
scroll to position [298, 0]
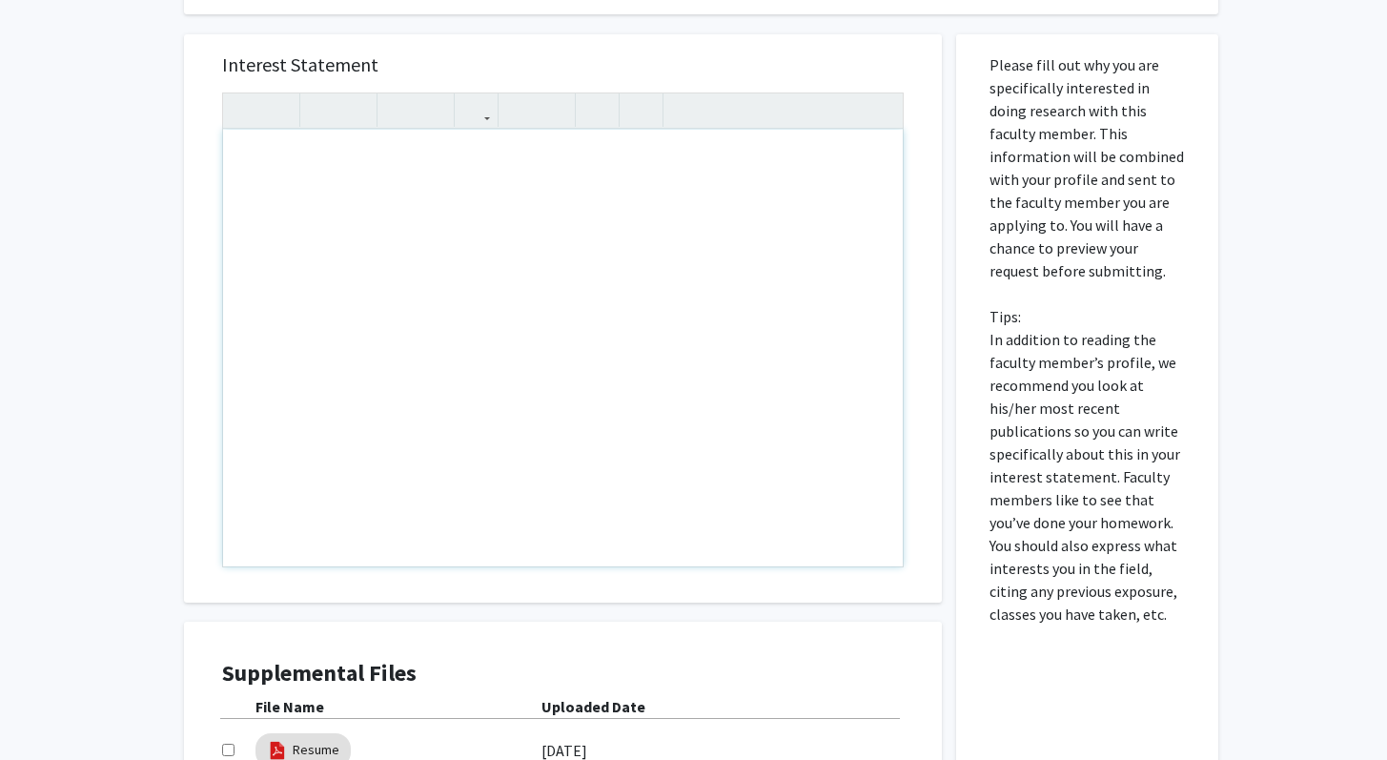
click at [662, 337] on div "Note to users with screen readers: Please press Alt+0 or Option+0 to deactivate…" at bounding box center [563, 348] width 680 height 437
click at [158, 349] on div "All Requests Request for Courtney Brandt Request for Courtney Brandt Department…" at bounding box center [693, 360] width 1387 height 1181
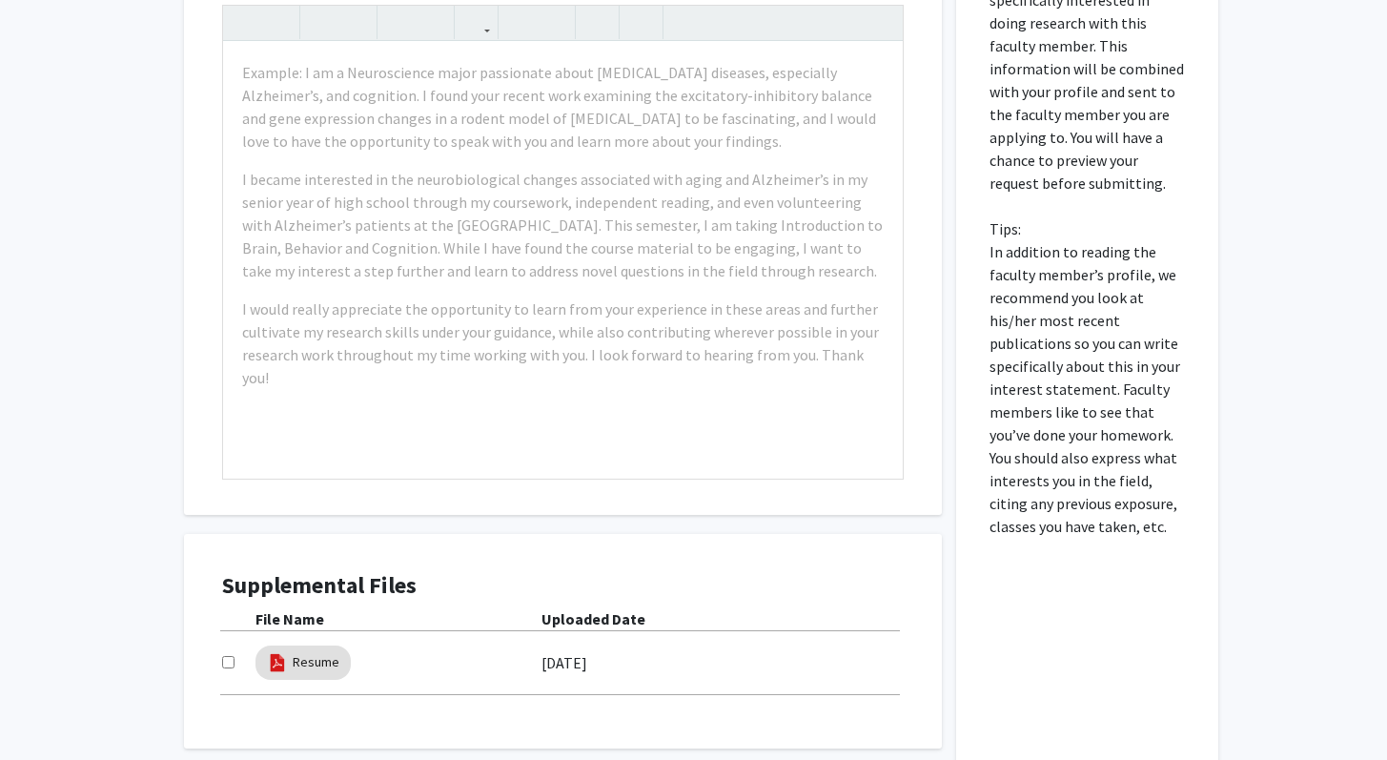
scroll to position [547, 0]
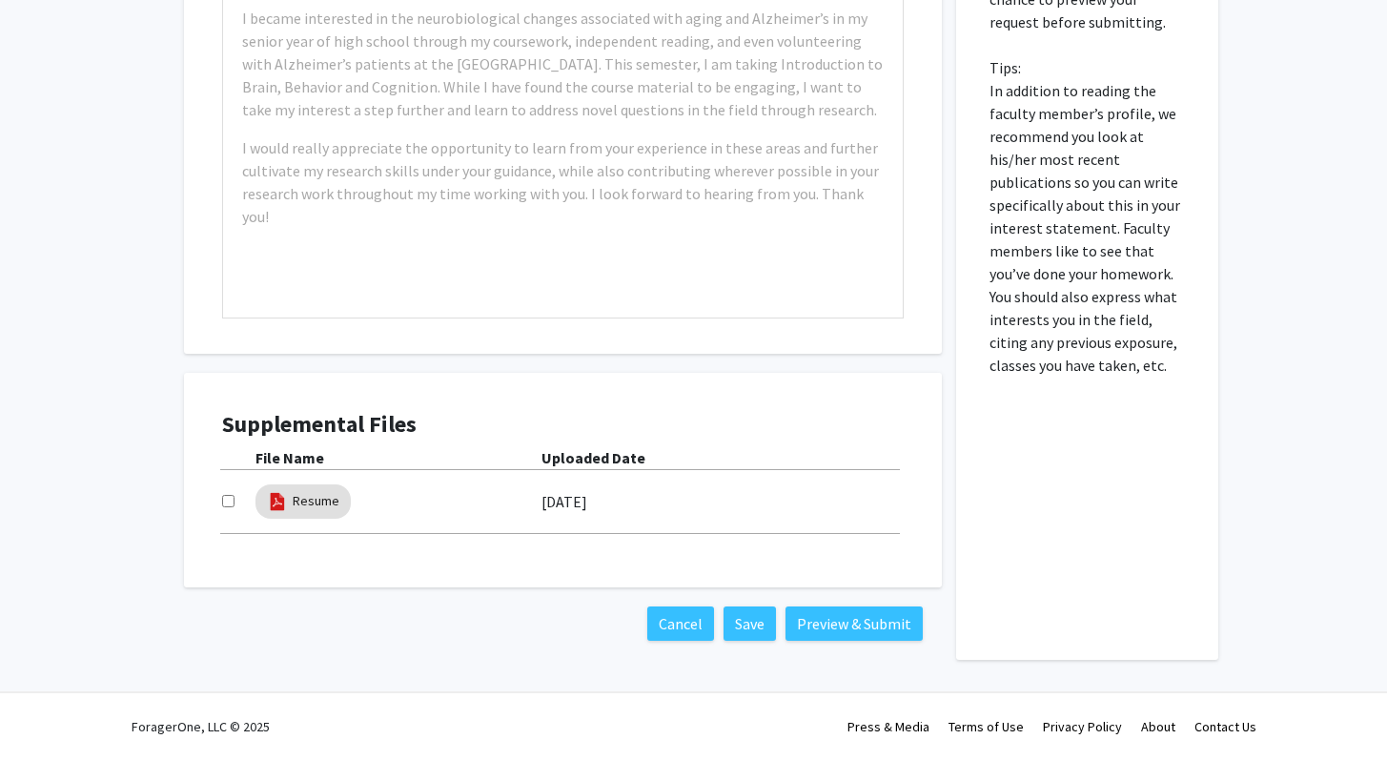
click at [226, 499] on input "checkbox" at bounding box center [228, 501] width 12 height 12
checkbox input "true"
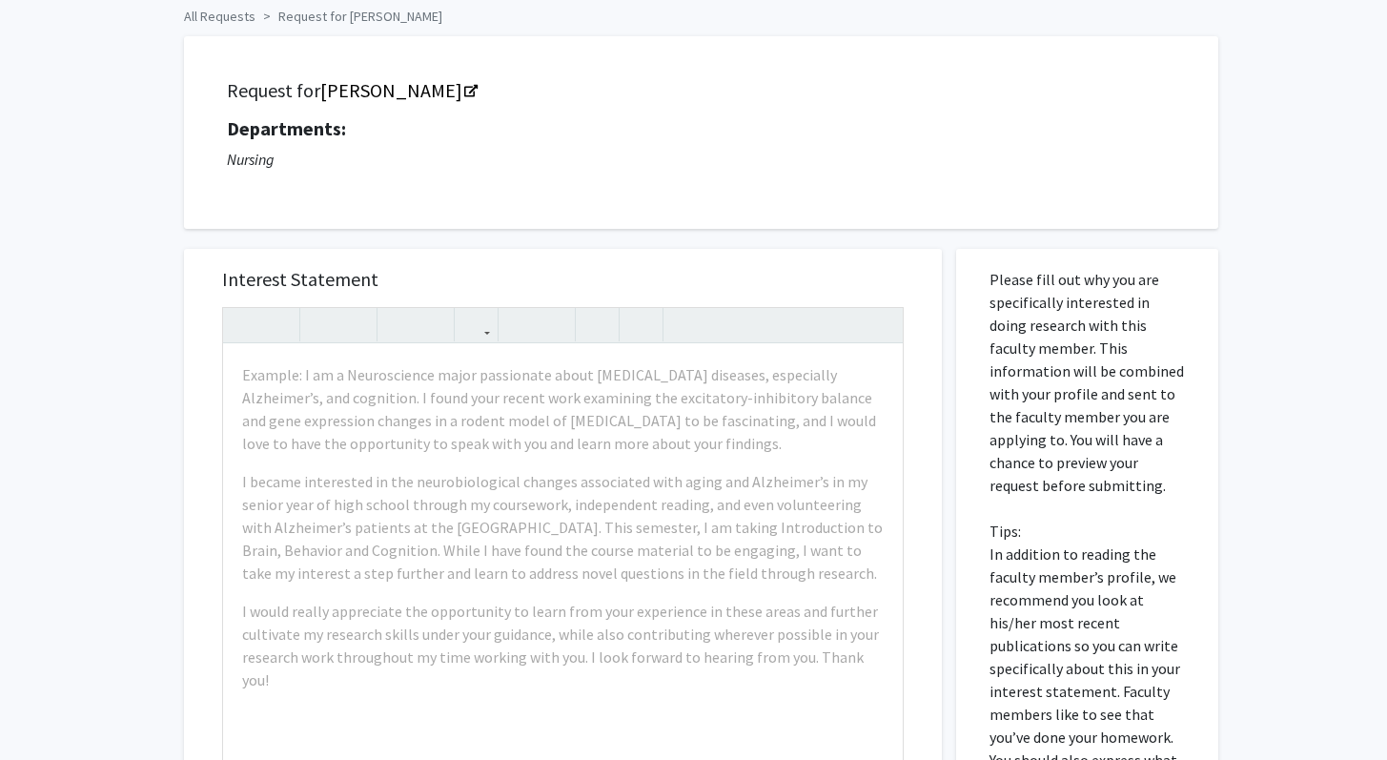
scroll to position [119, 0]
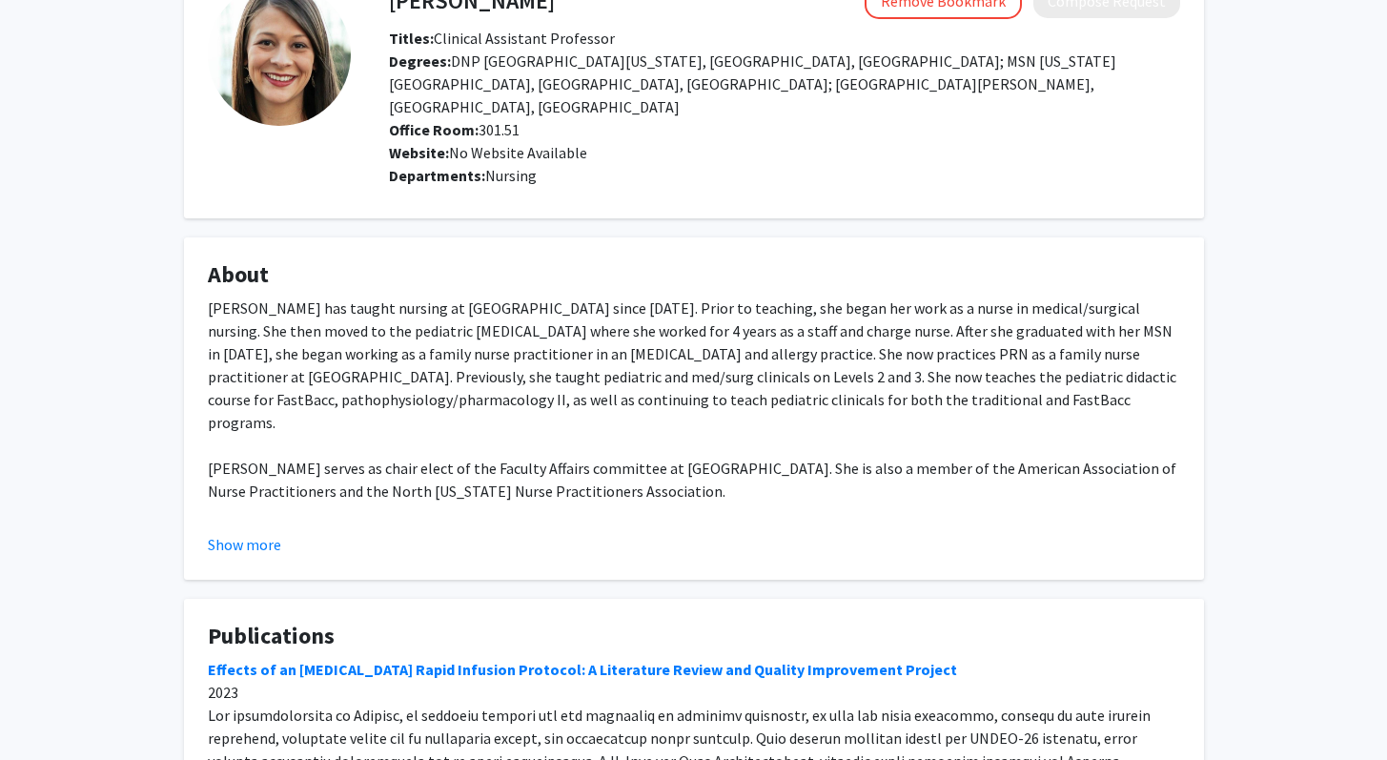
scroll to position [147, 0]
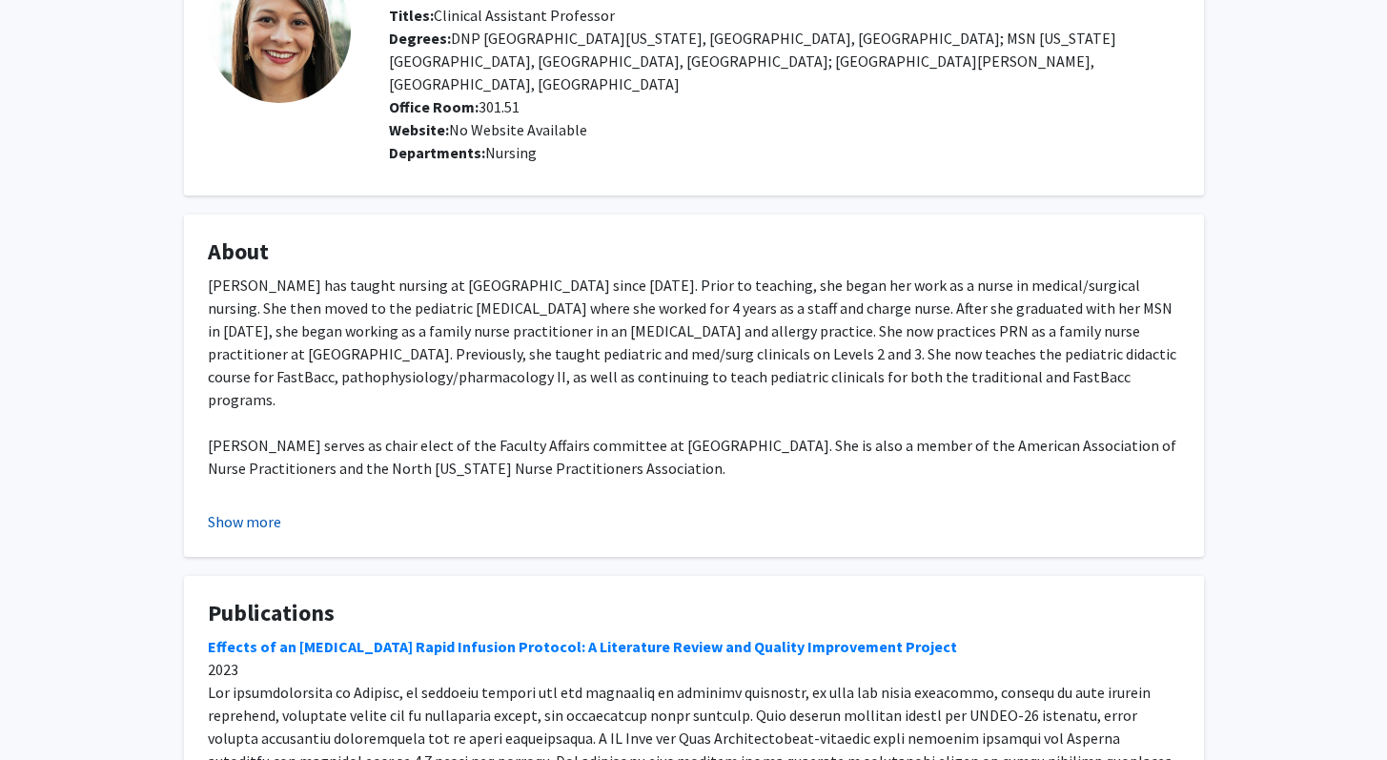
click at [246, 510] on button "Show more" at bounding box center [244, 521] width 73 height 23
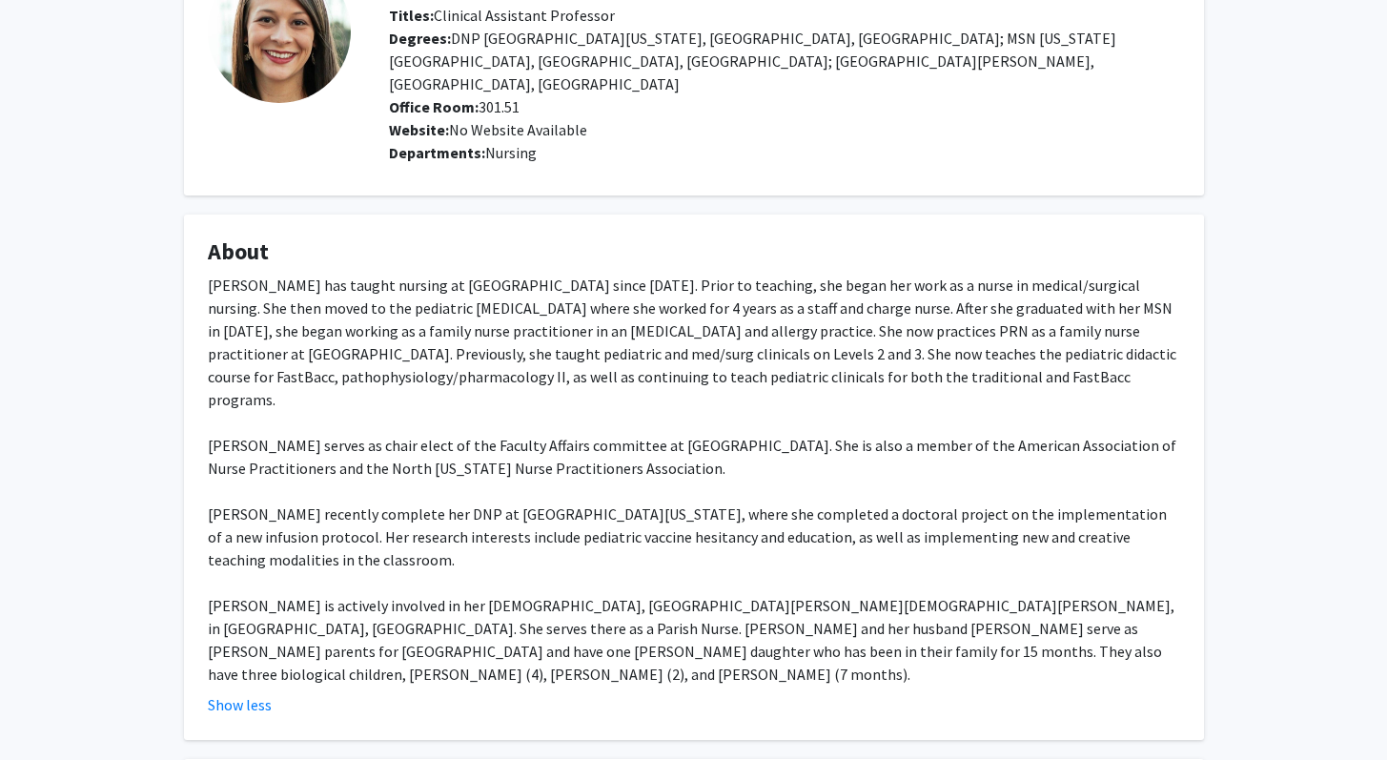
scroll to position [538, 0]
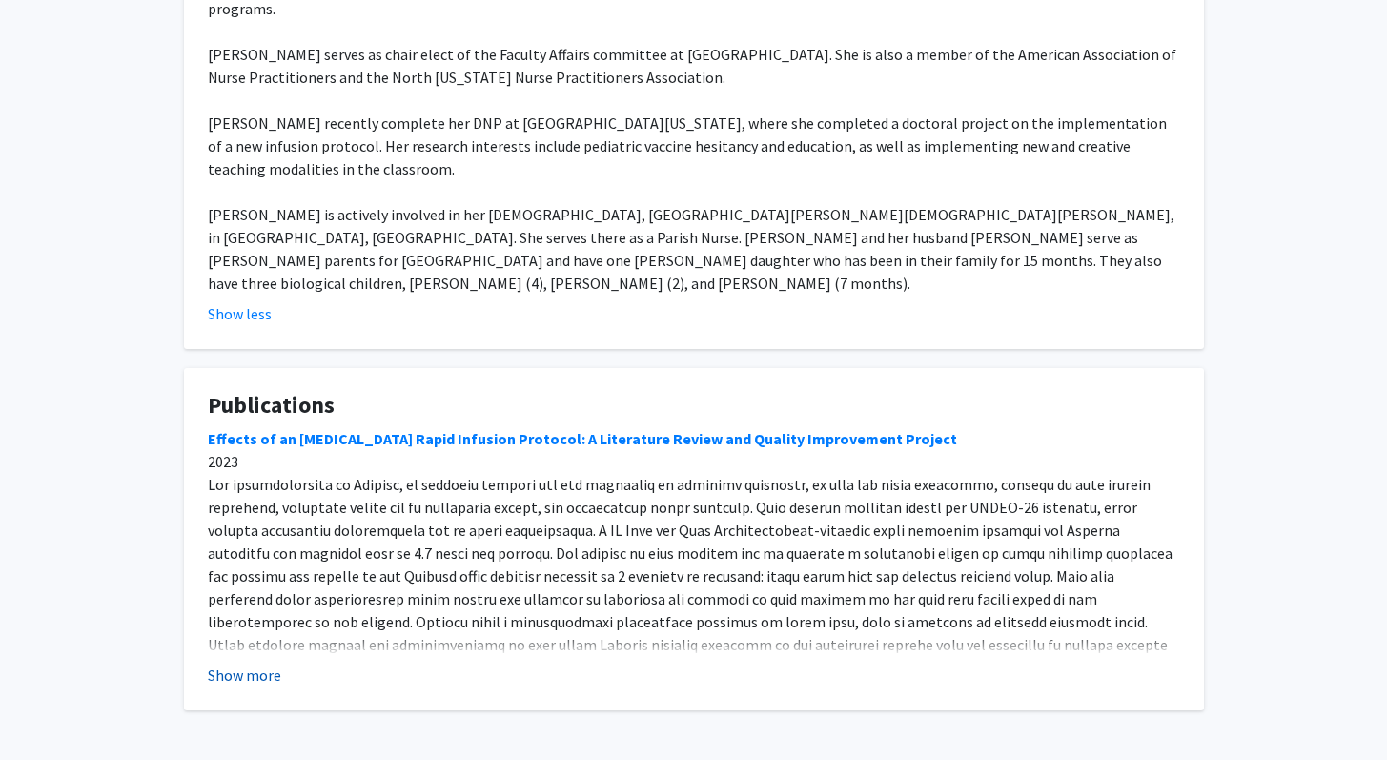
click at [249, 663] on button "Show more" at bounding box center [244, 674] width 73 height 23
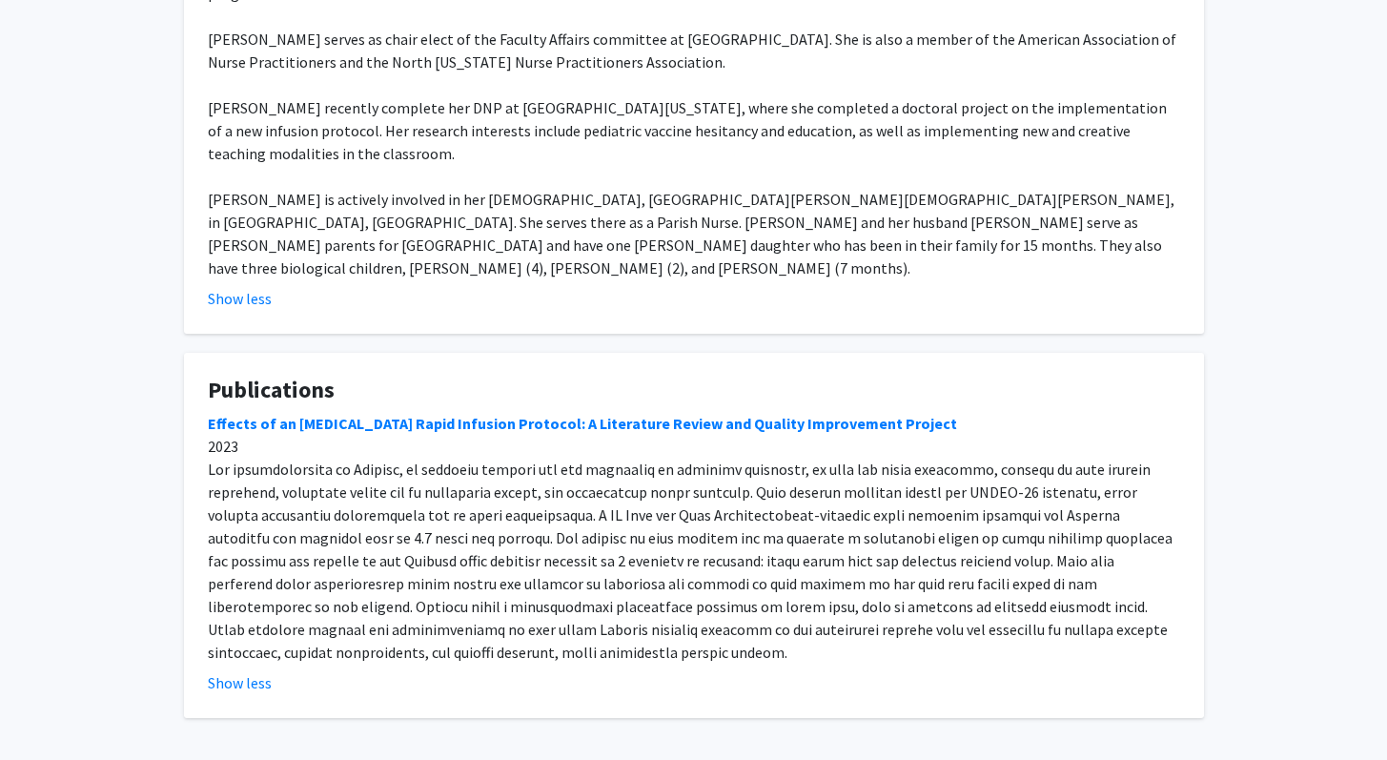
scroll to position [560, 0]
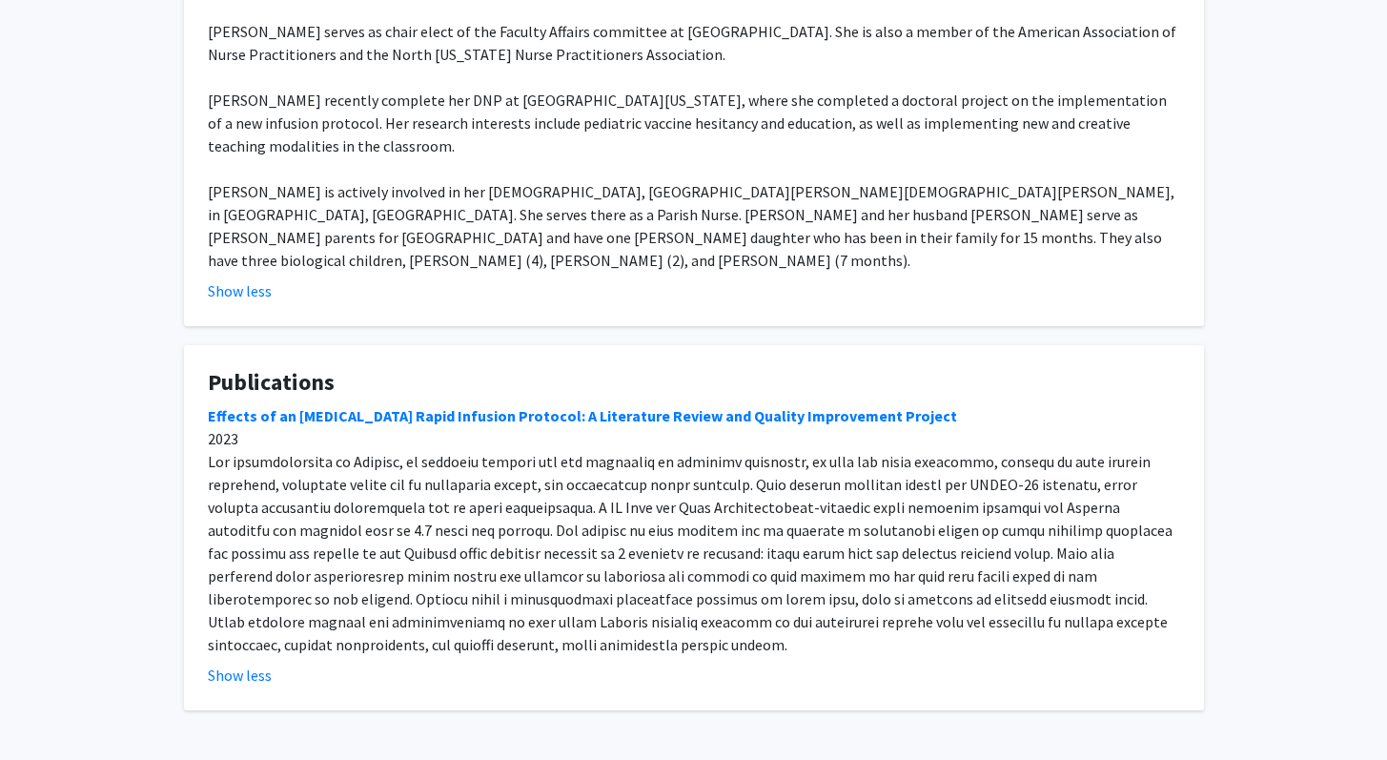
click at [703, 254] on fg-card "About Professor Brandt has taught nursing at Baylor since 2018. Prior to teachi…" at bounding box center [694, 63] width 1020 height 525
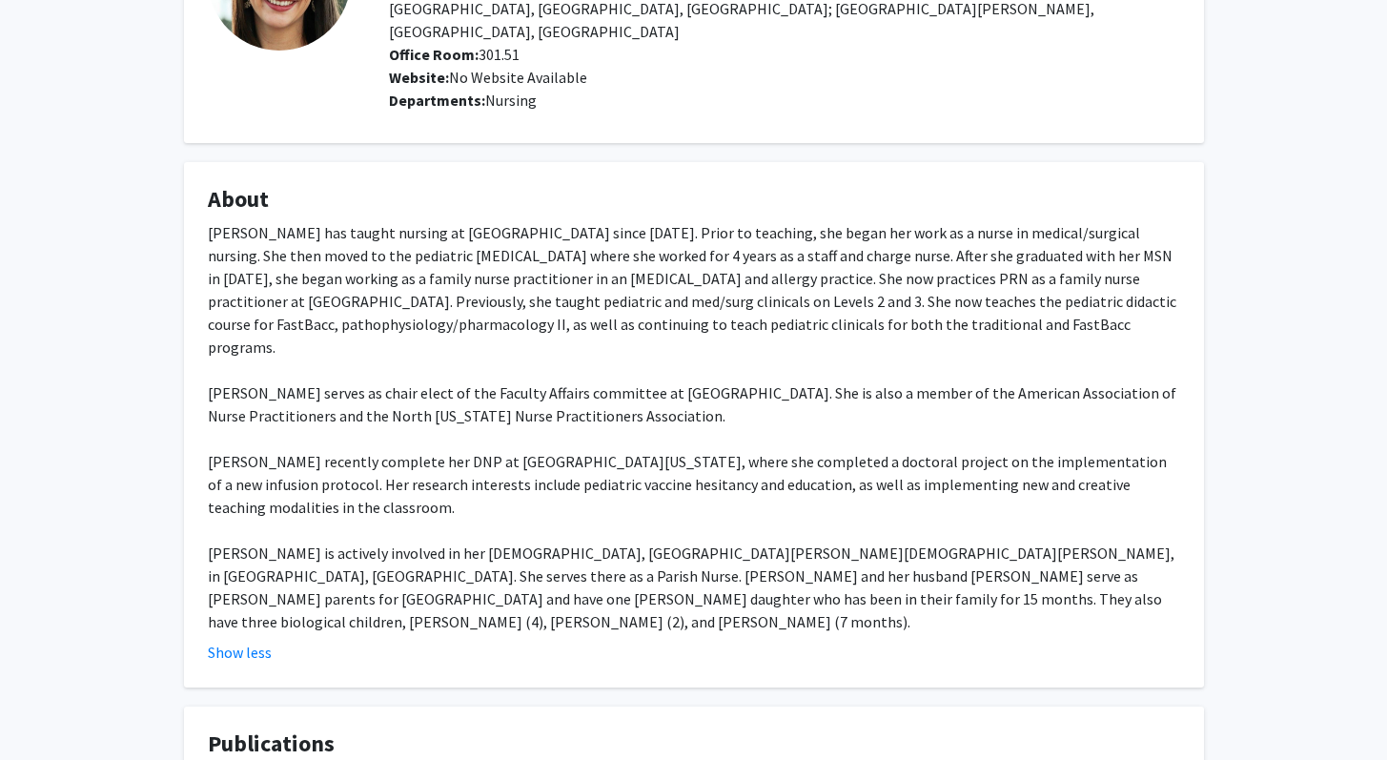
scroll to position [0, 0]
